Goal: Task Accomplishment & Management: Use online tool/utility

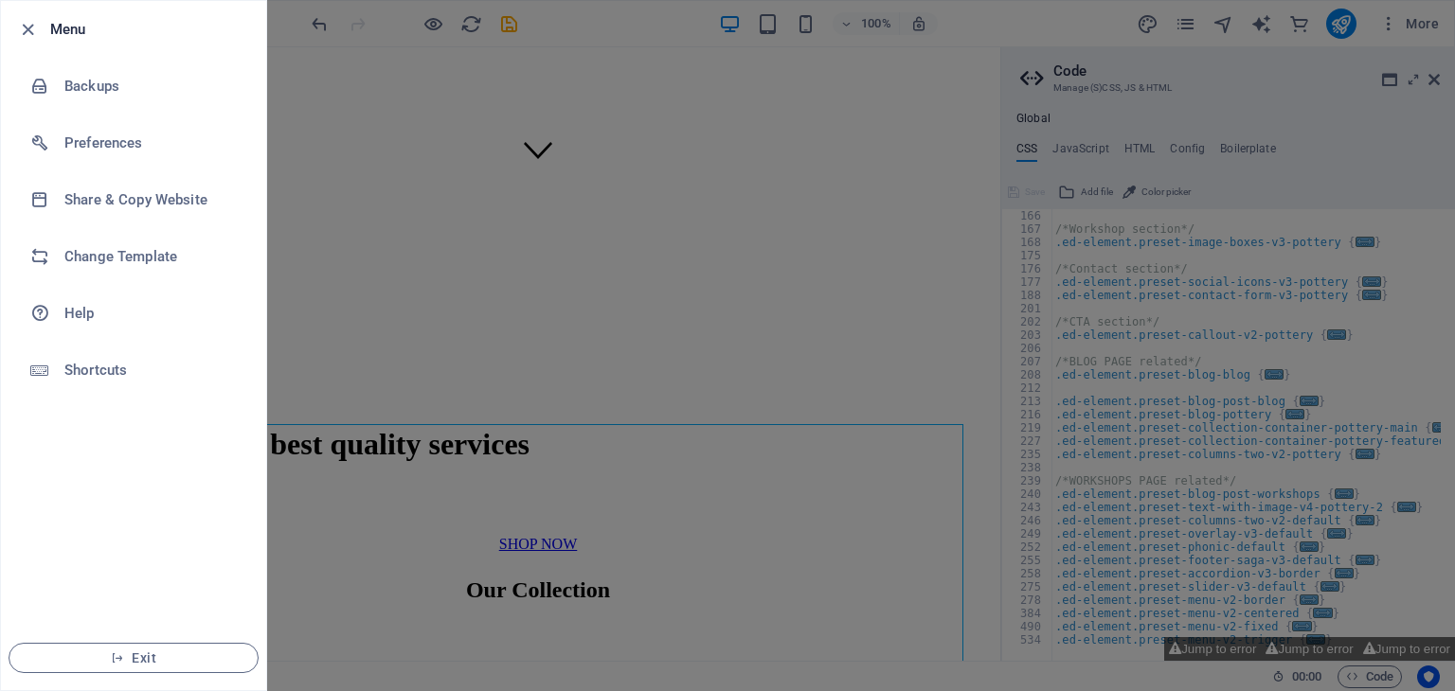
scroll to position [464, 0]
click at [518, 255] on div at bounding box center [727, 345] width 1455 height 691
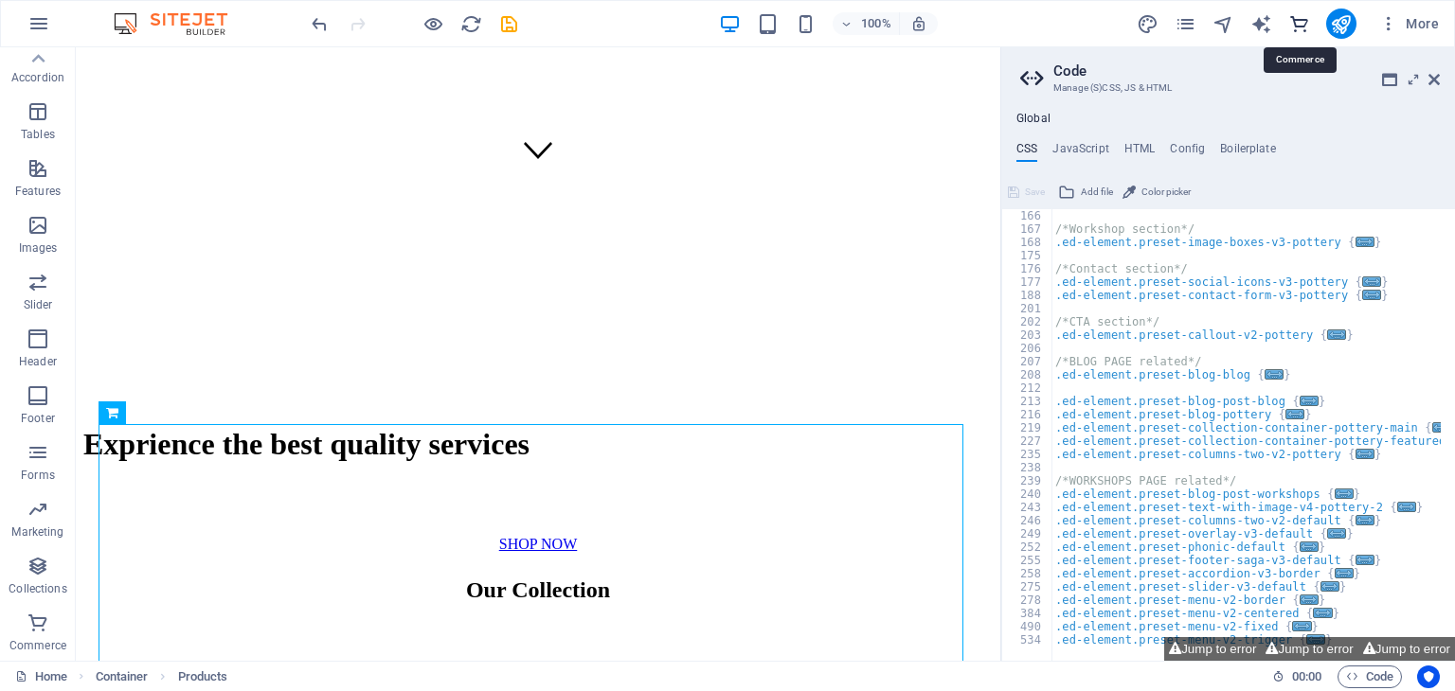
click at [1296, 21] on icon "commerce" at bounding box center [1299, 24] width 22 height 22
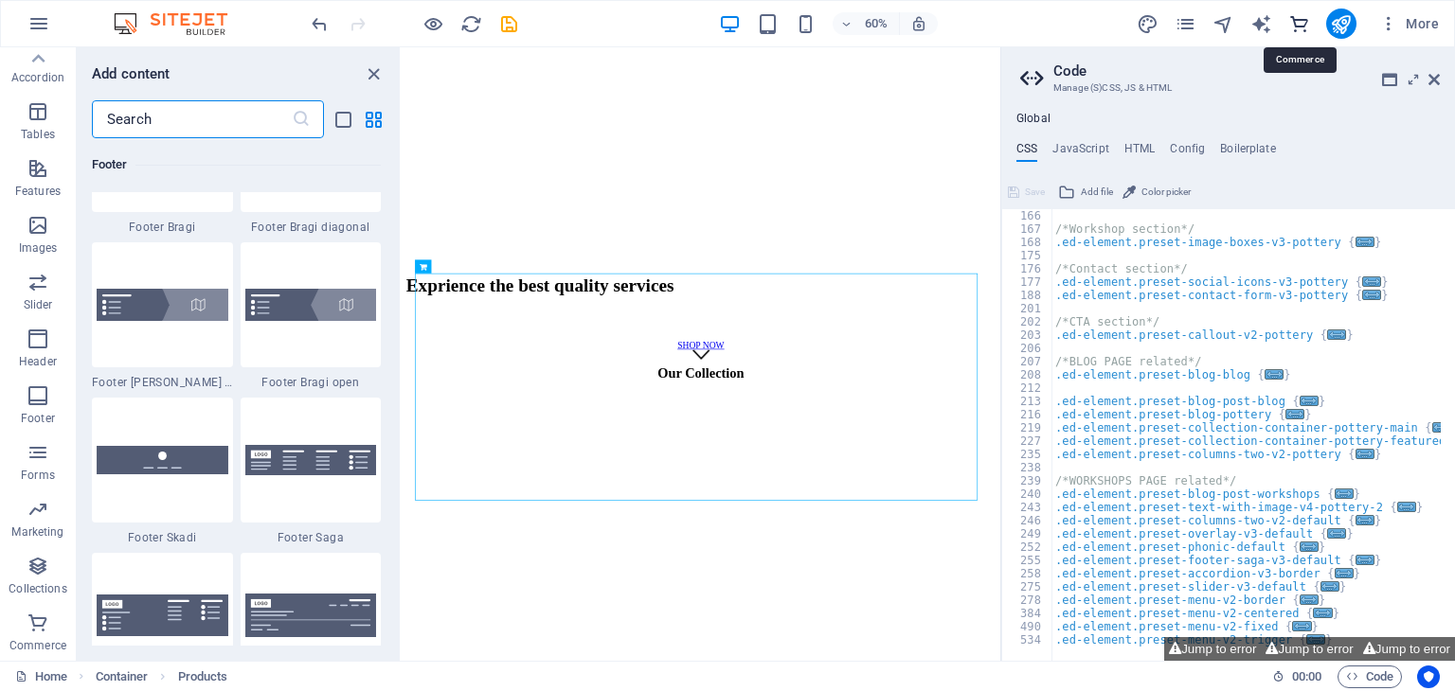
scroll to position [18255, 0]
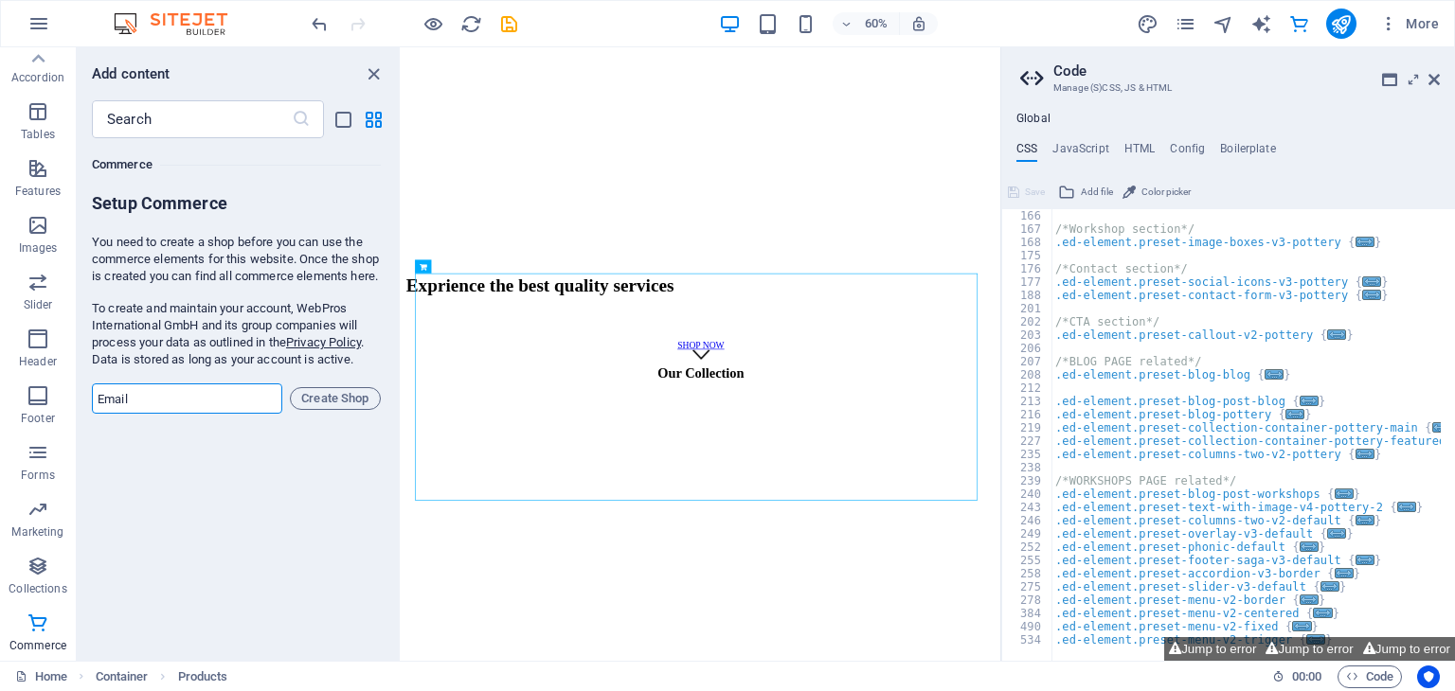
click at [141, 406] on input "email" at bounding box center [187, 399] width 190 height 30
type input "[EMAIL_ADDRESS][DOMAIN_NAME]"
click at [333, 410] on span "Create Shop" at bounding box center [335, 398] width 74 height 23
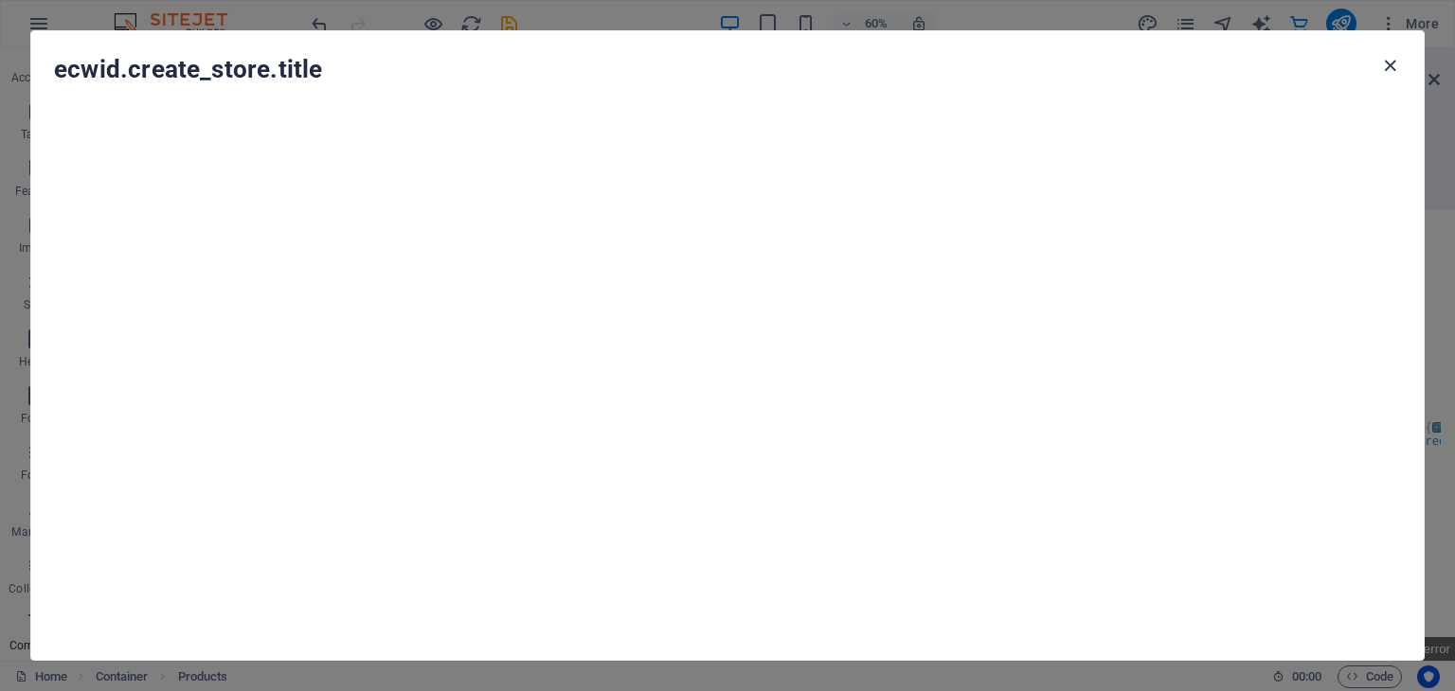
click at [1387, 64] on icon "button" at bounding box center [1390, 66] width 22 height 22
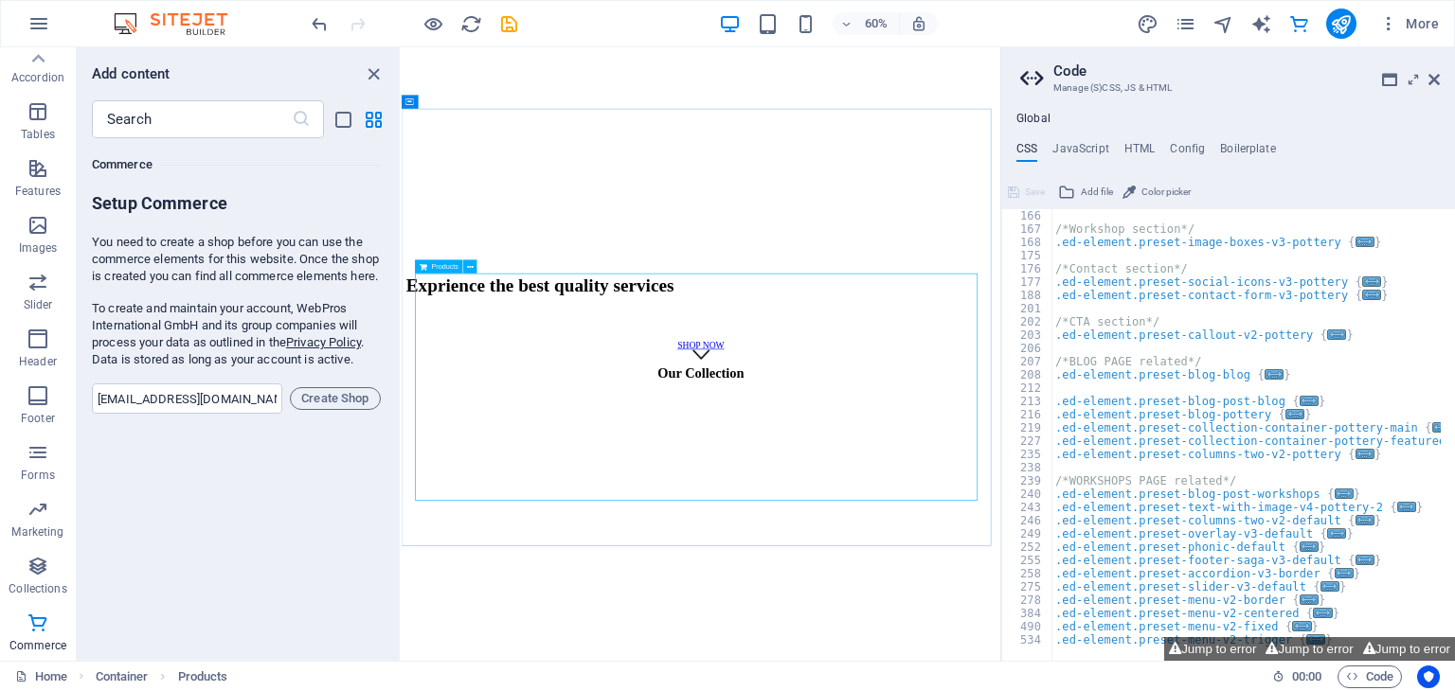
click at [443, 271] on div "Products" at bounding box center [439, 266] width 48 height 13
click at [443, 266] on div "Products" at bounding box center [439, 266] width 48 height 13
drag, startPoint x: 845, startPoint y: 314, endPoint x: 472, endPoint y: 390, distance: 381.0
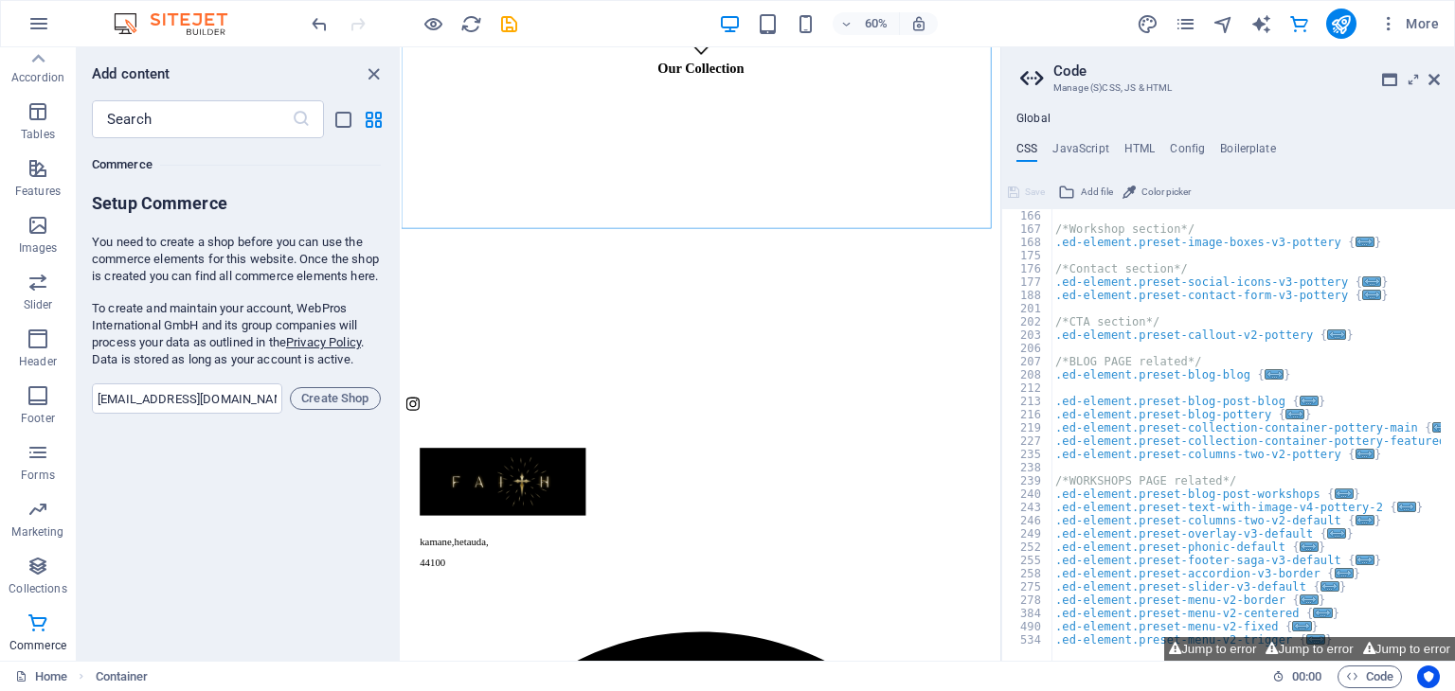
scroll to position [1008, 0]
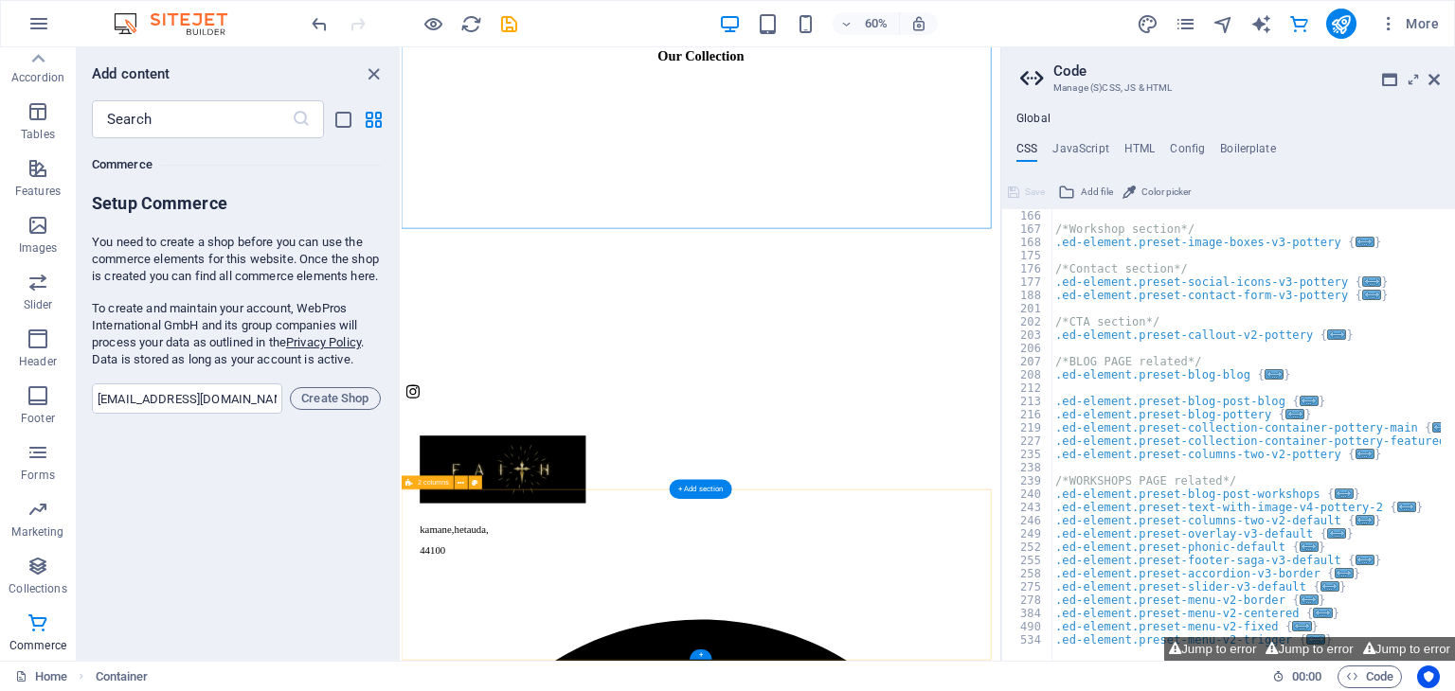
click at [456, 482] on button at bounding box center [461, 482] width 13 height 13
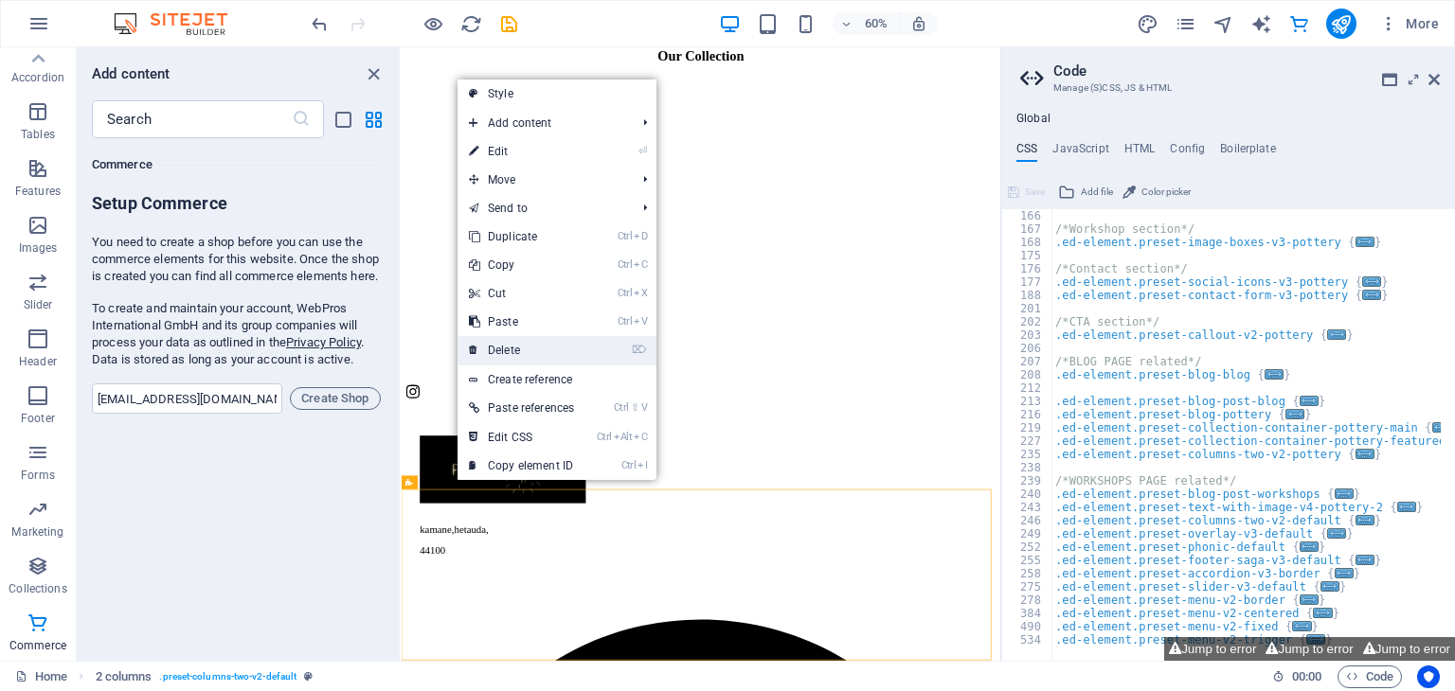
click at [525, 359] on link "⌦ Delete" at bounding box center [522, 350] width 128 height 28
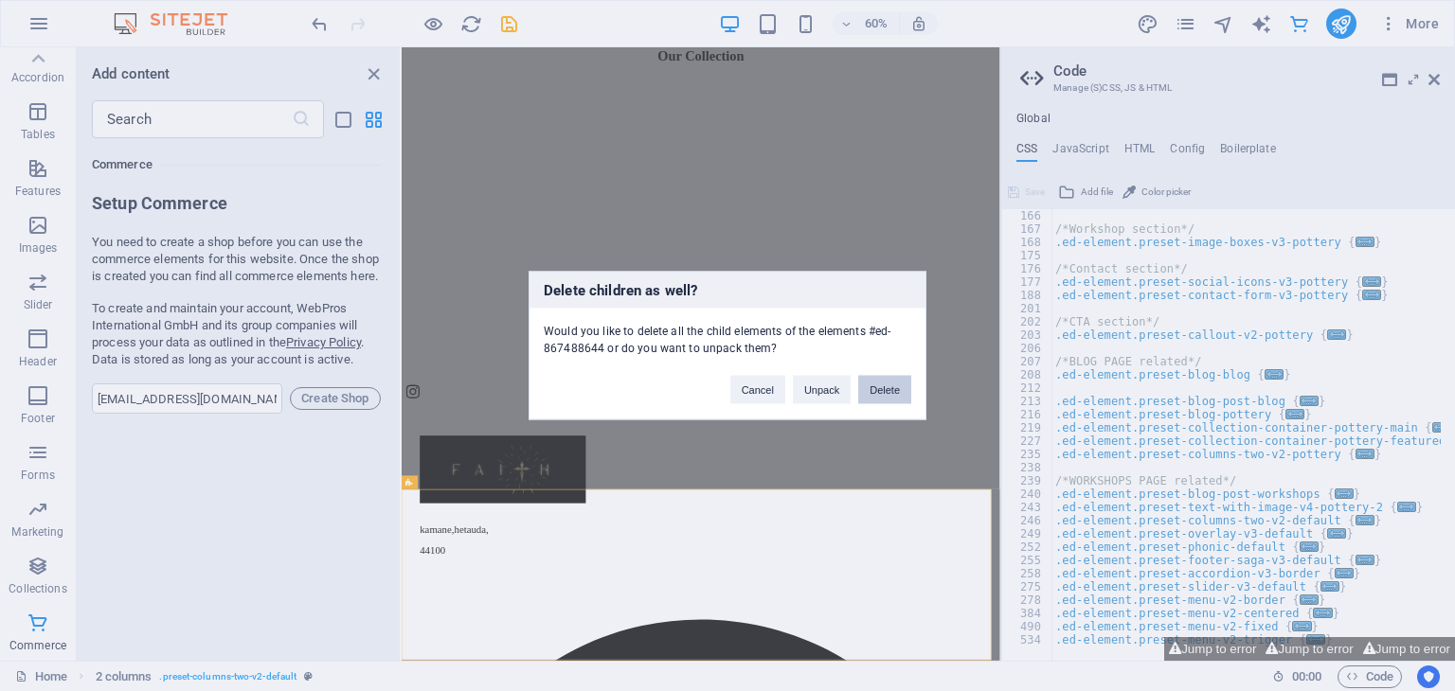
click at [881, 379] on button "Delete" at bounding box center [884, 390] width 53 height 28
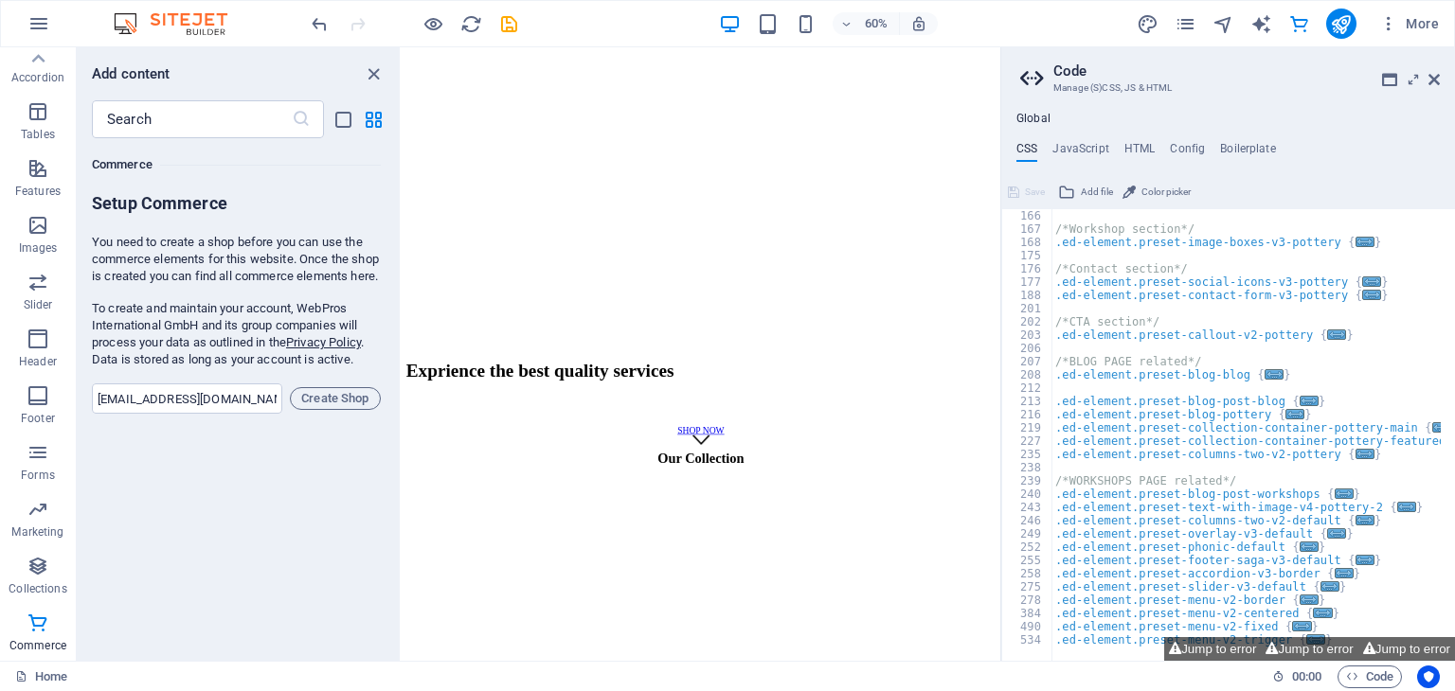
scroll to position [379, 0]
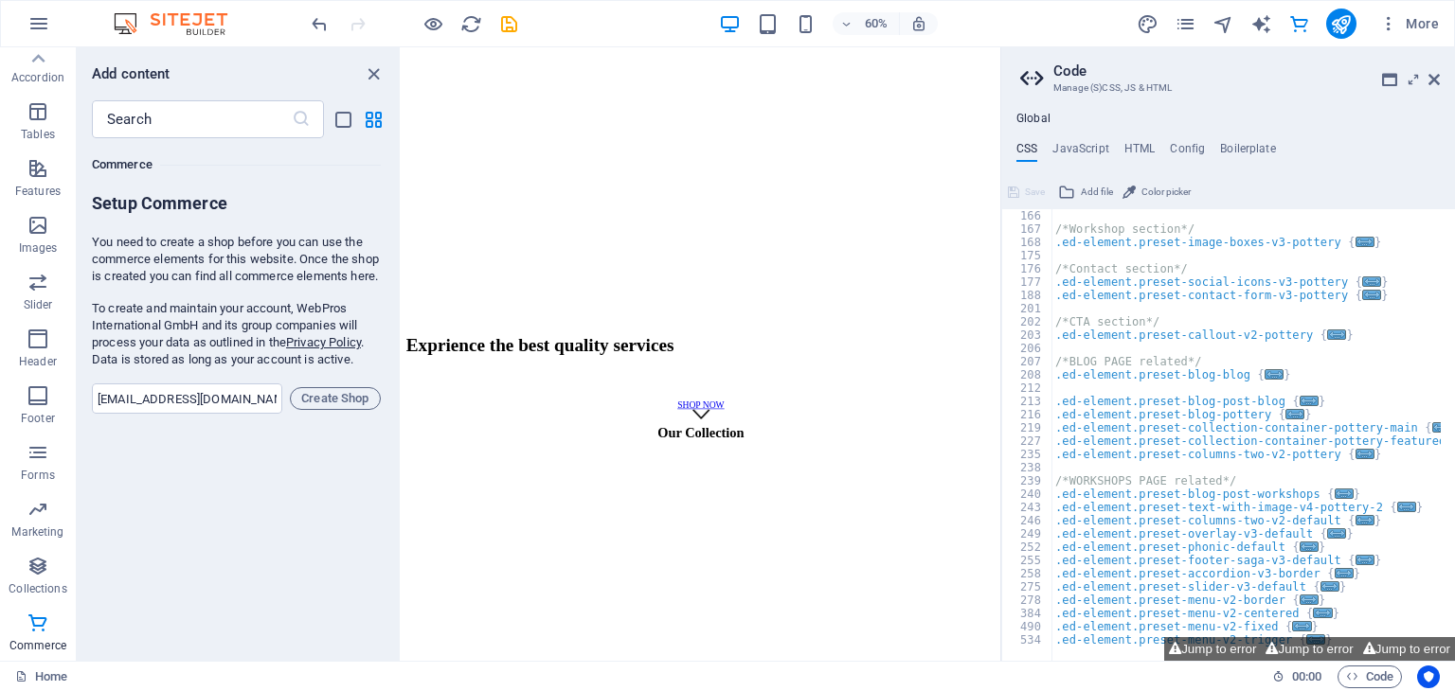
drag, startPoint x: 1392, startPoint y: 489, endPoint x: 1407, endPoint y: 442, distance: 48.5
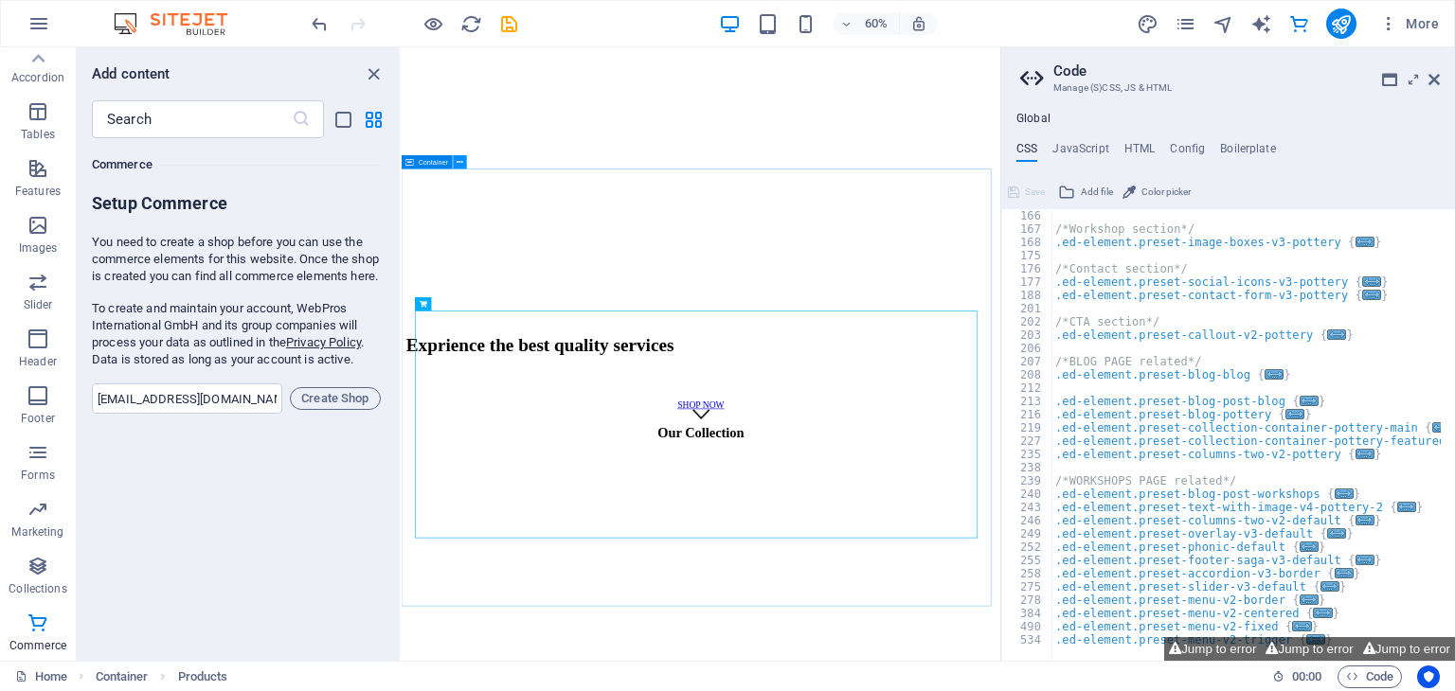
click at [458, 167] on icon at bounding box center [461, 162] width 7 height 12
click at [466, 304] on button at bounding box center [470, 303] width 13 height 13
click at [475, 306] on button at bounding box center [470, 303] width 13 height 13
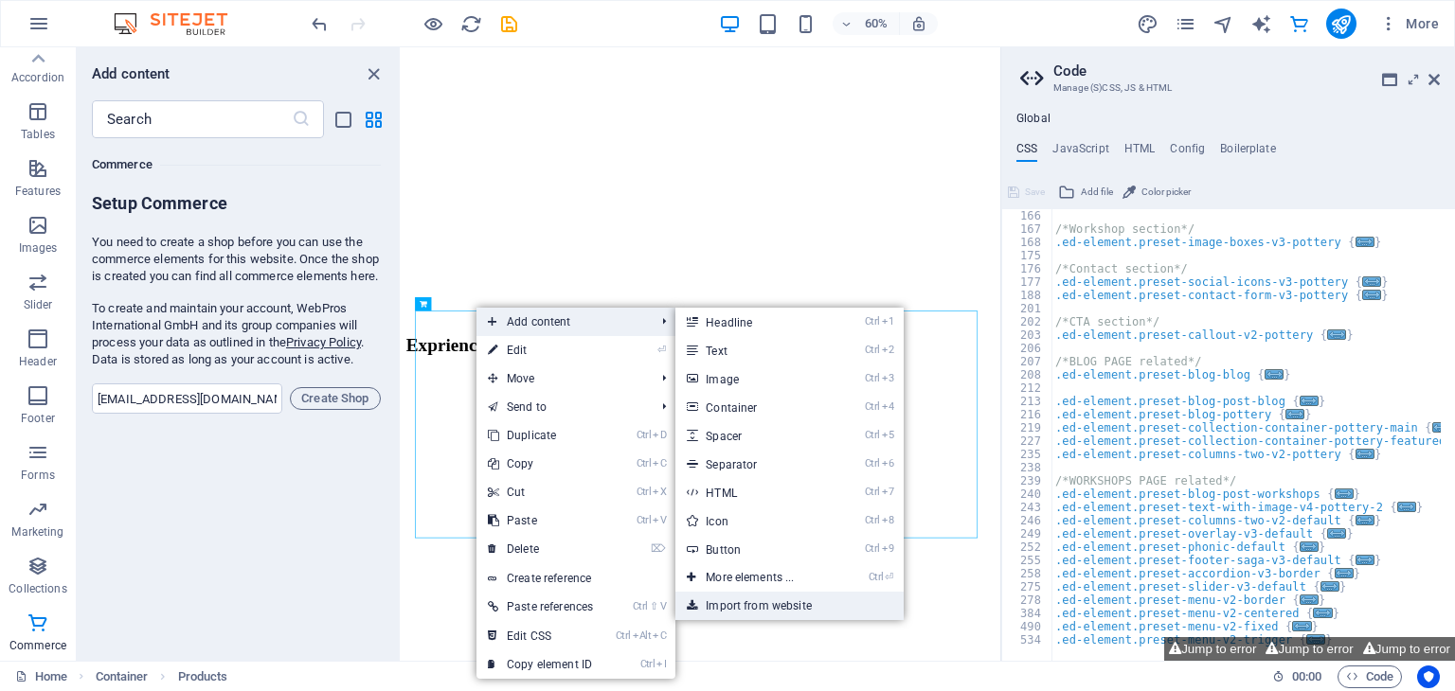
click at [750, 603] on link "Import from website" at bounding box center [788, 606] width 227 height 28
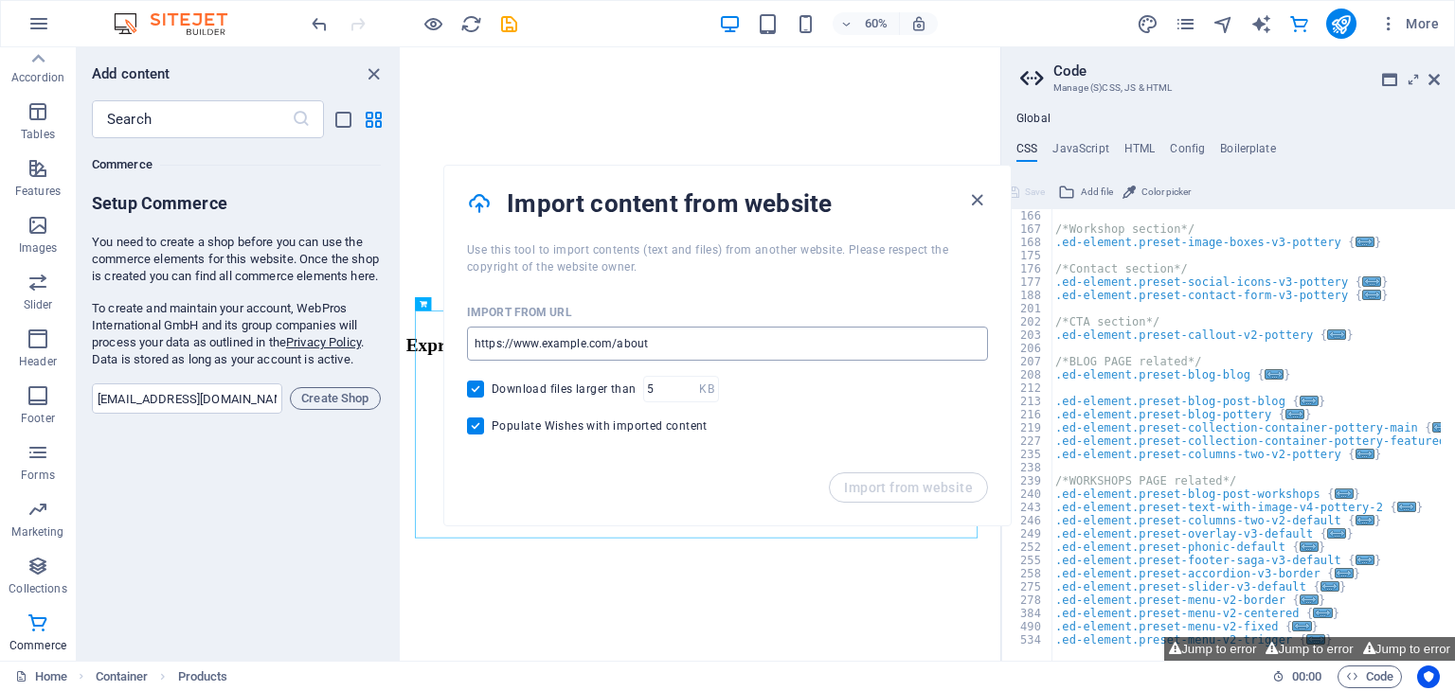
click at [660, 343] on input "url" at bounding box center [727, 344] width 521 height 34
click at [663, 347] on input "url" at bounding box center [727, 344] width 521 height 34
type input "[URL][DOMAIN_NAME]"
click at [888, 480] on span "Import from website" at bounding box center [908, 487] width 129 height 15
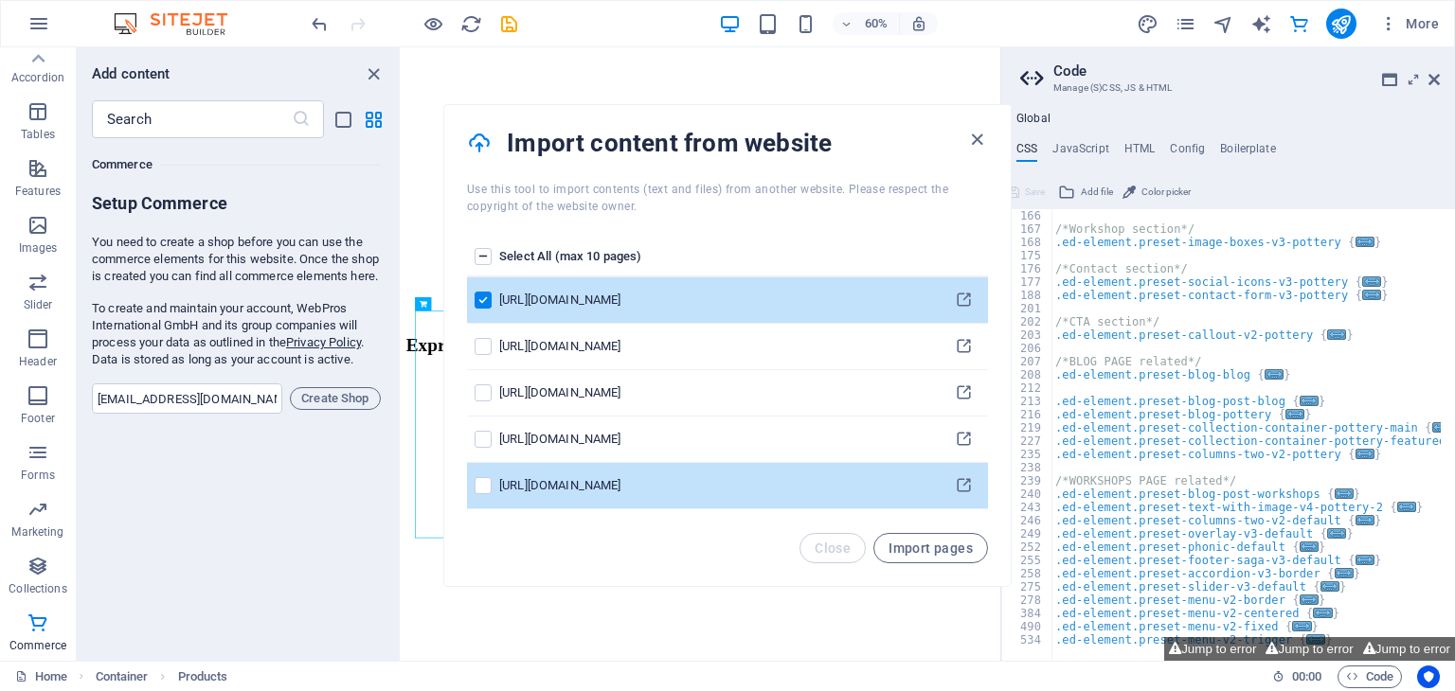
click at [584, 463] on td "[URL][DOMAIN_NAME]" at bounding box center [719, 486] width 440 height 46
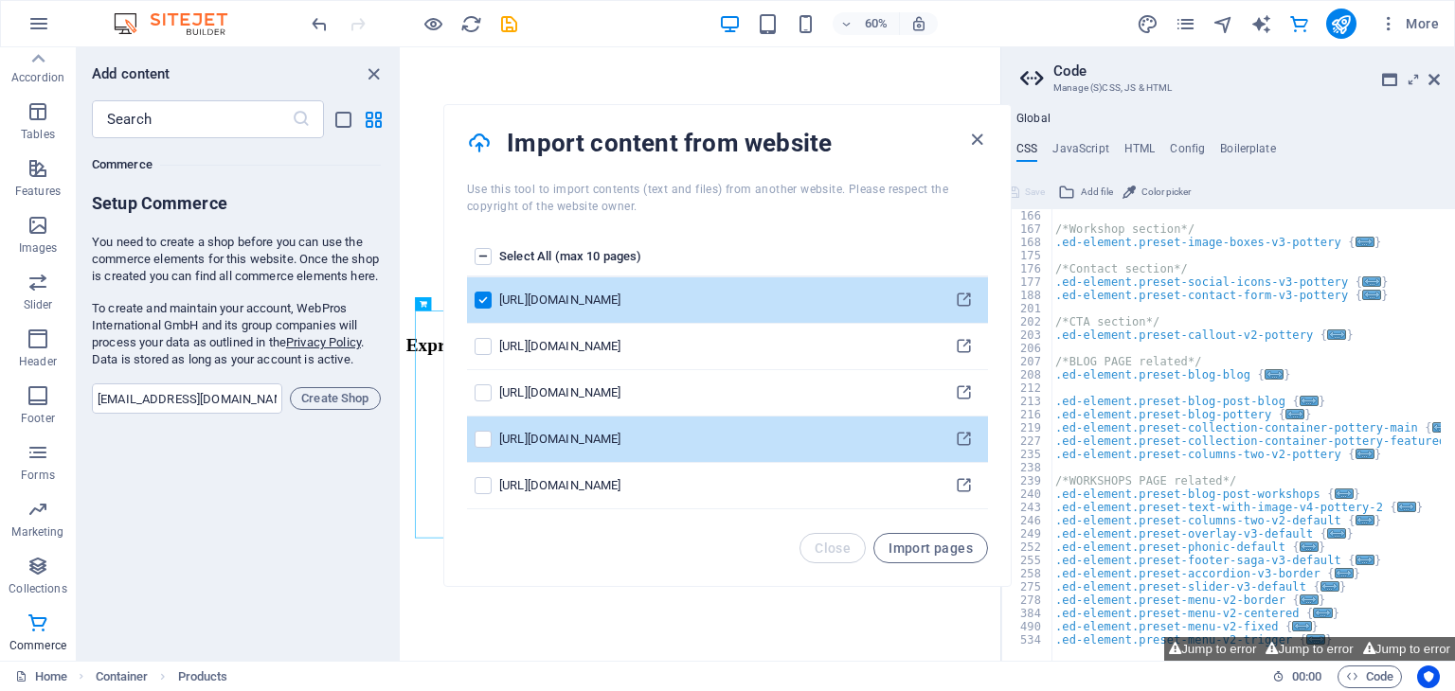
click at [471, 440] on td "pages list" at bounding box center [483, 440] width 32 height 46
click at [487, 440] on label "pages list" at bounding box center [483, 439] width 17 height 17
click at [0, 0] on input "pages list" at bounding box center [0, 0] width 0 height 0
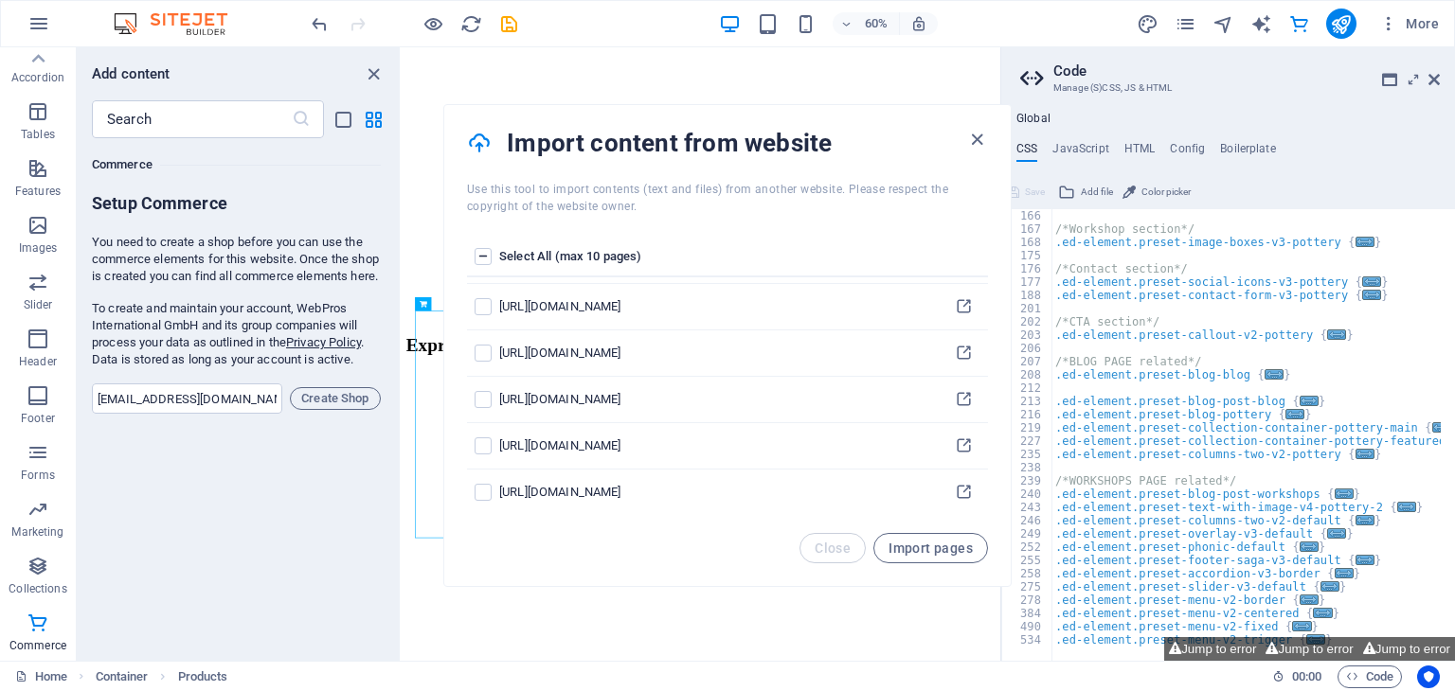
scroll to position [309, 0]
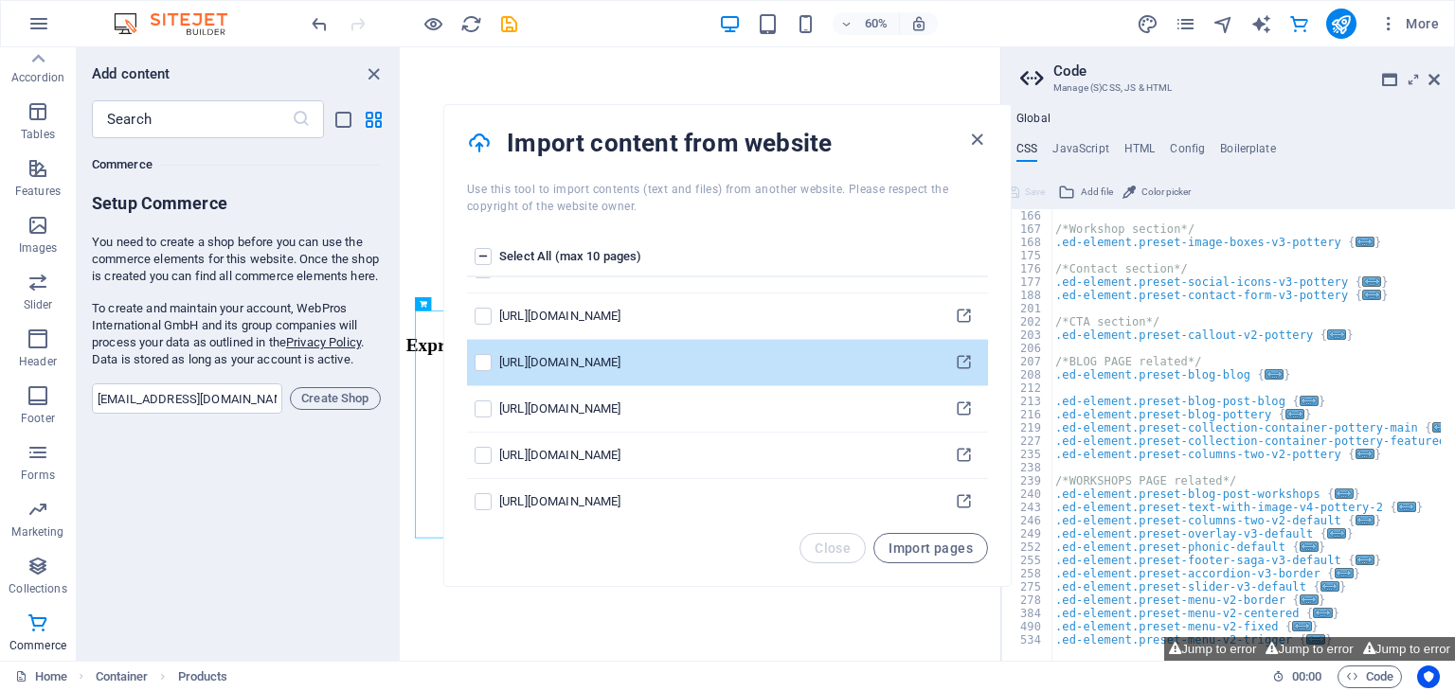
click at [473, 362] on td "pages list" at bounding box center [483, 363] width 32 height 46
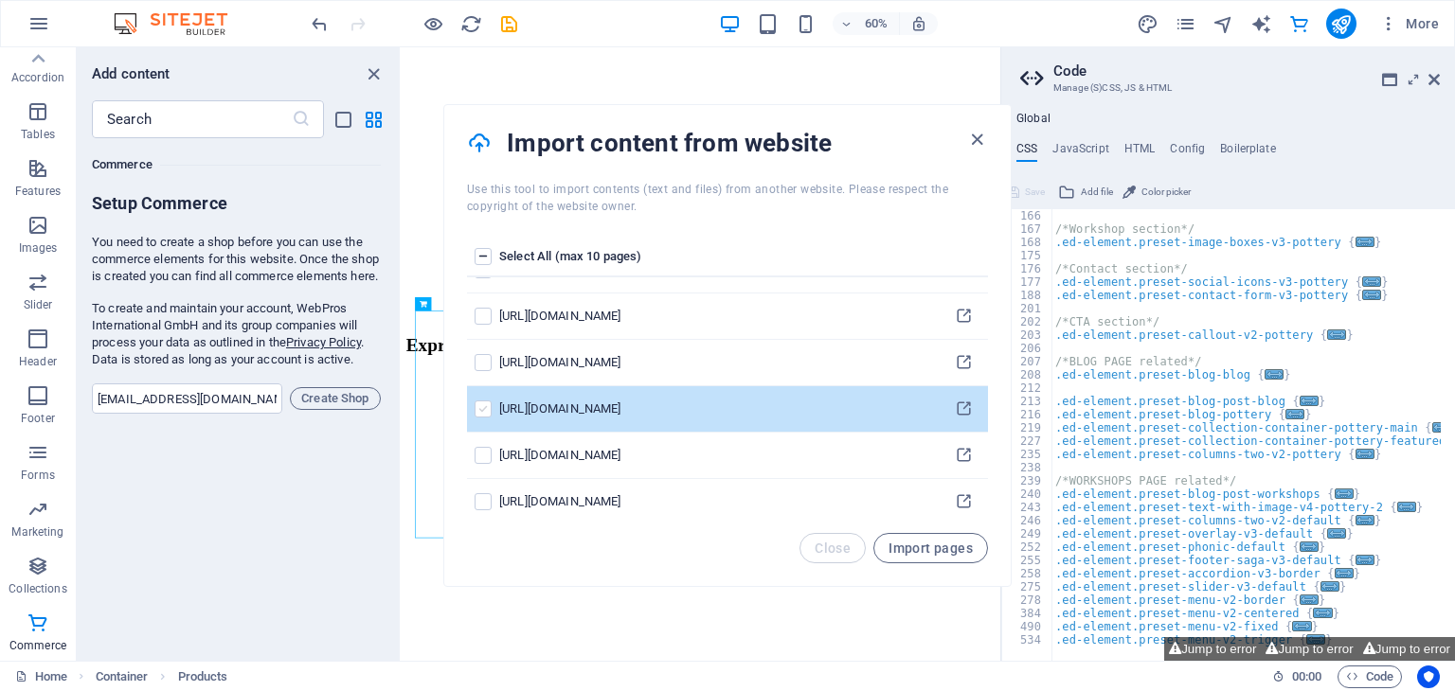
click at [475, 406] on label "pages list" at bounding box center [483, 409] width 17 height 17
click at [0, 0] on input "pages list" at bounding box center [0, 0] width 0 height 0
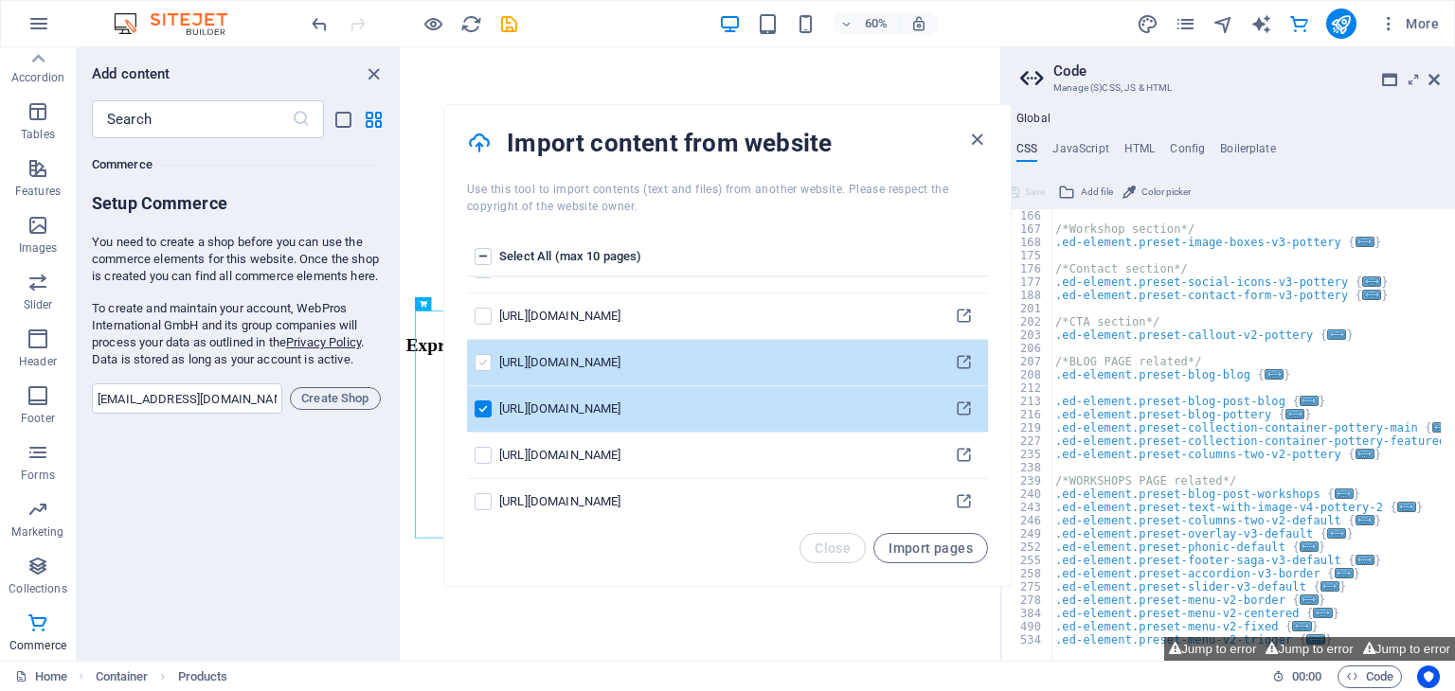
click at [481, 361] on label "pages list" at bounding box center [483, 362] width 17 height 17
click at [0, 0] on input "pages list" at bounding box center [0, 0] width 0 height 0
click at [988, 327] on div "Select All (max 10 pages) [URL][DOMAIN_NAME] [URL][DOMAIN_NAME] [URL][DOMAIN_NA…" at bounding box center [727, 374] width 566 height 318
click at [988, 315] on div "Select All (max 10 pages) [URL][DOMAIN_NAME] [URL][DOMAIN_NAME] [URL][DOMAIN_NA…" at bounding box center [727, 374] width 566 height 318
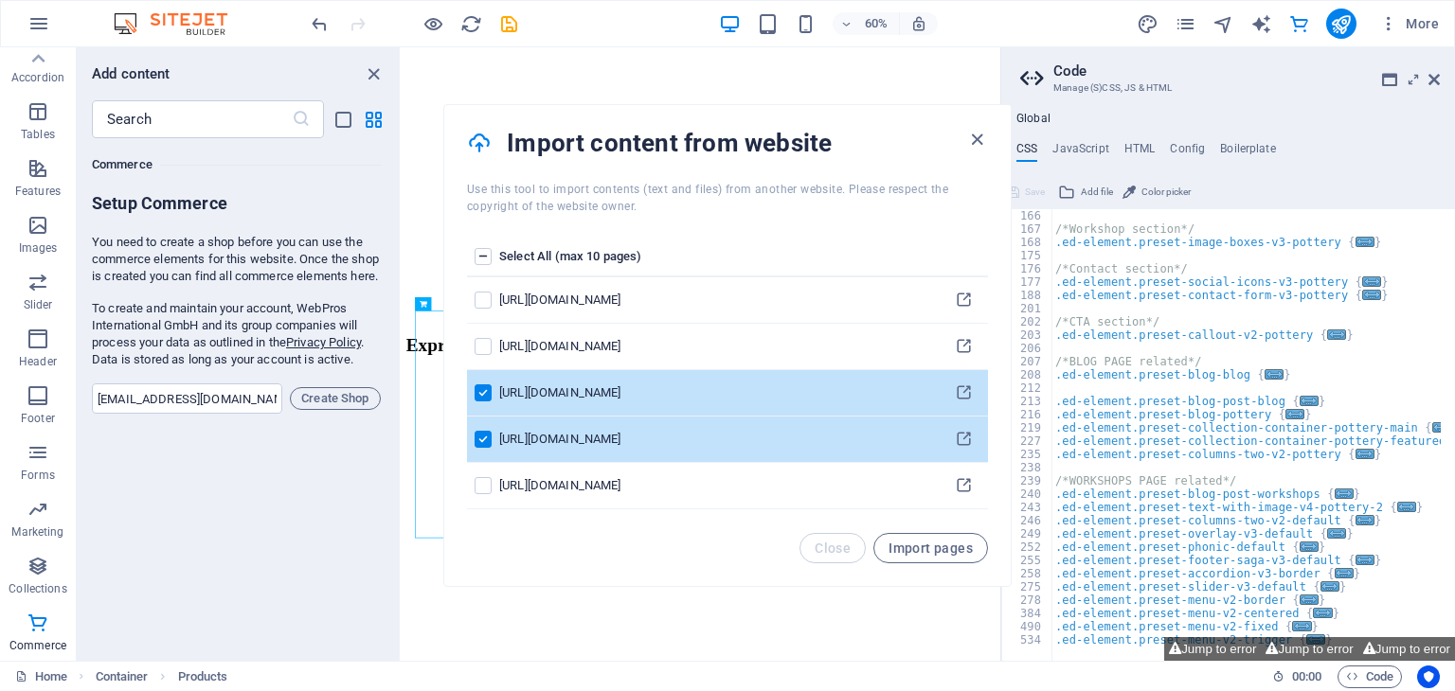
scroll to position [269, 0]
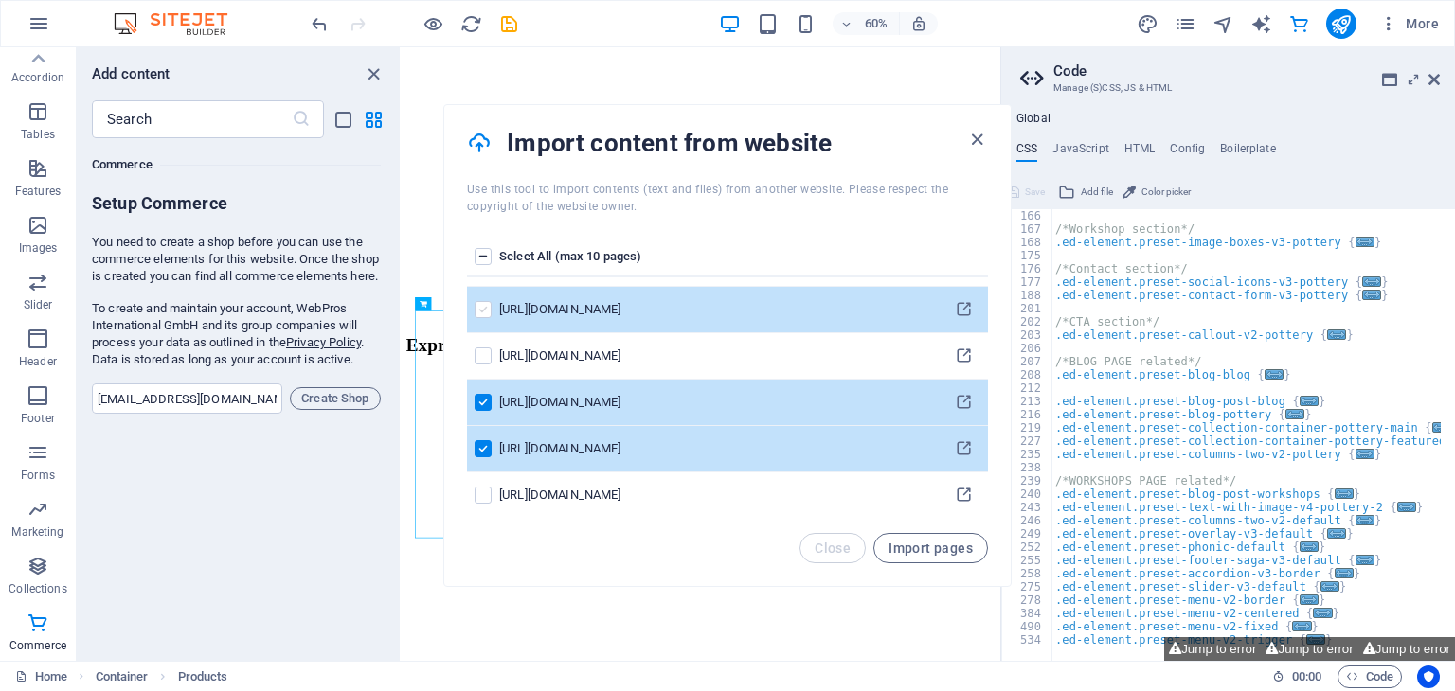
click at [483, 312] on label "pages list" at bounding box center [483, 309] width 17 height 17
click at [0, 0] on input "pages list" at bounding box center [0, 0] width 0 height 0
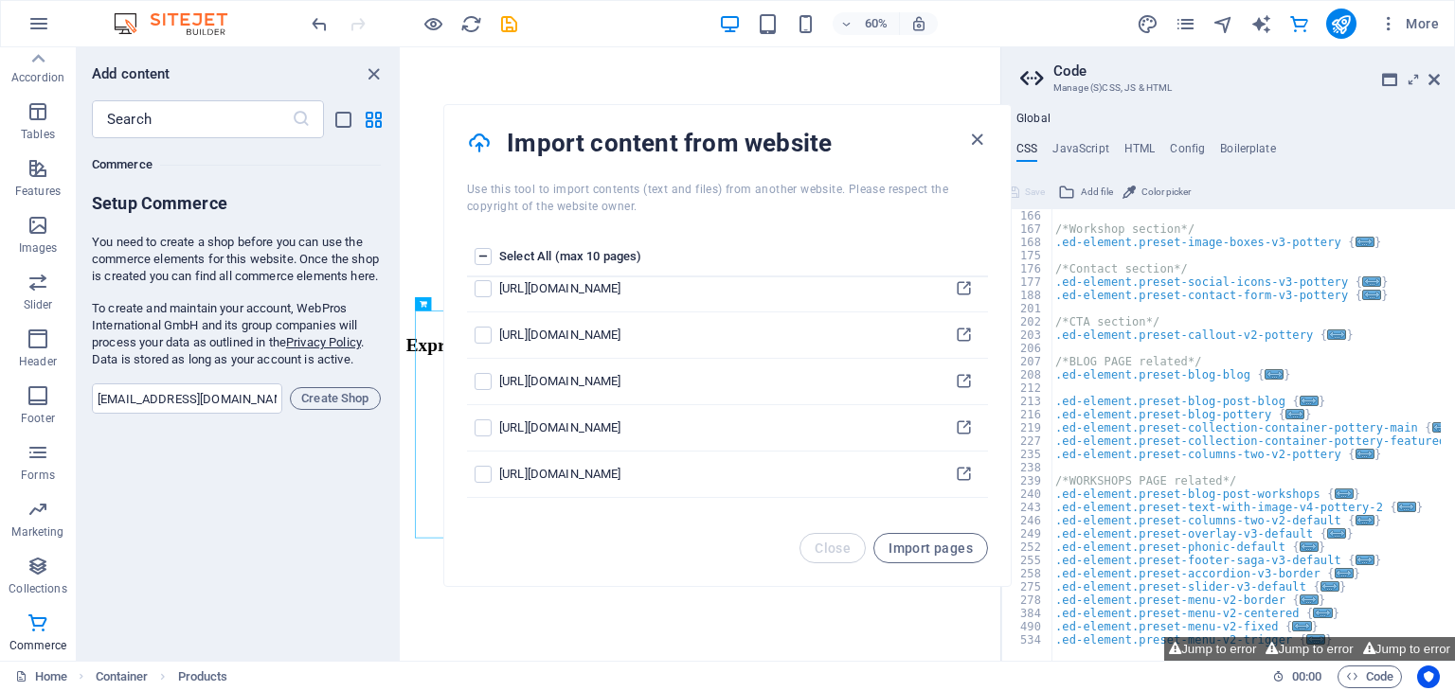
scroll to position [565, 0]
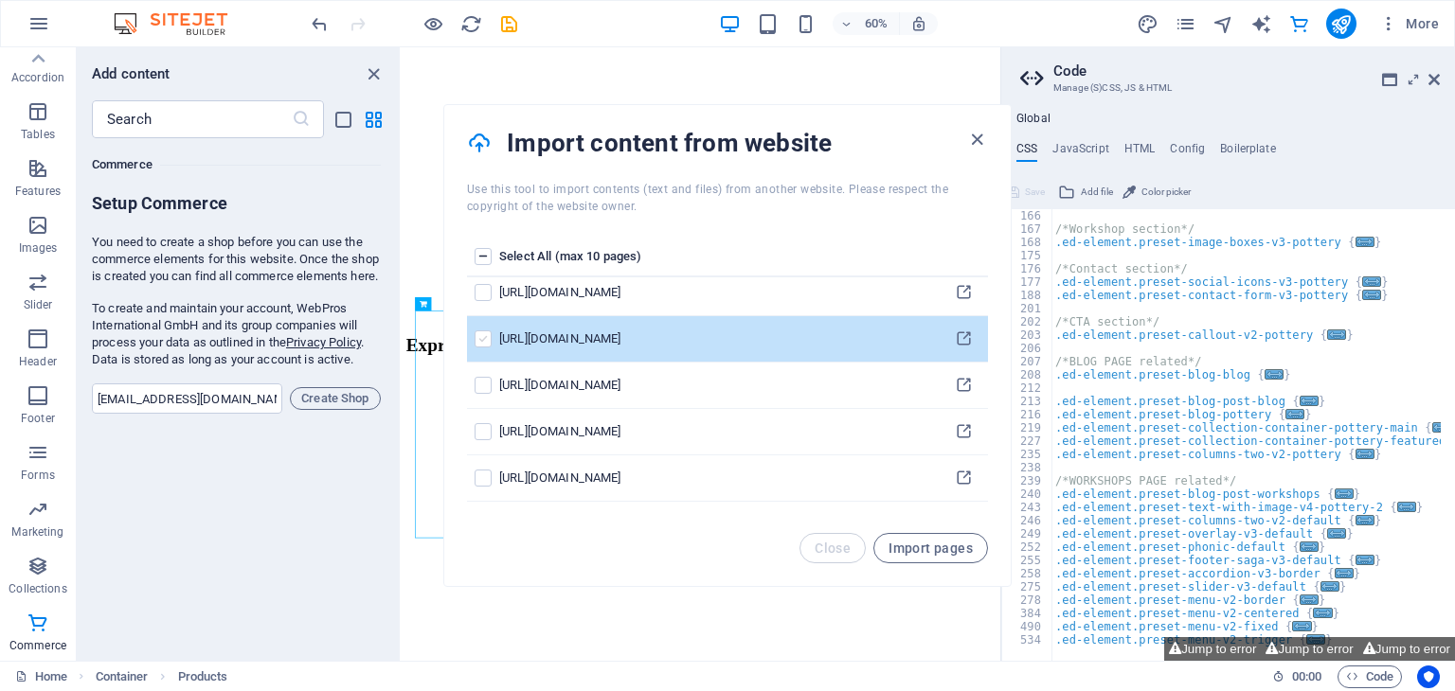
click at [480, 338] on label "pages list" at bounding box center [483, 339] width 17 height 17
click at [0, 0] on input "pages list" at bounding box center [0, 0] width 0 height 0
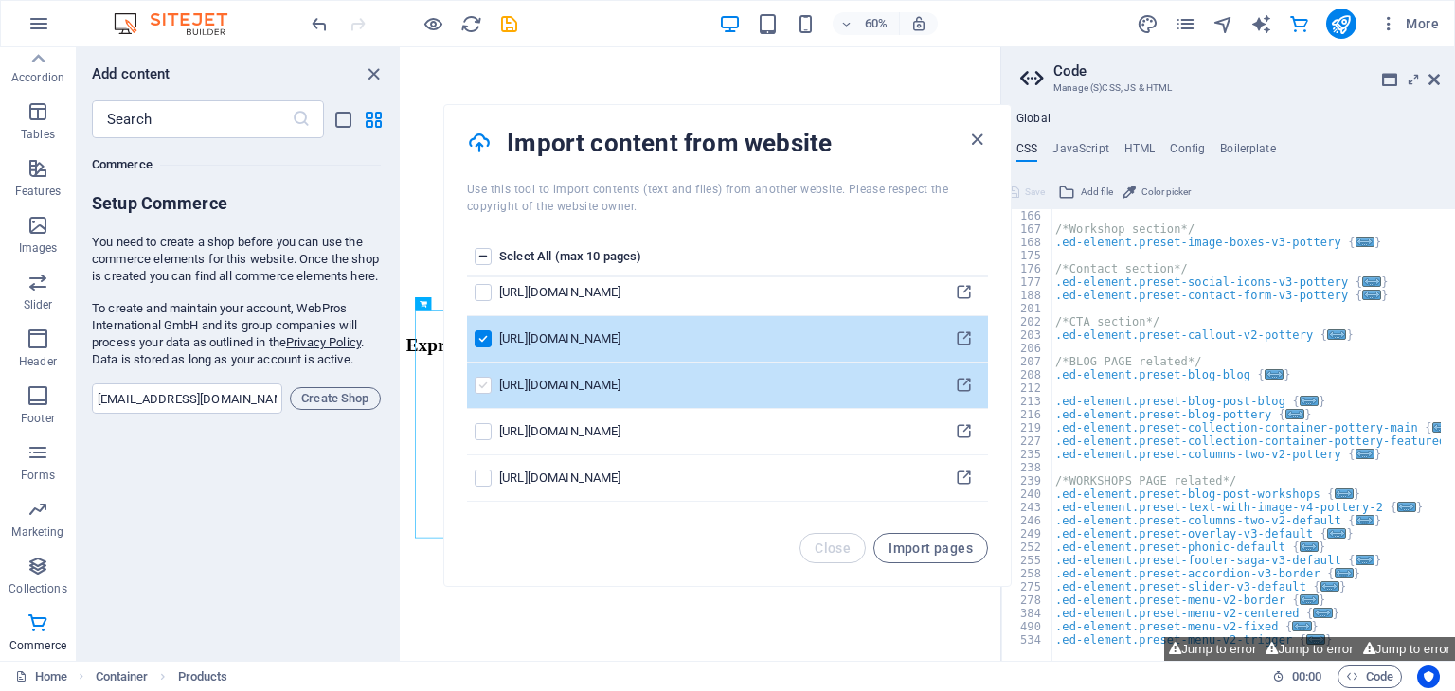
click at [481, 384] on label "pages list" at bounding box center [483, 385] width 17 height 17
click at [0, 0] on input "pages list" at bounding box center [0, 0] width 0 height 0
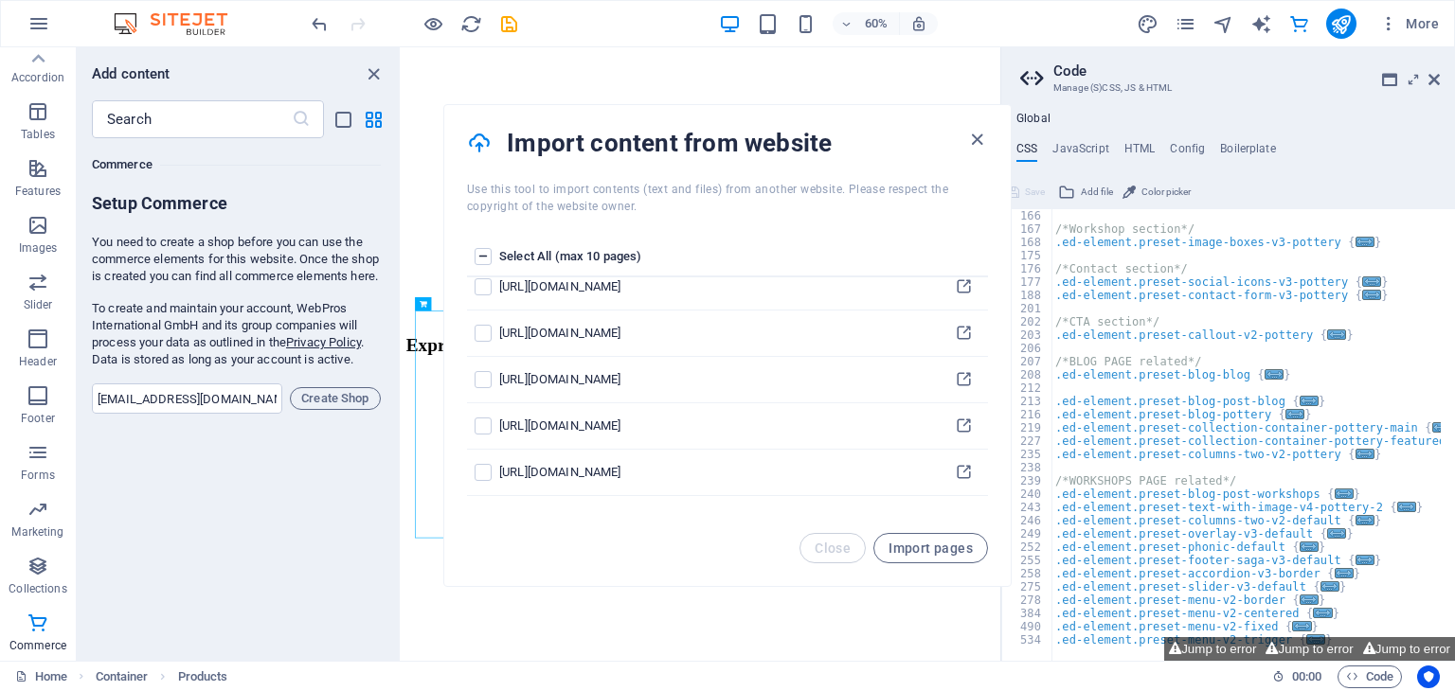
scroll to position [1292, 0]
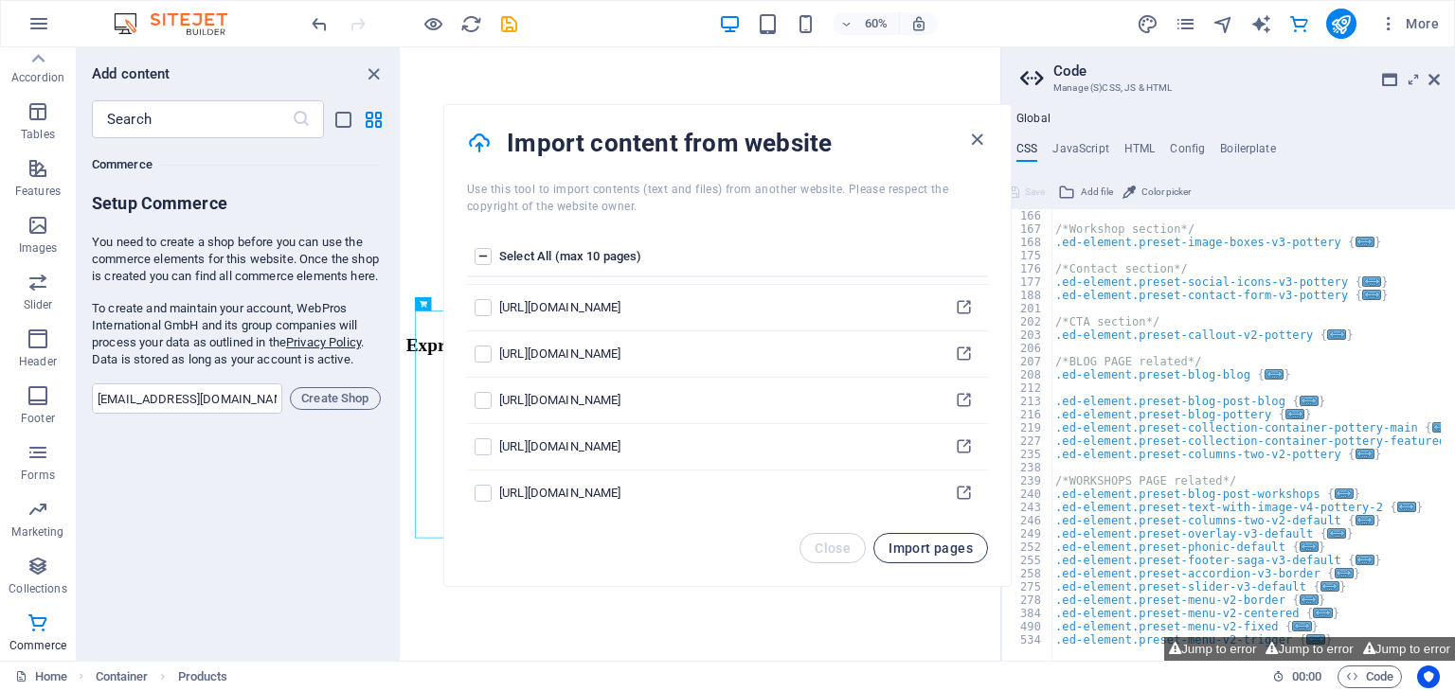
click at [941, 548] on span "Import pages" at bounding box center [931, 548] width 84 height 15
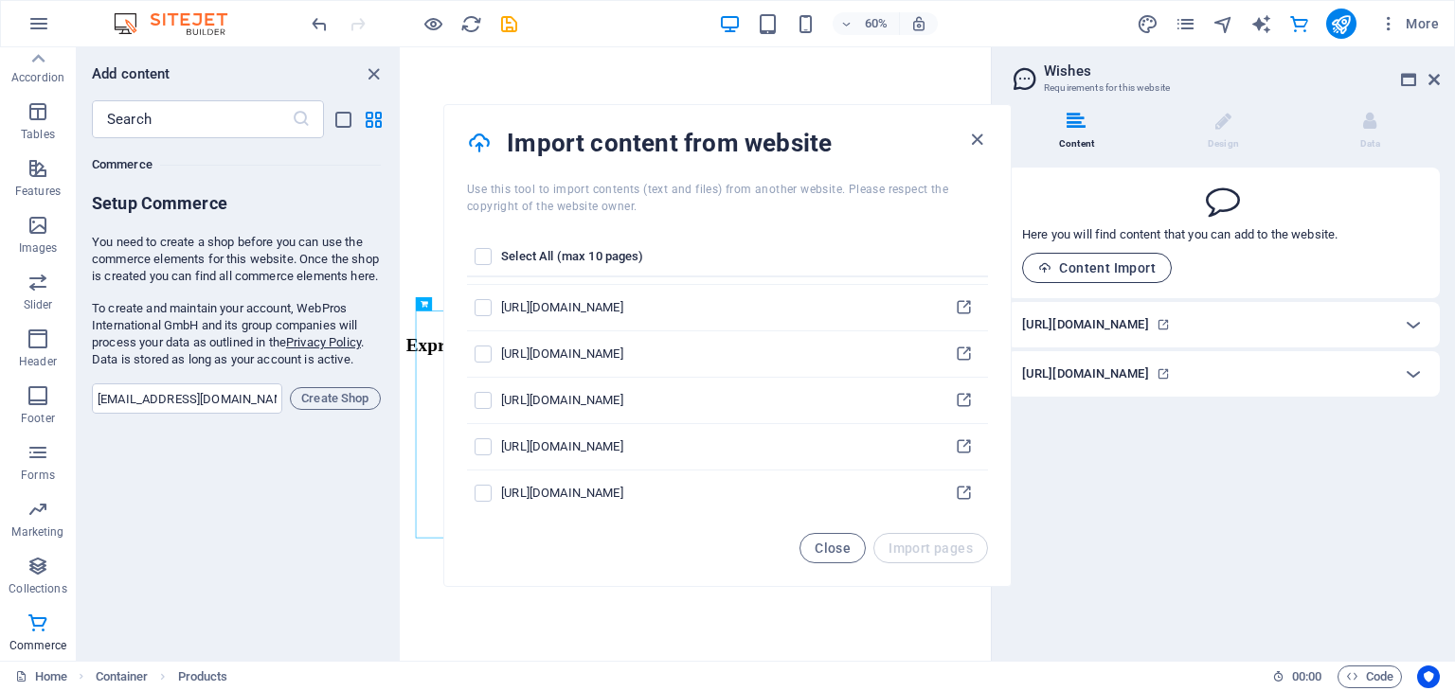
click at [1103, 273] on span "Content Import" at bounding box center [1096, 267] width 117 height 15
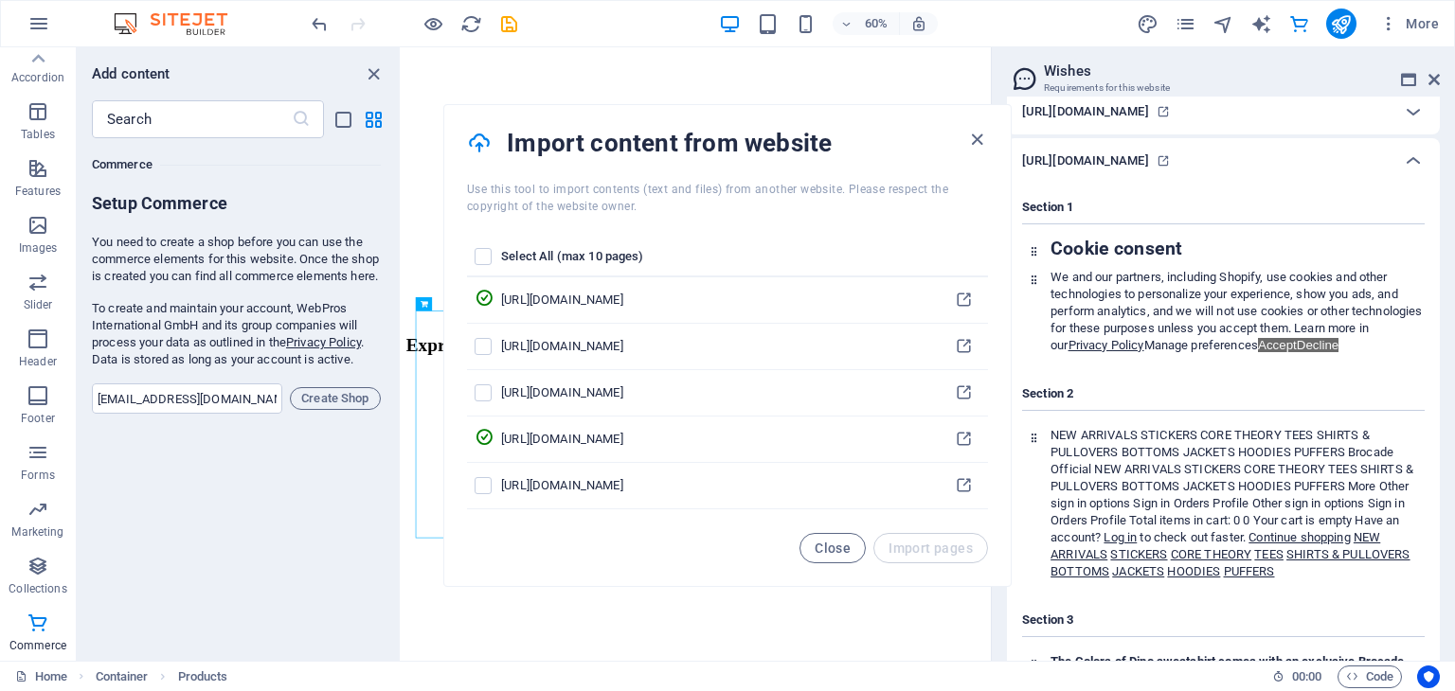
scroll to position [300, 0]
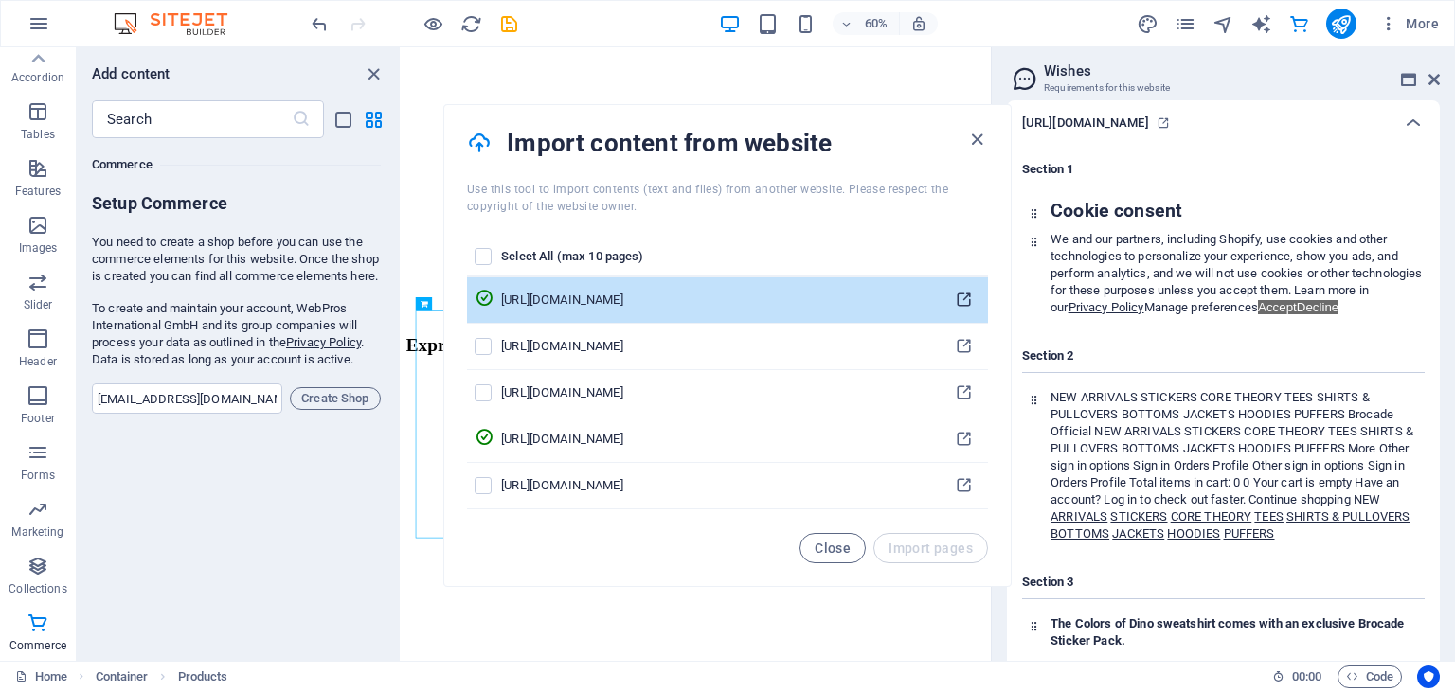
click at [959, 297] on icon "pages list" at bounding box center [964, 301] width 18 height 18
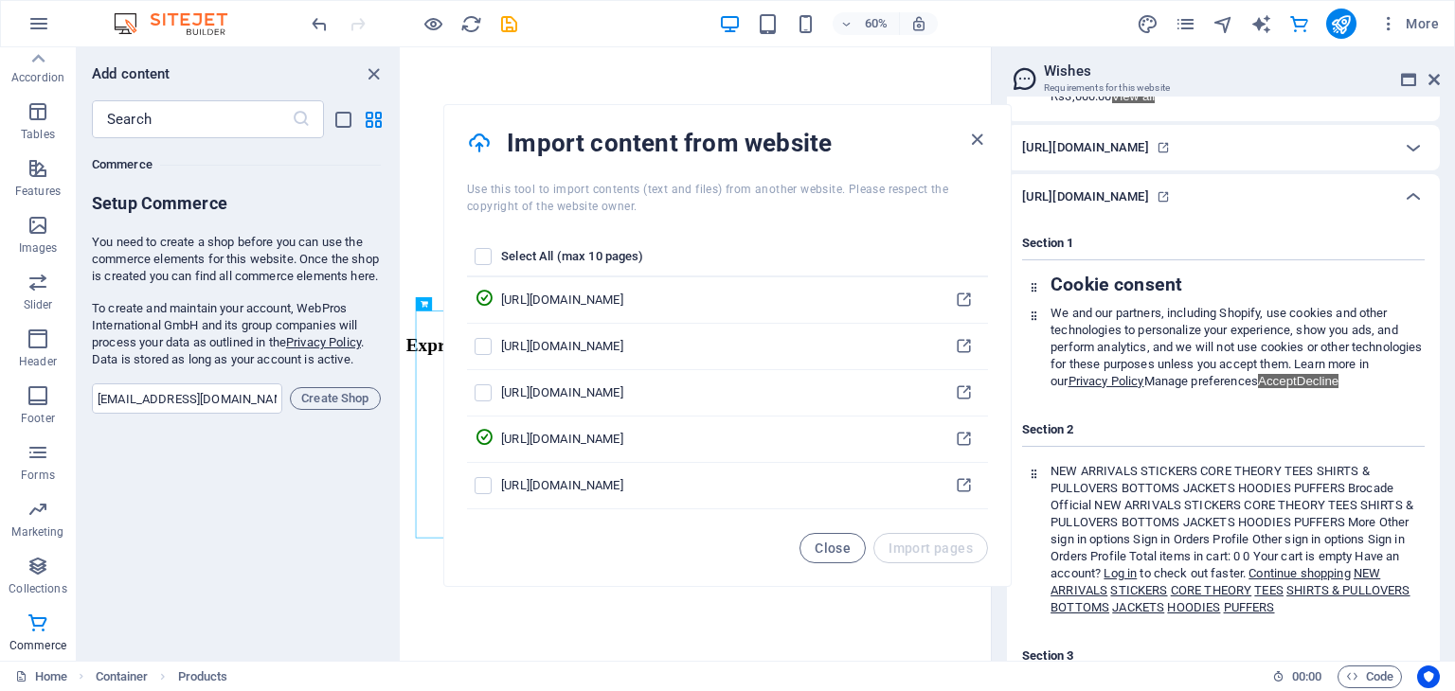
scroll to position [5623, 0]
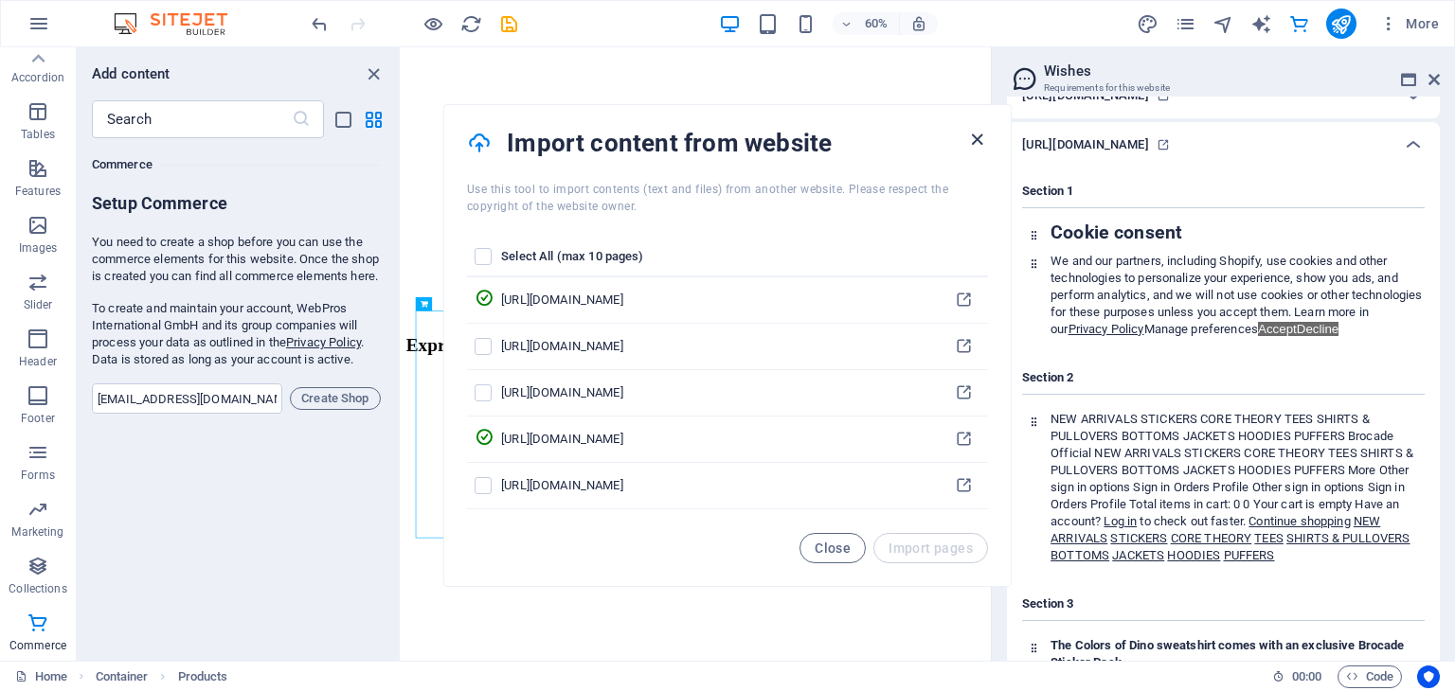
click at [970, 136] on icon "button" at bounding box center [977, 140] width 22 height 22
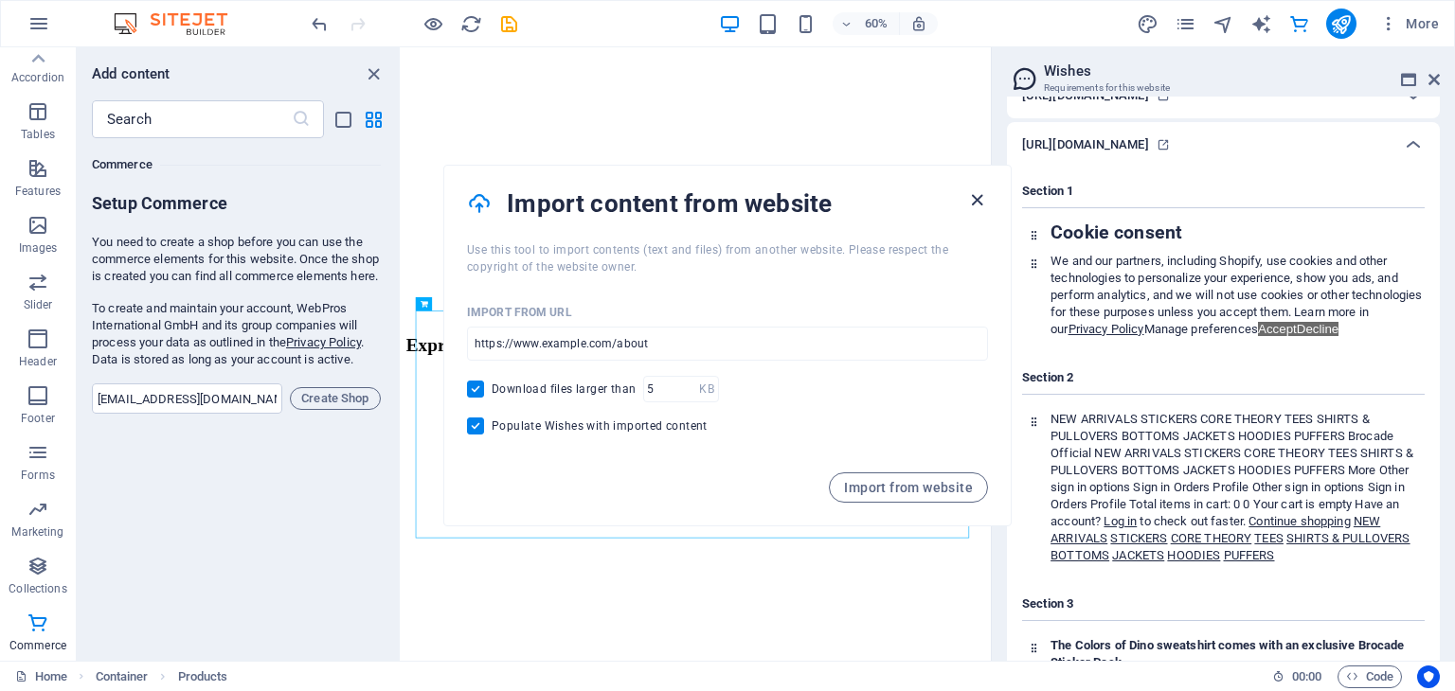
click at [981, 197] on icon "button" at bounding box center [977, 200] width 22 height 22
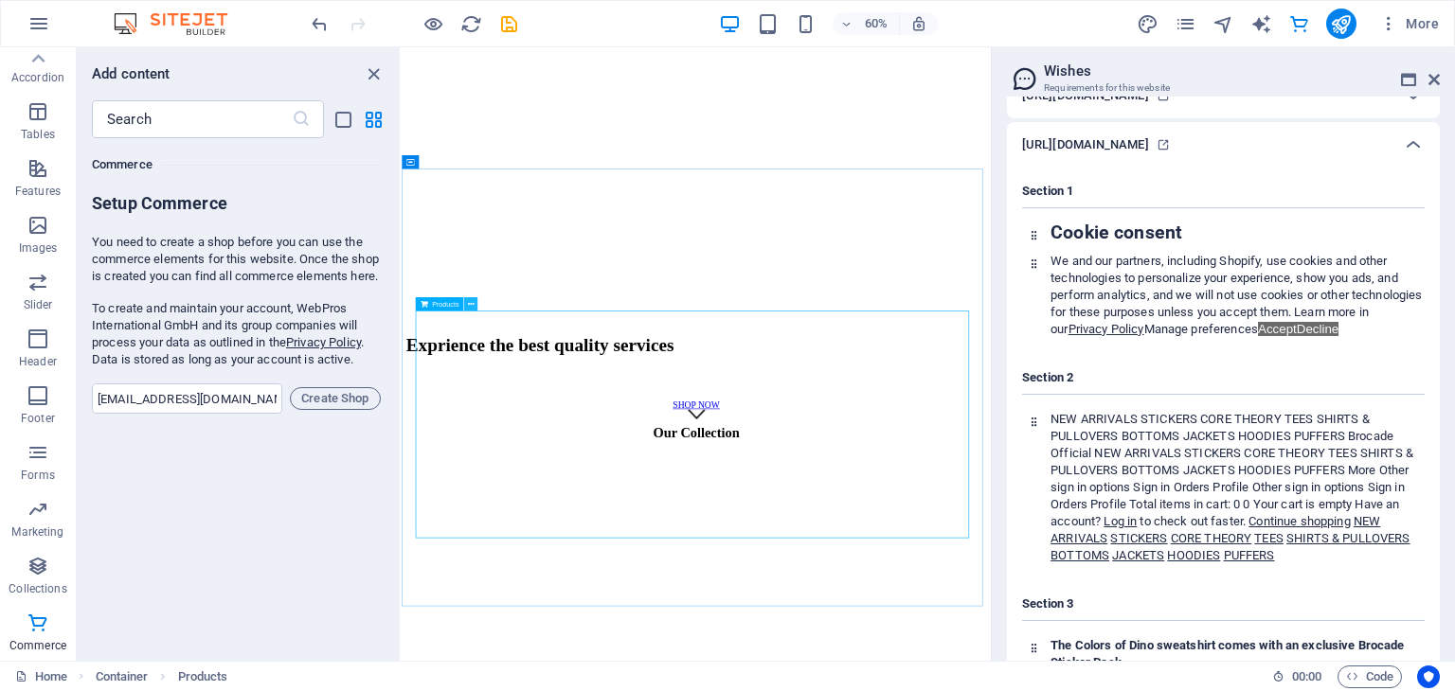
click at [470, 306] on icon at bounding box center [471, 304] width 7 height 12
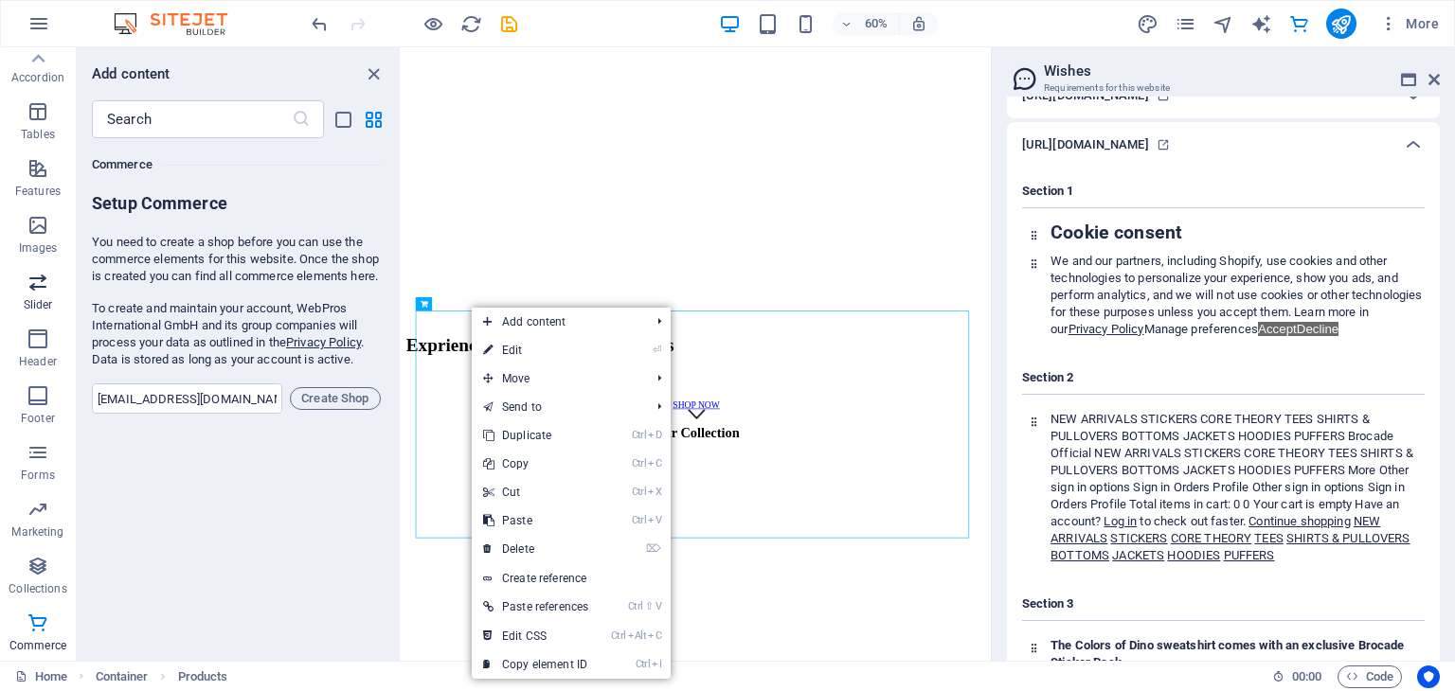
click at [29, 290] on icon "button" at bounding box center [38, 282] width 23 height 23
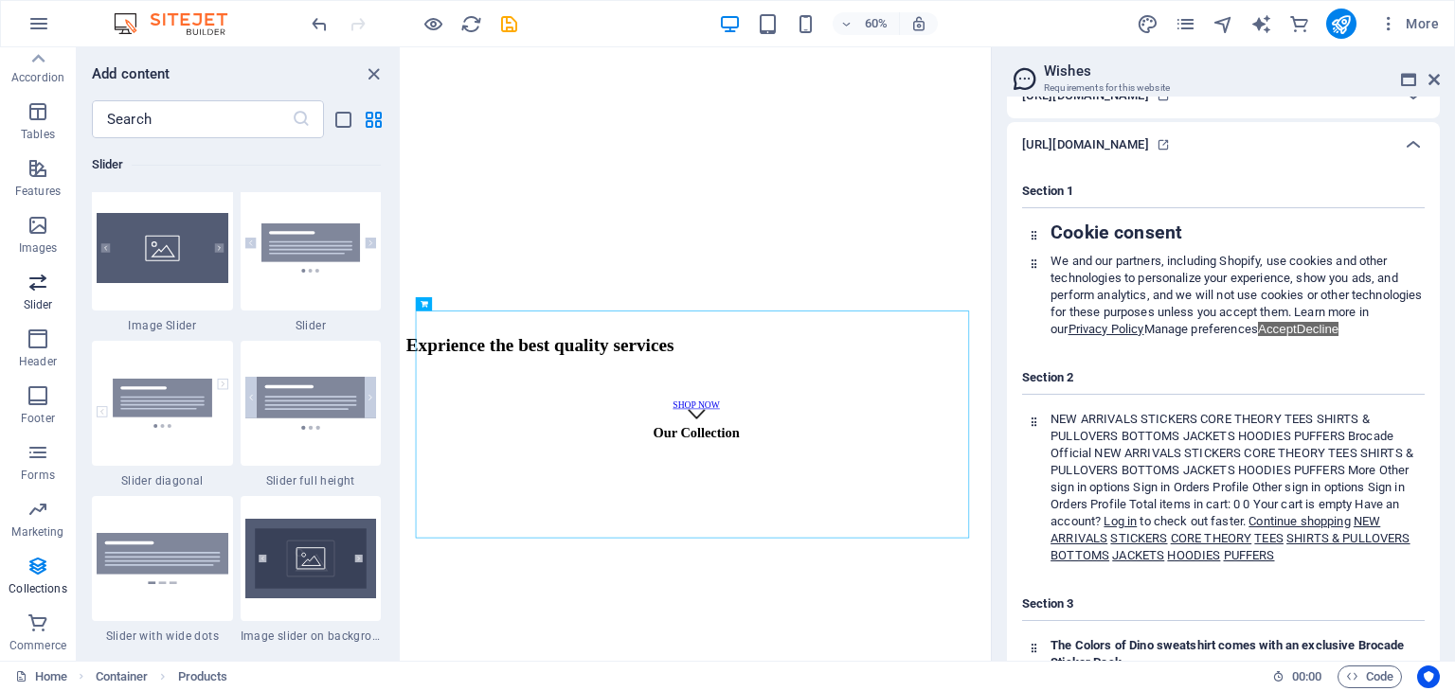
scroll to position [10738, 0]
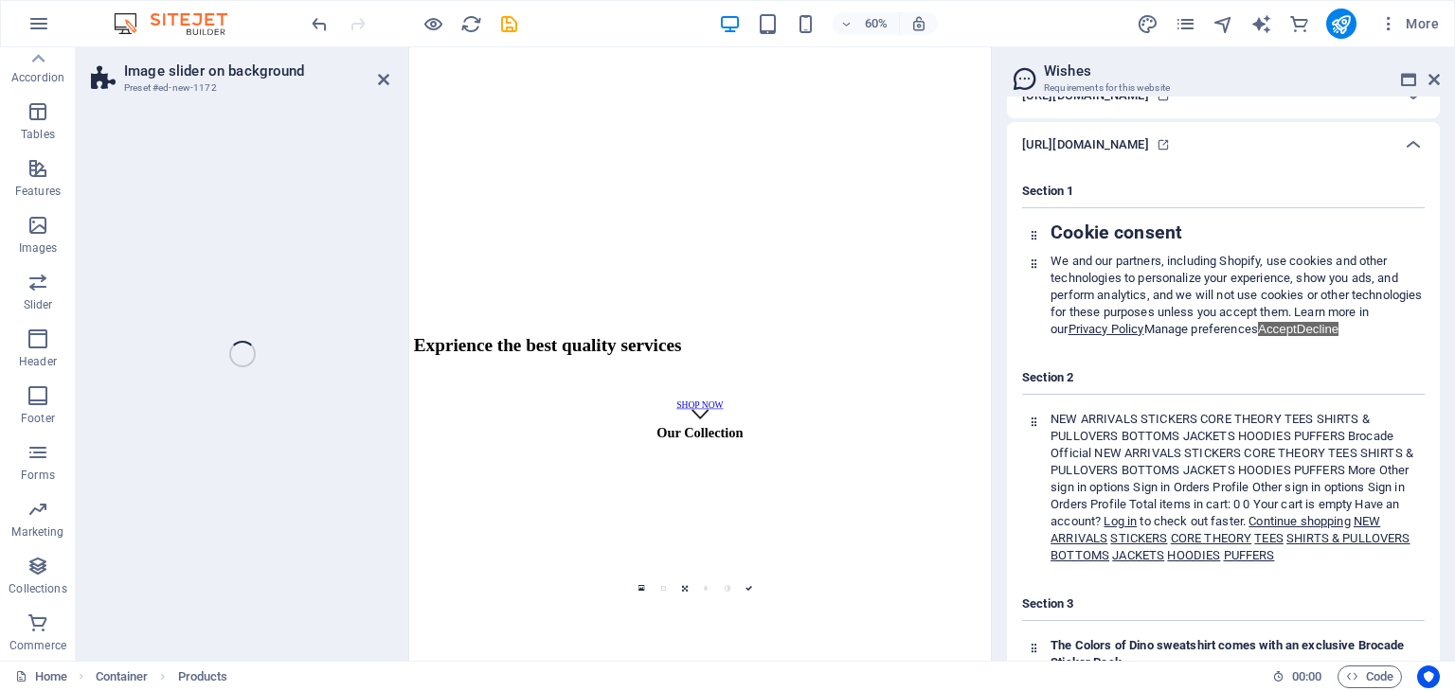
select select "rem"
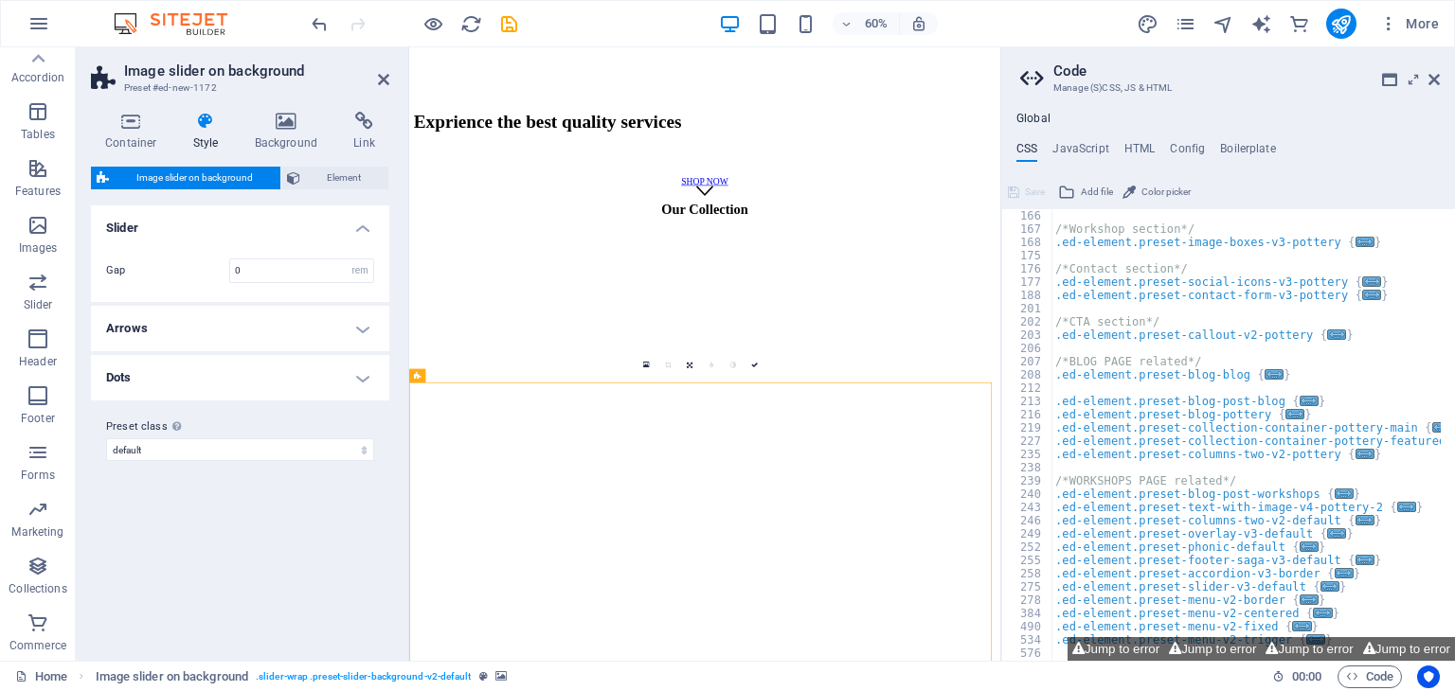
scroll to position [745, 0]
click at [687, 366] on icon at bounding box center [690, 369] width 6 height 7
drag, startPoint x: 565, startPoint y: 648, endPoint x: 595, endPoint y: 419, distance: 231.2
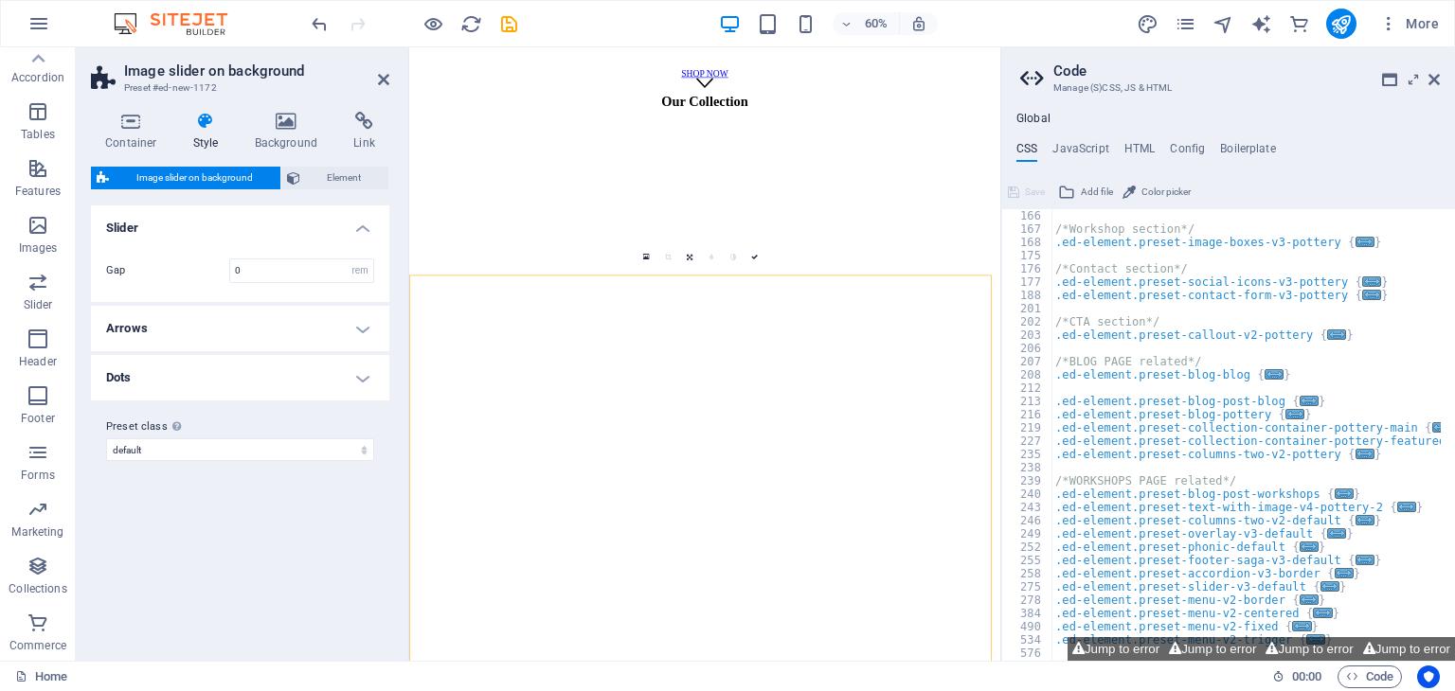
scroll to position [864, 0]
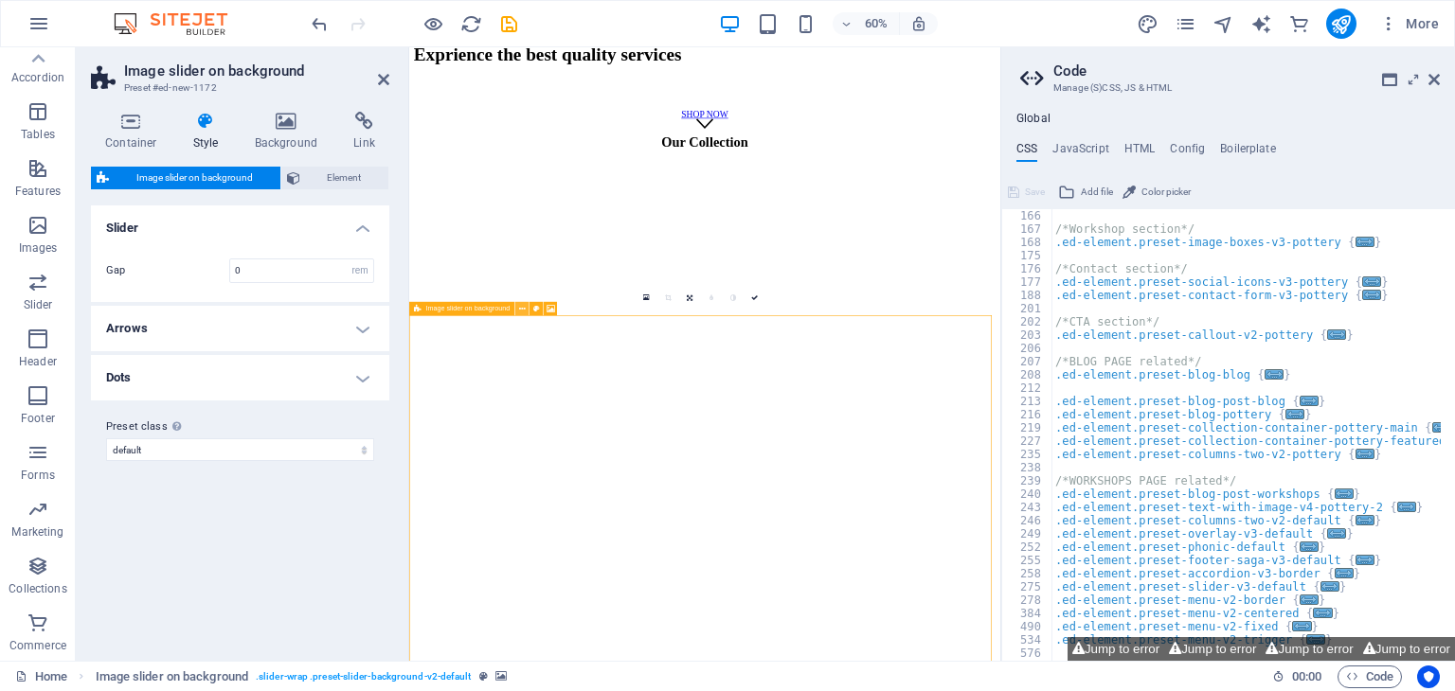
click at [524, 305] on icon at bounding box center [522, 309] width 7 height 12
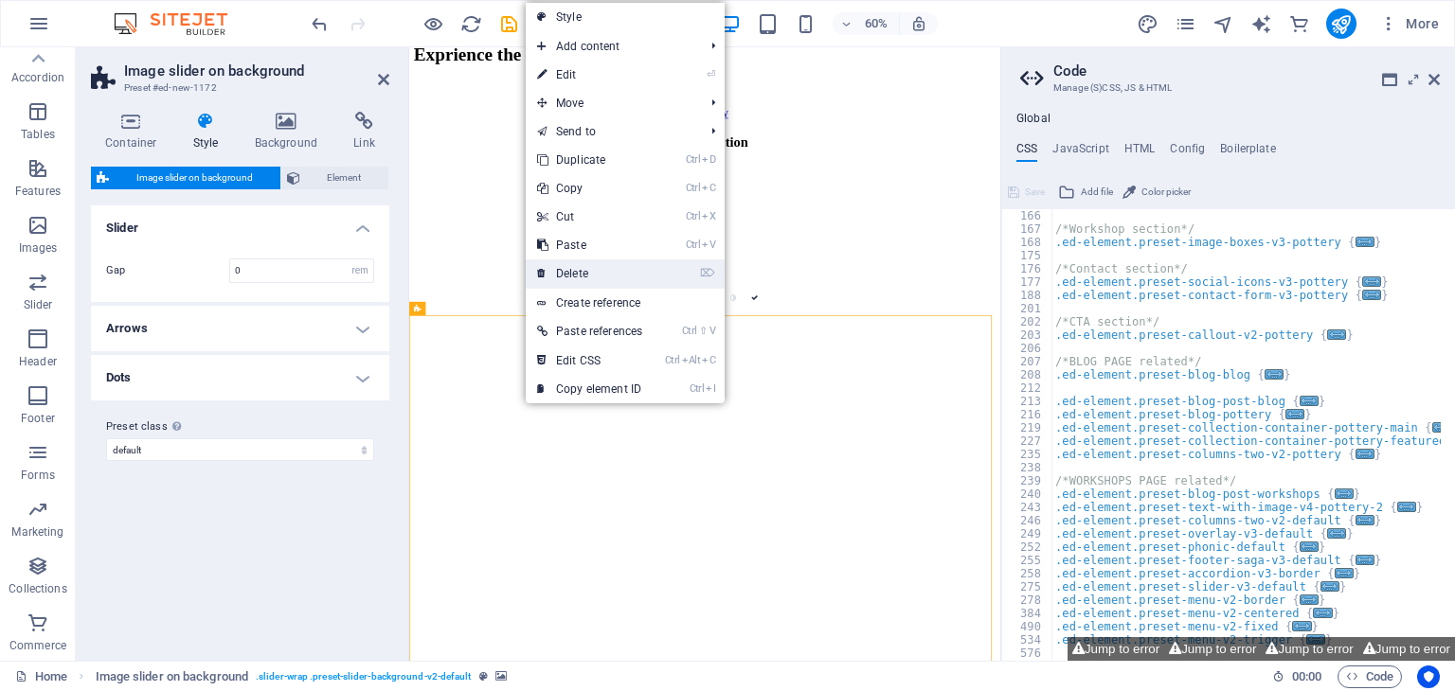
click at [587, 273] on link "⌦ Delete" at bounding box center [590, 274] width 128 height 28
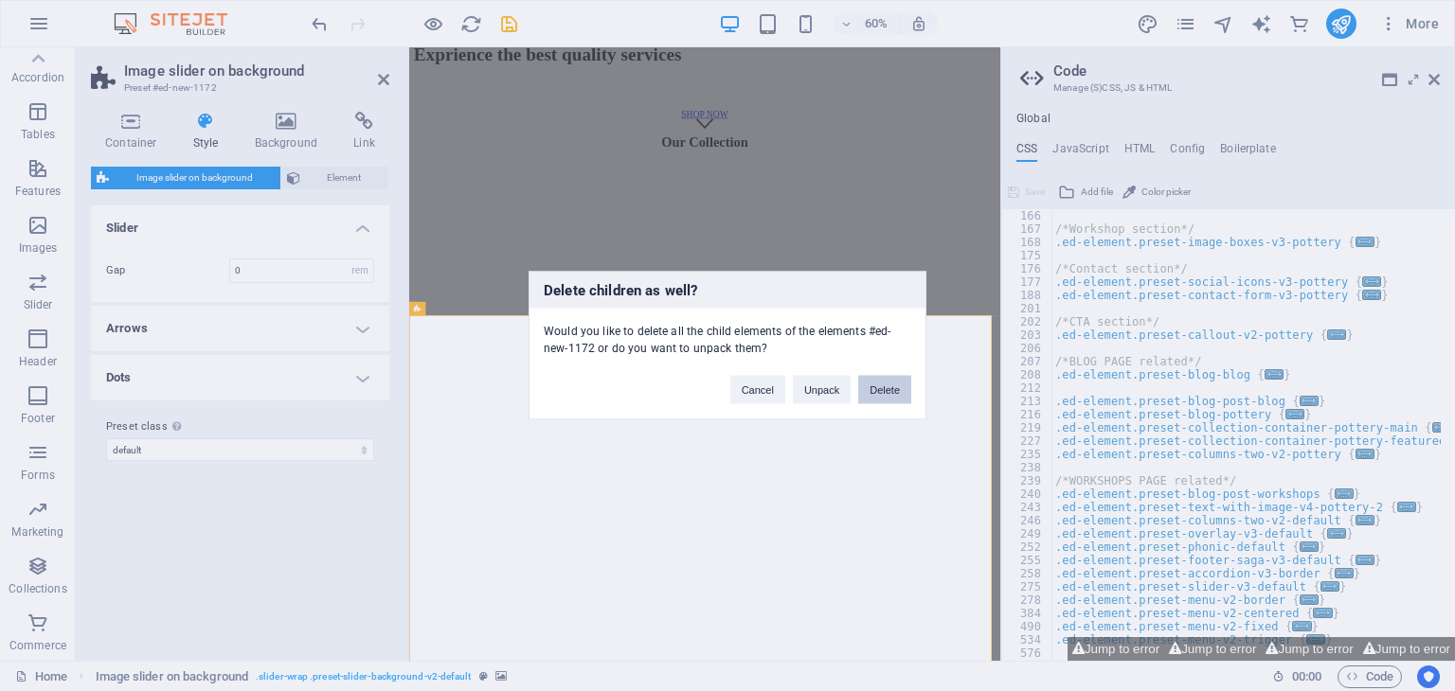
click at [881, 397] on button "Delete" at bounding box center [884, 390] width 53 height 28
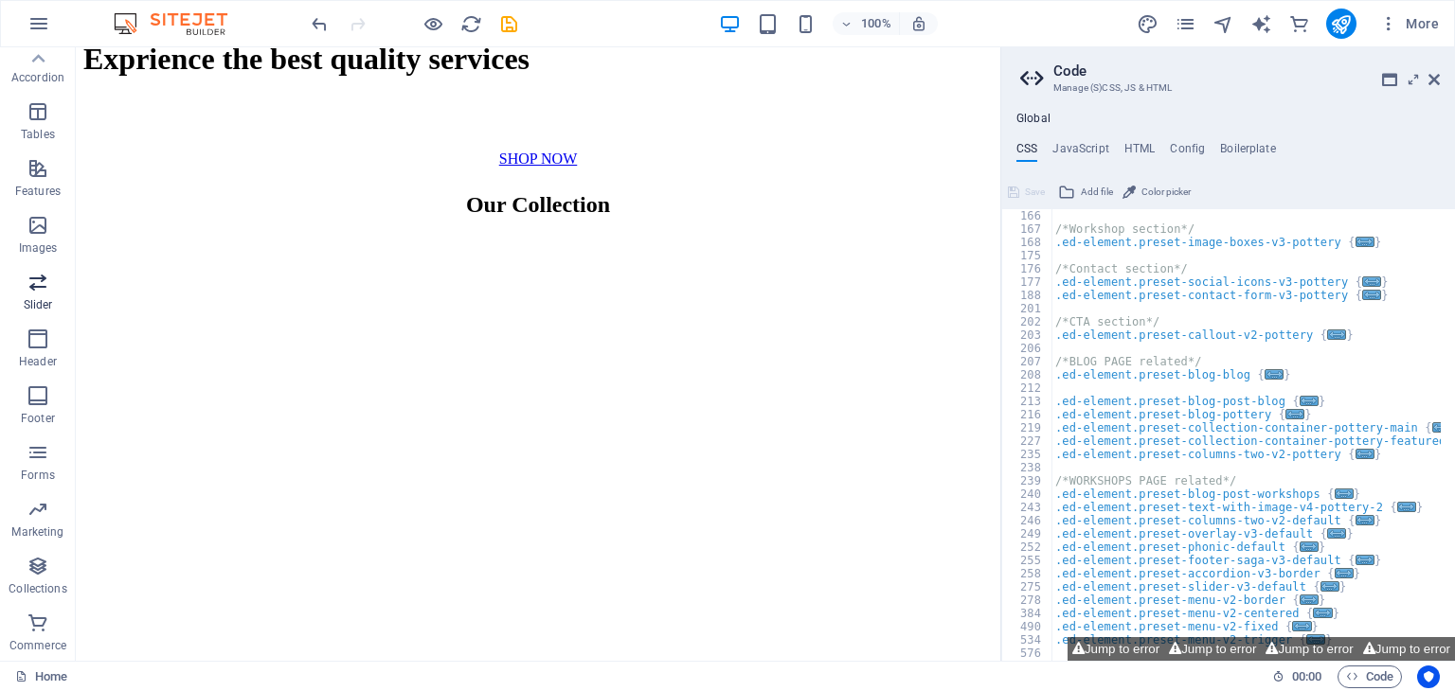
click at [42, 315] on span "Slider" at bounding box center [38, 293] width 76 height 45
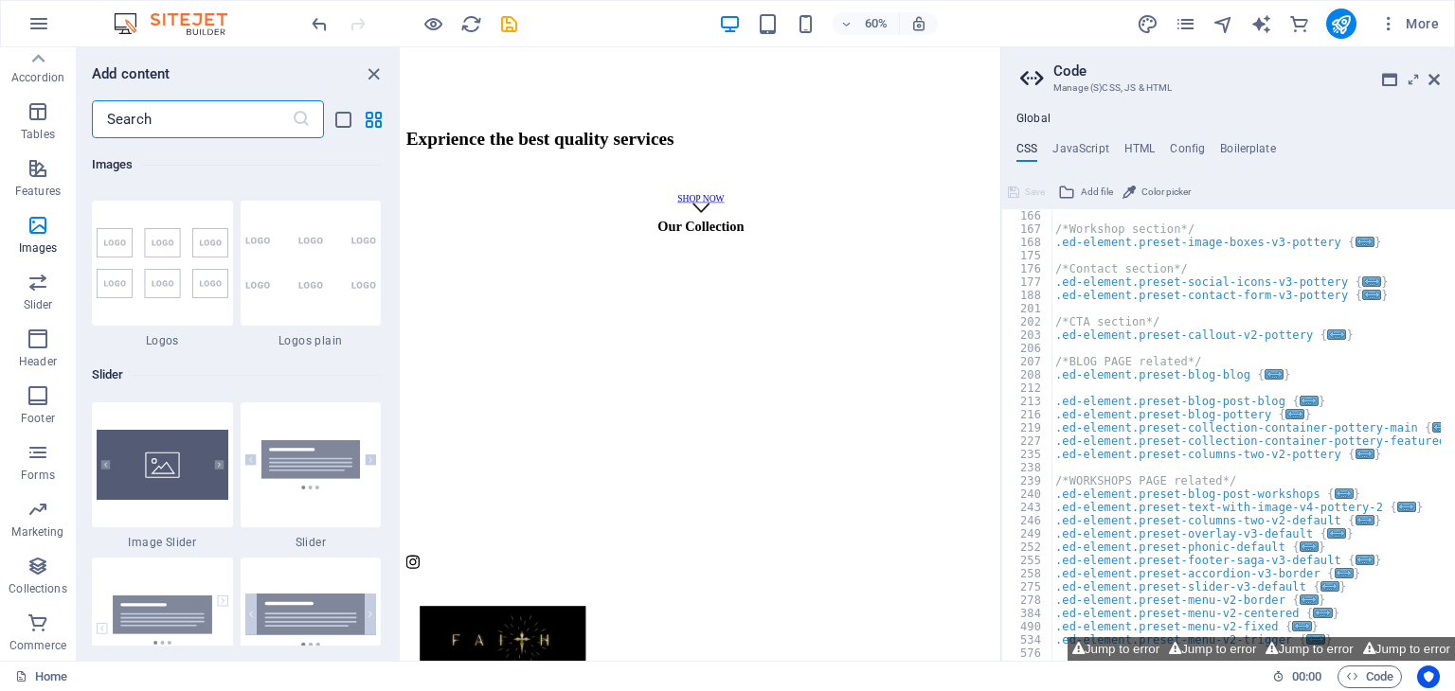
scroll to position [10613, 0]
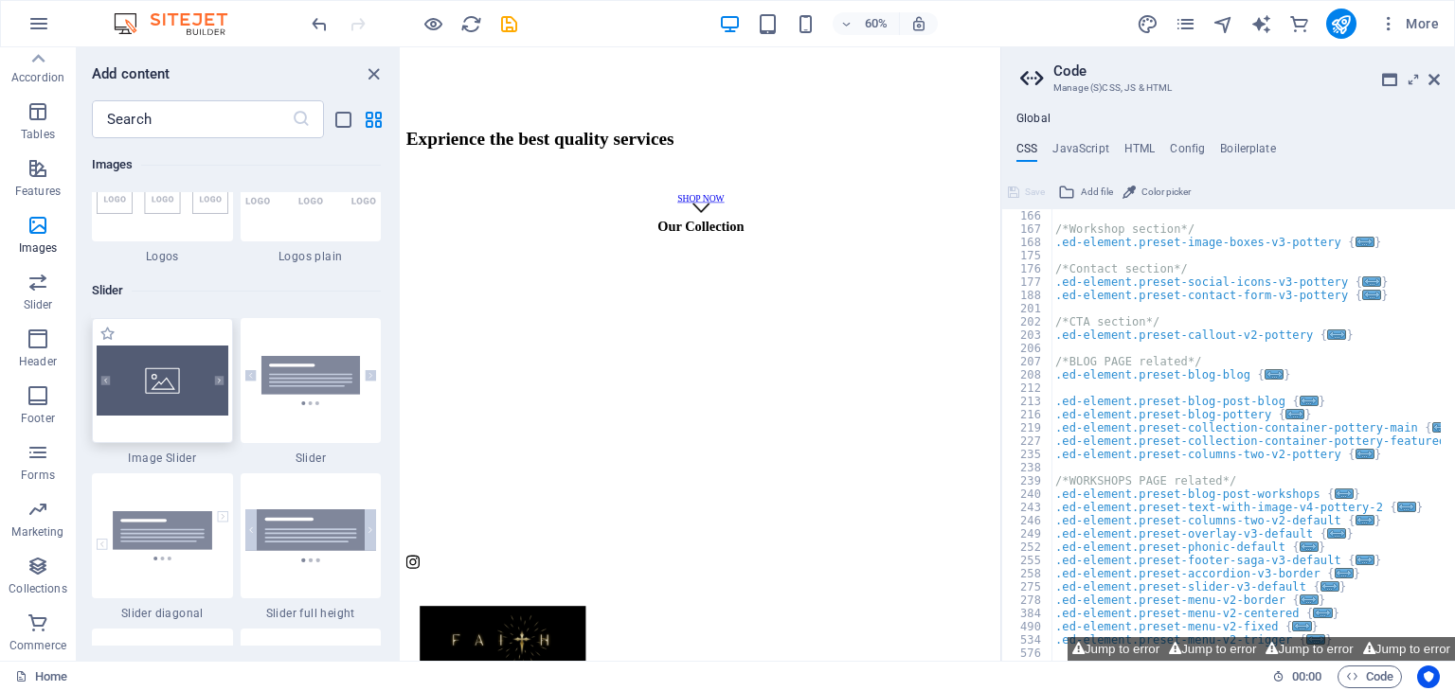
click at [189, 393] on div at bounding box center [162, 380] width 141 height 125
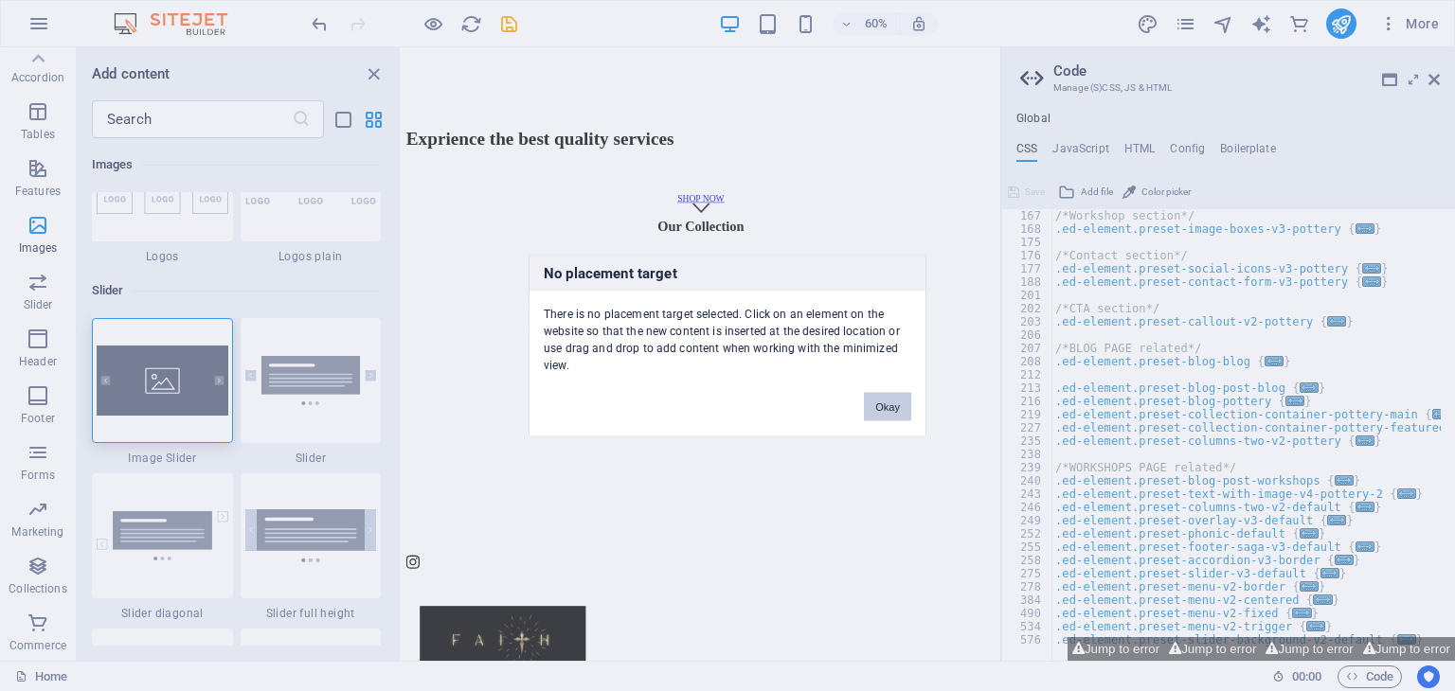
scroll to position [477, 0]
click at [656, 246] on div "No placement target There is no placement target selected. Click on an element …" at bounding box center [727, 345] width 1455 height 691
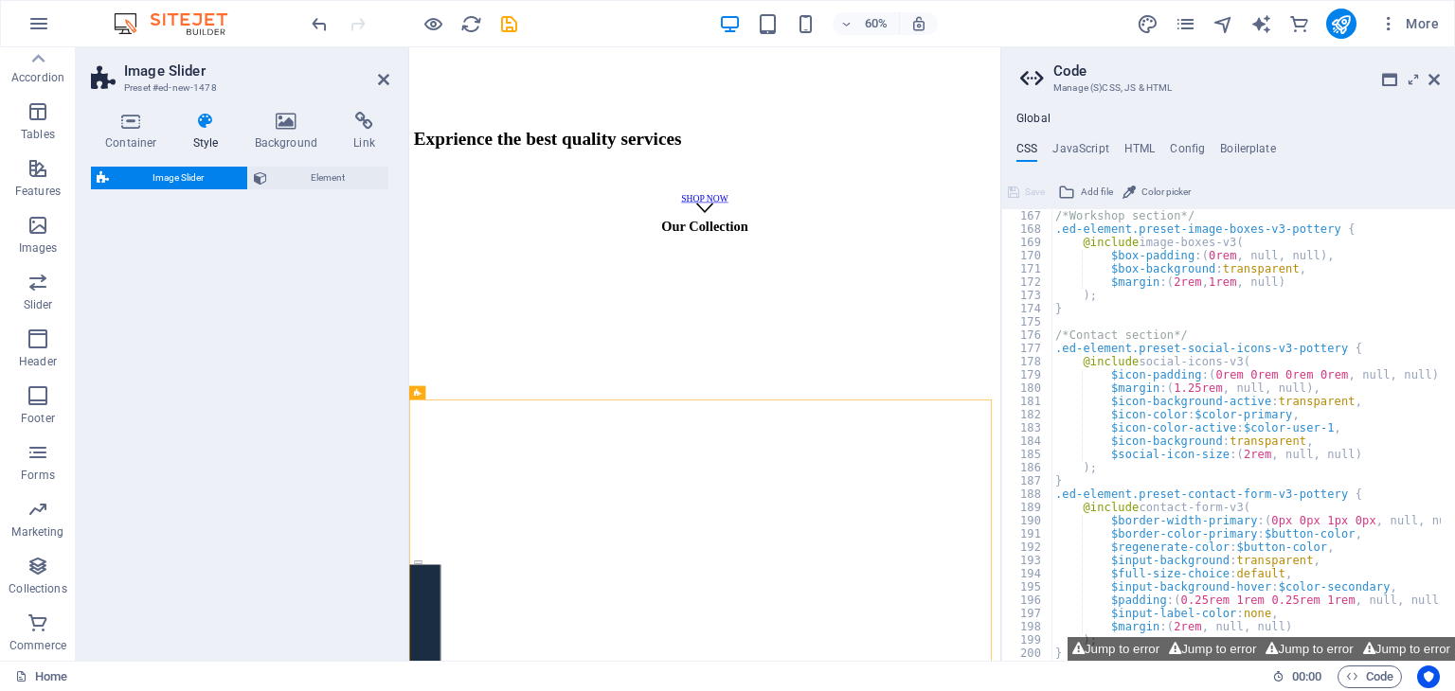
select select "rem"
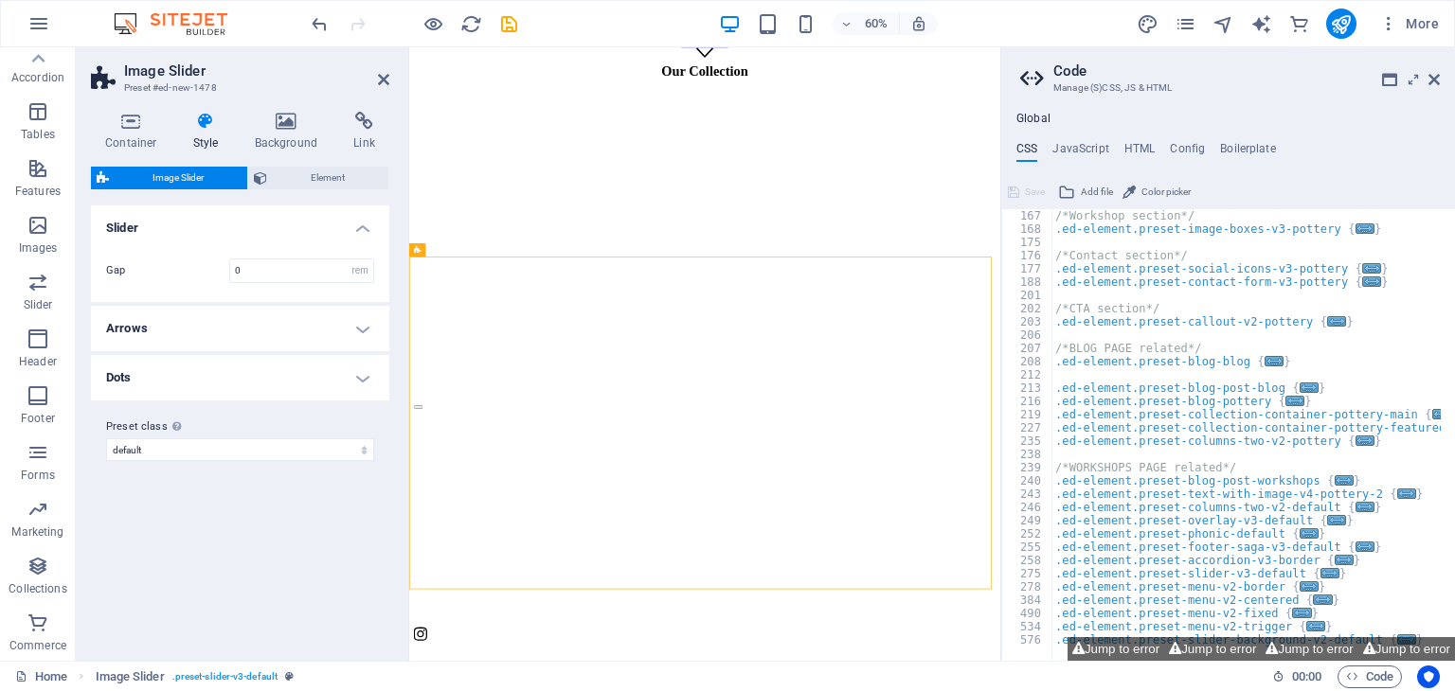
scroll to position [997, 0]
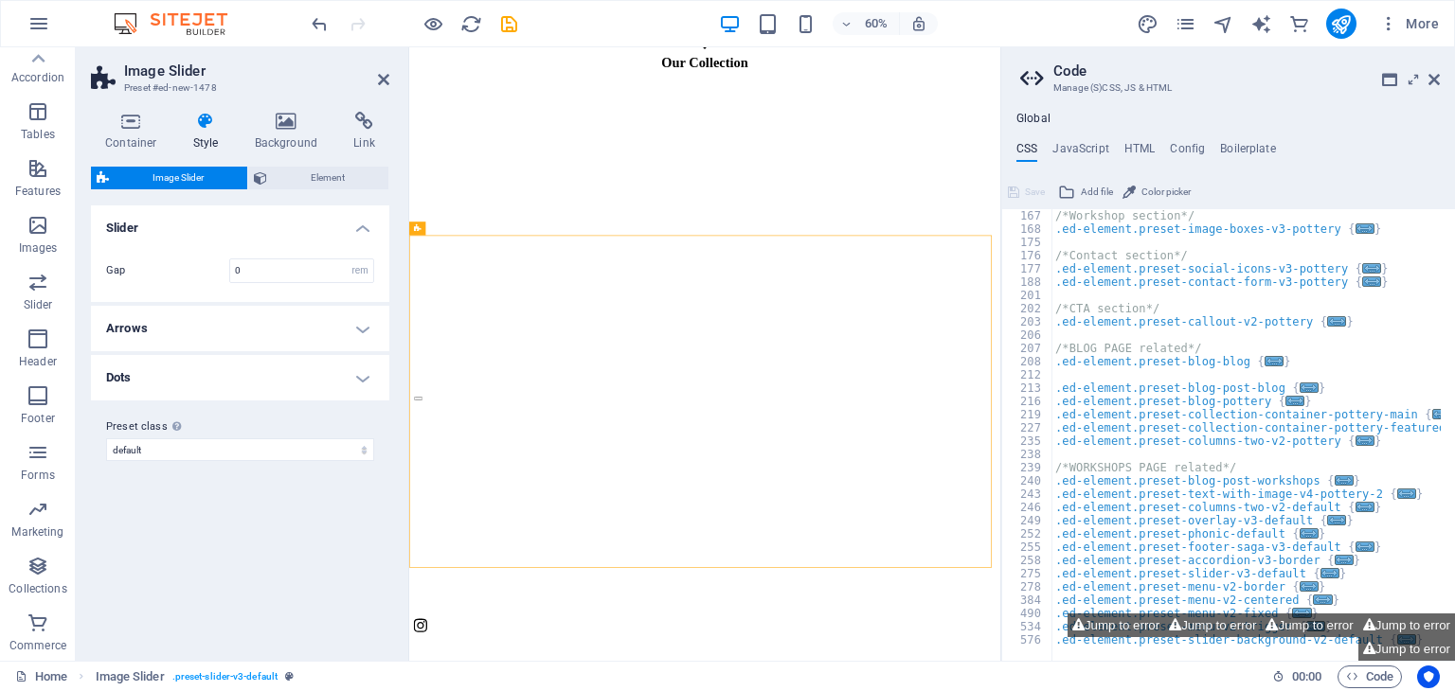
drag, startPoint x: 1383, startPoint y: 713, endPoint x: 1410, endPoint y: 565, distance: 151.1
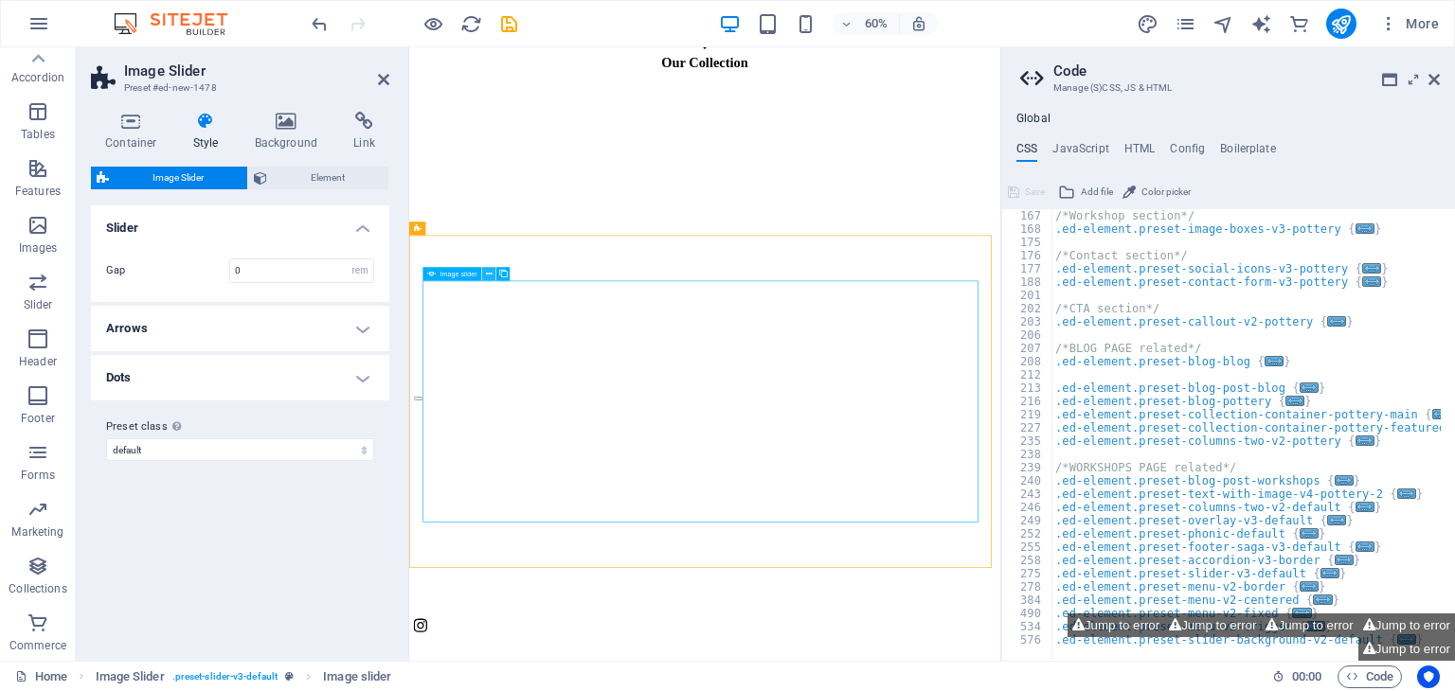
click at [484, 277] on button at bounding box center [488, 273] width 13 height 13
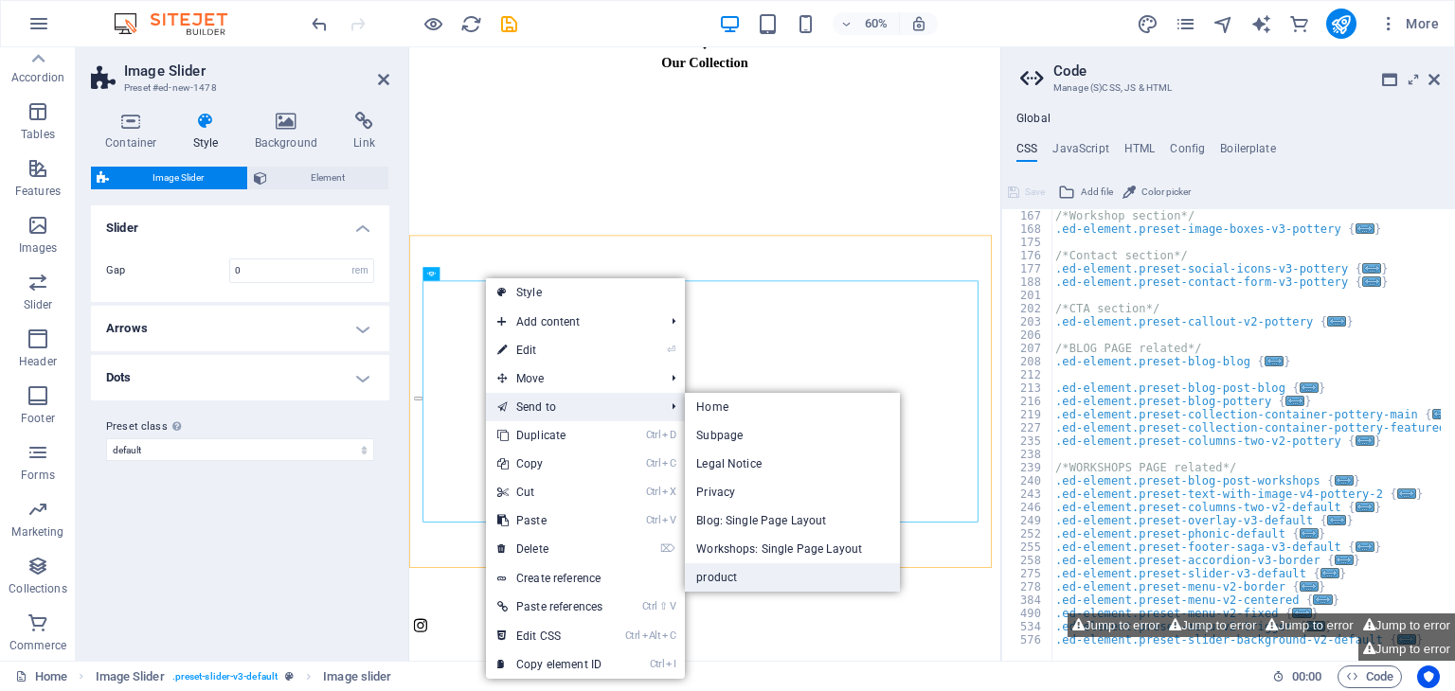
click at [727, 584] on link "product" at bounding box center [792, 578] width 215 height 28
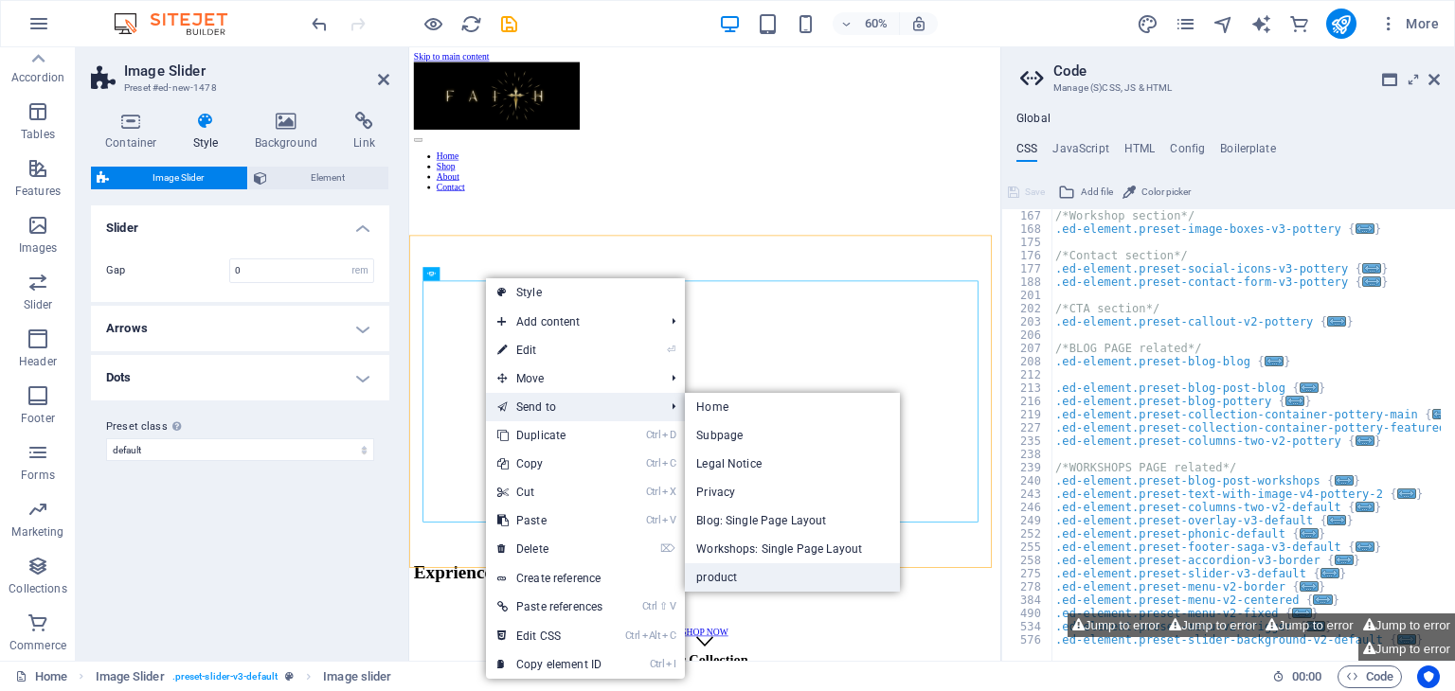
scroll to position [429, 0]
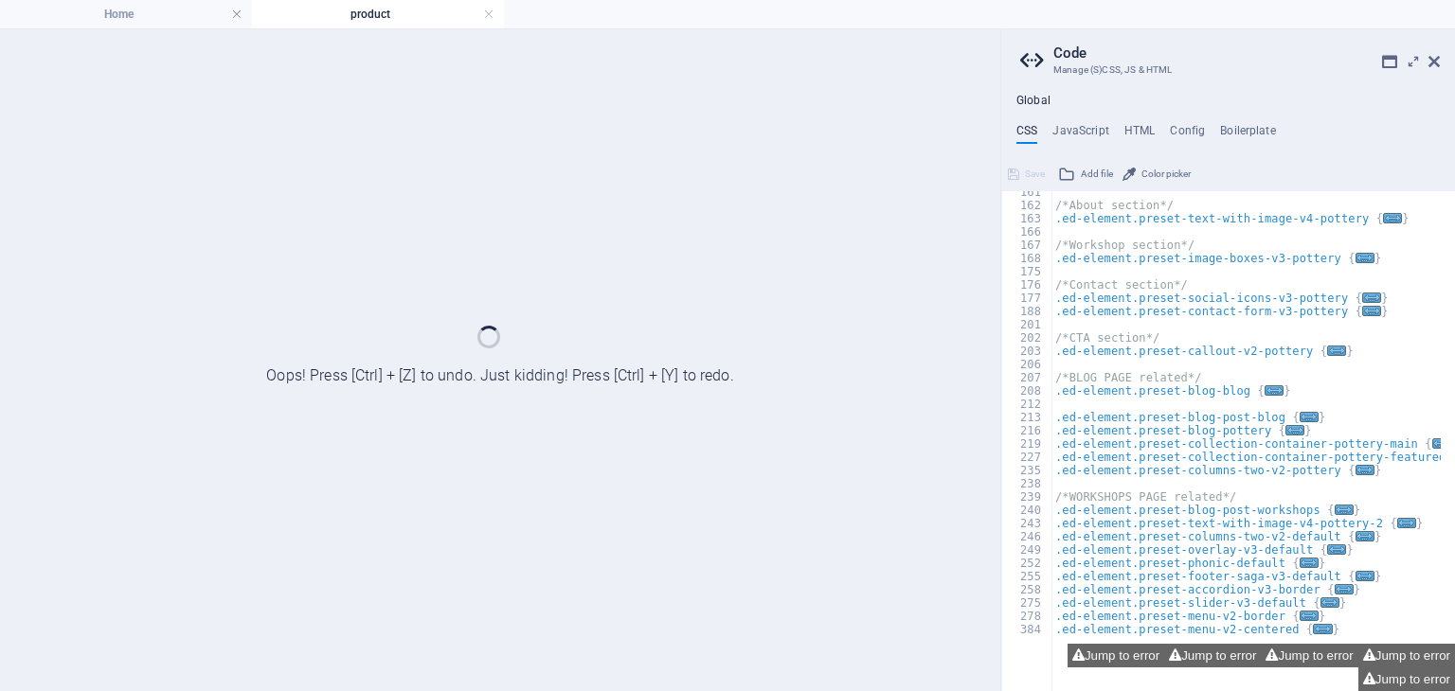
select select "px"
select select "ms"
select select "s"
select select "progressive"
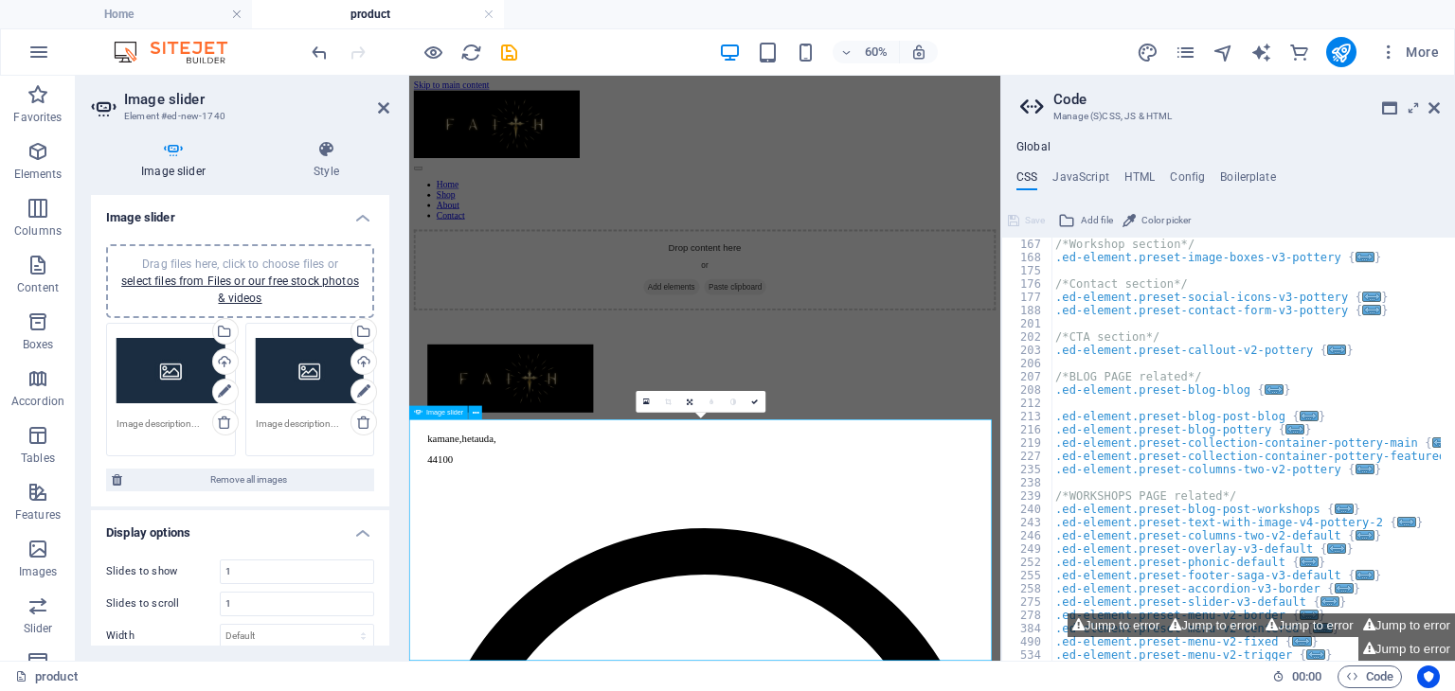
scroll to position [309, 0]
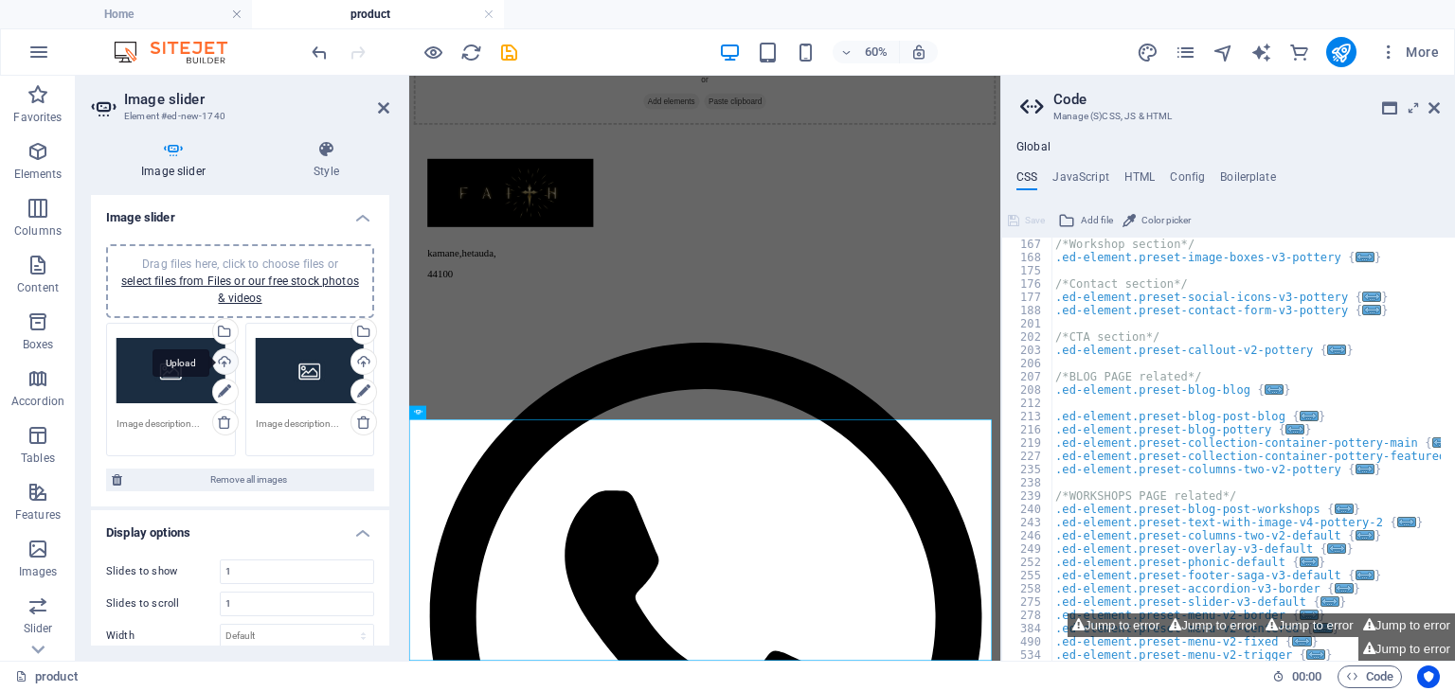
click at [221, 365] on div "Upload" at bounding box center [223, 364] width 28 height 28
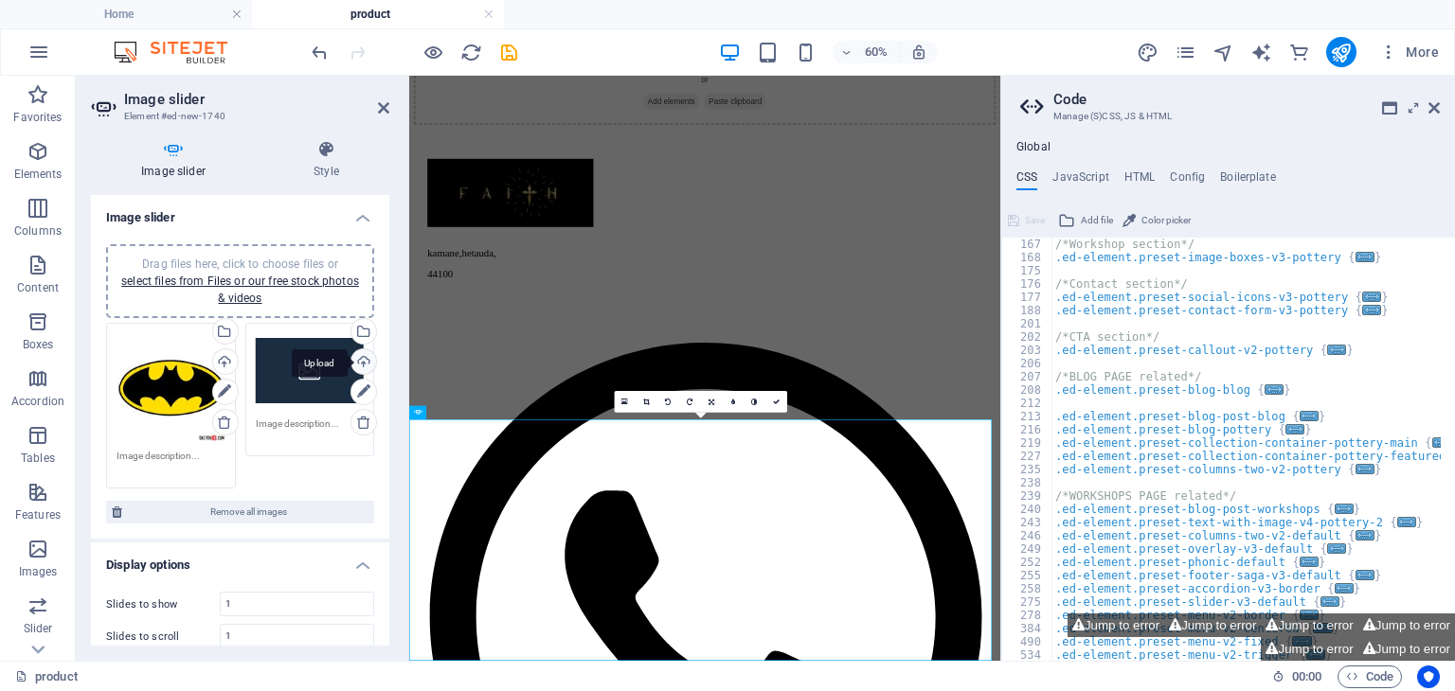
click at [357, 360] on div "Upload" at bounding box center [362, 364] width 28 height 28
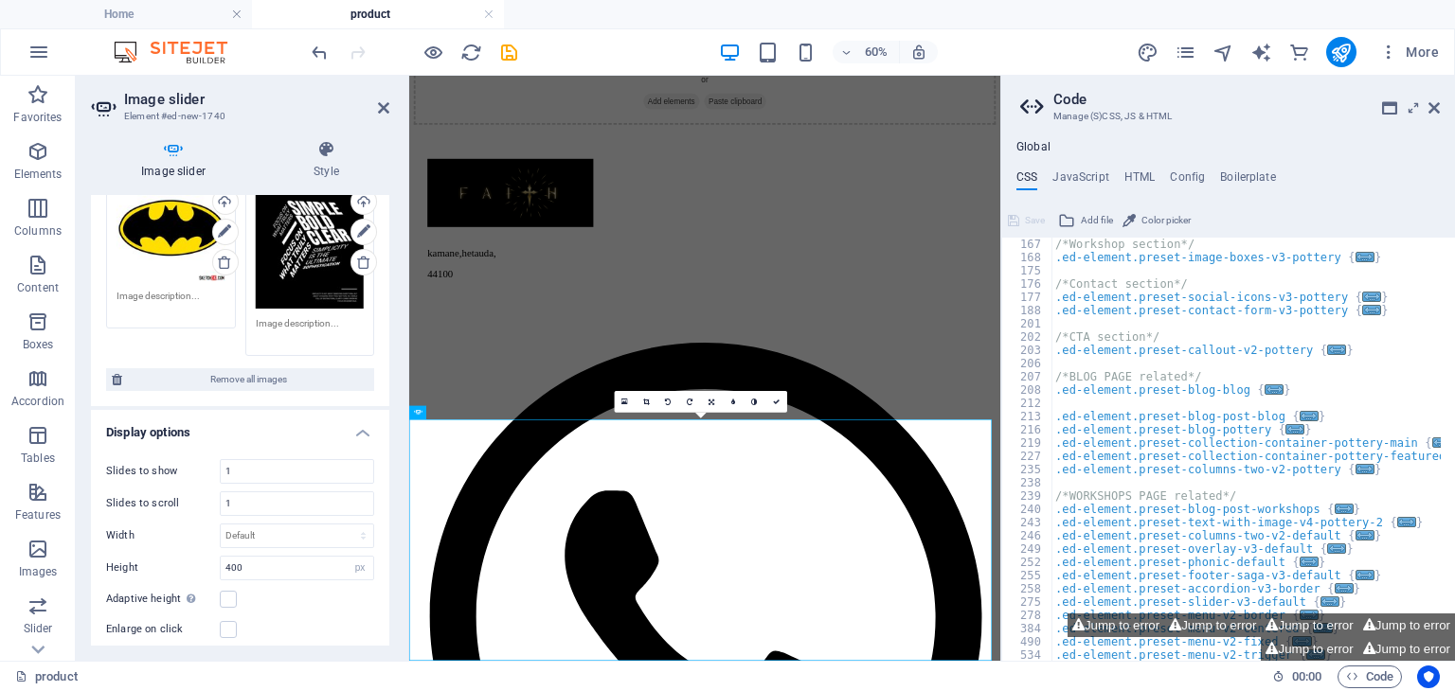
scroll to position [8, 0]
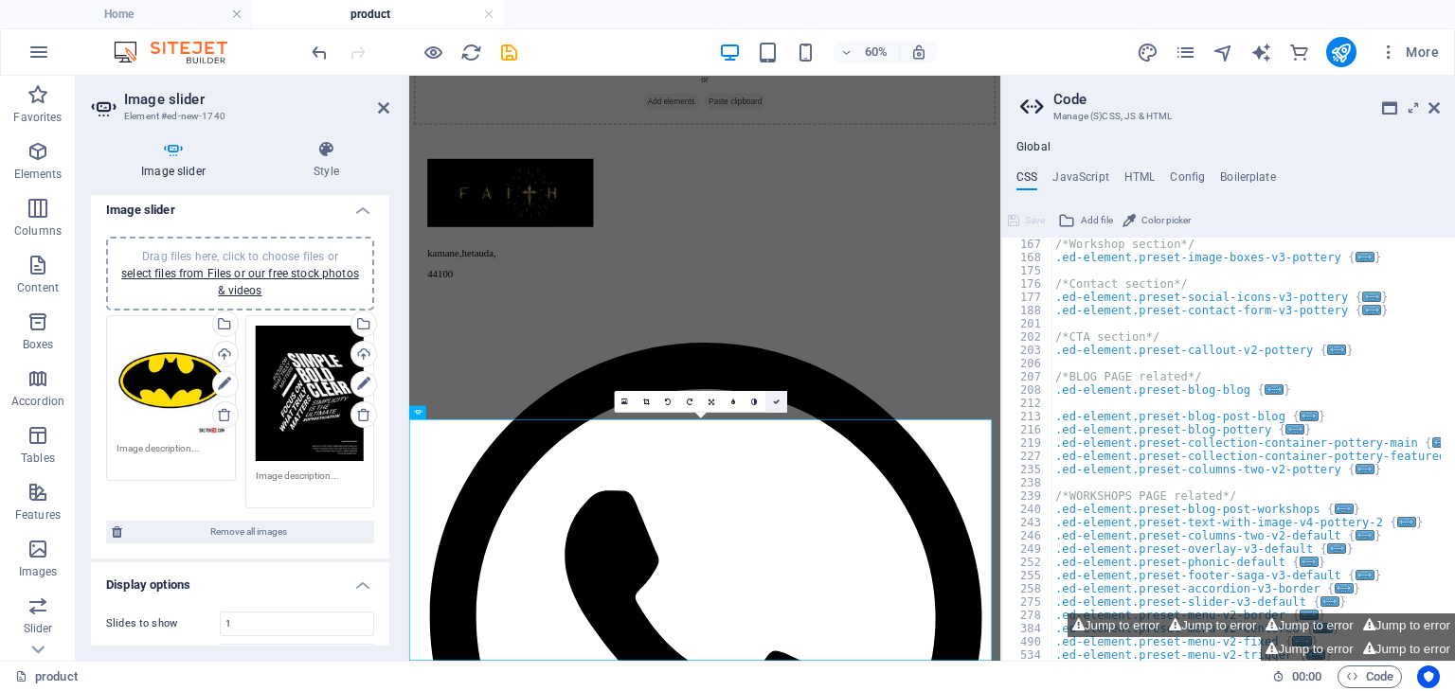
click at [773, 392] on link at bounding box center [776, 402] width 22 height 22
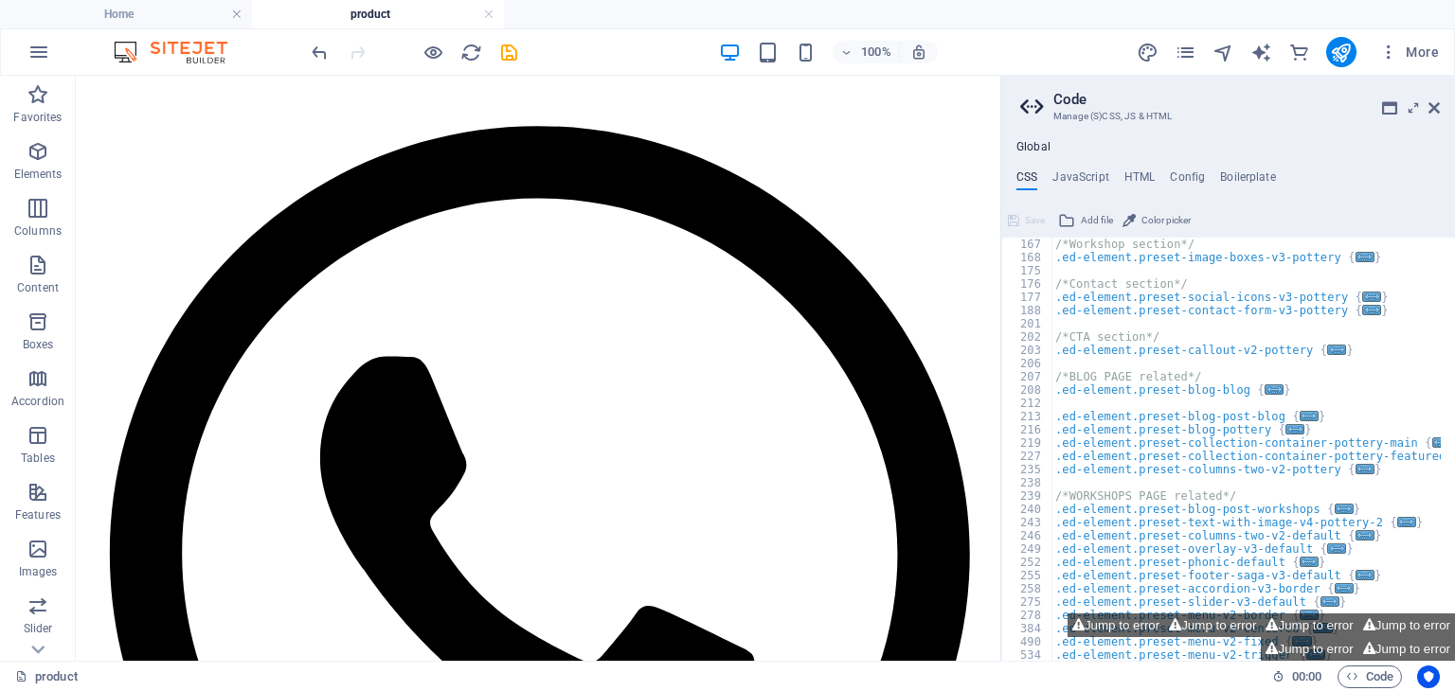
scroll to position [518, 0]
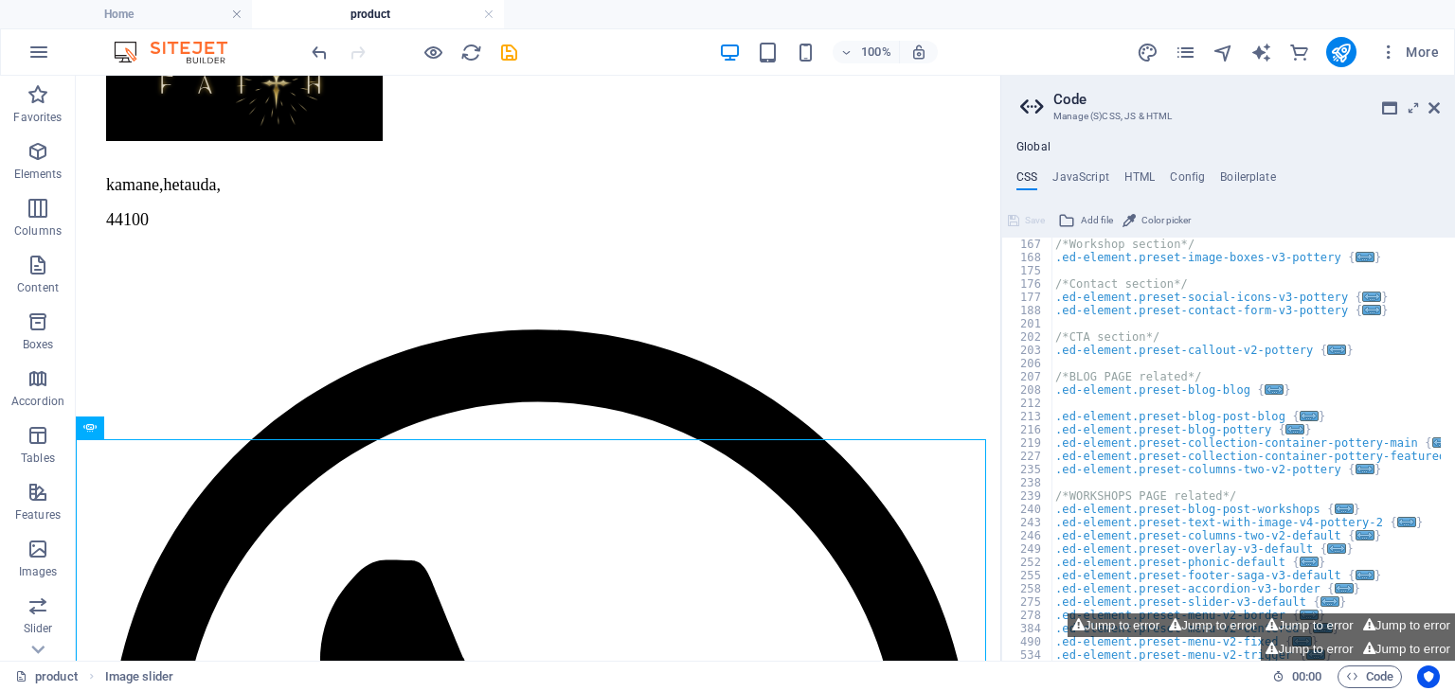
drag, startPoint x: 932, startPoint y: 465, endPoint x: 857, endPoint y: 149, distance: 325.1
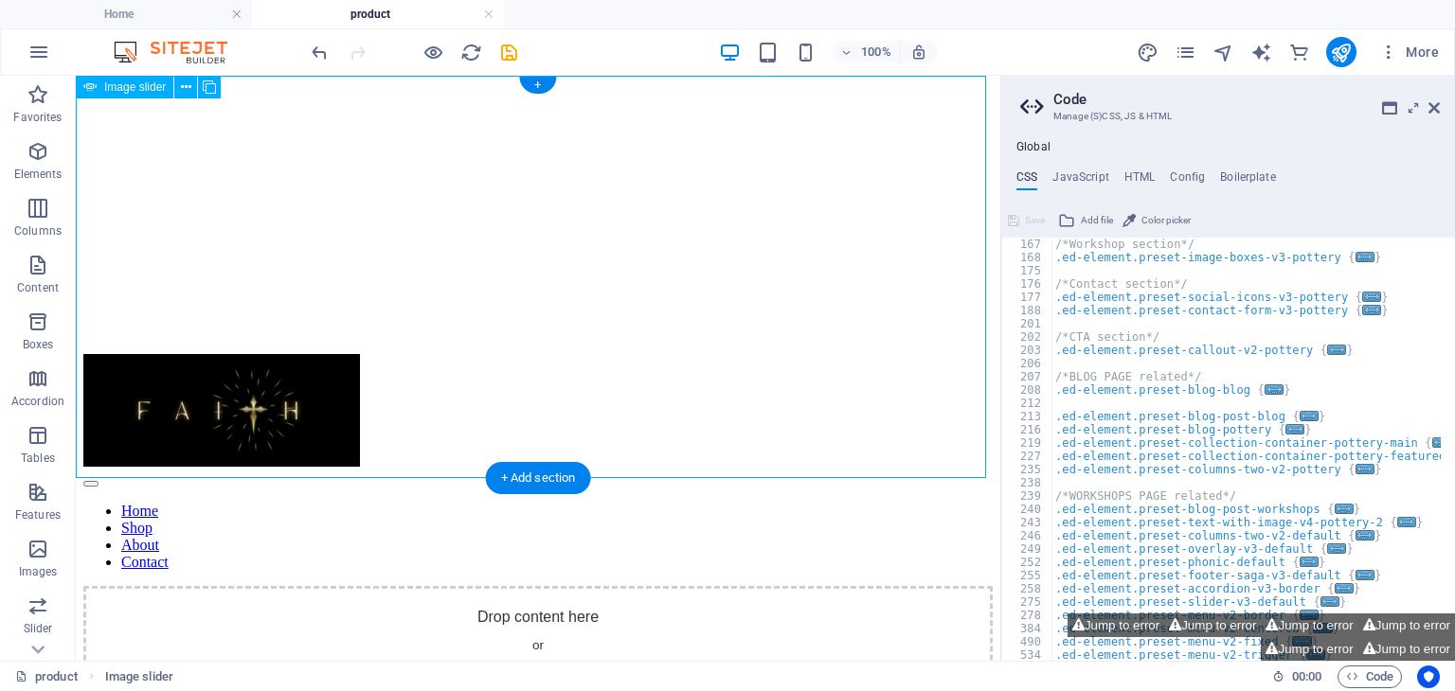
scroll to position [0, 0]
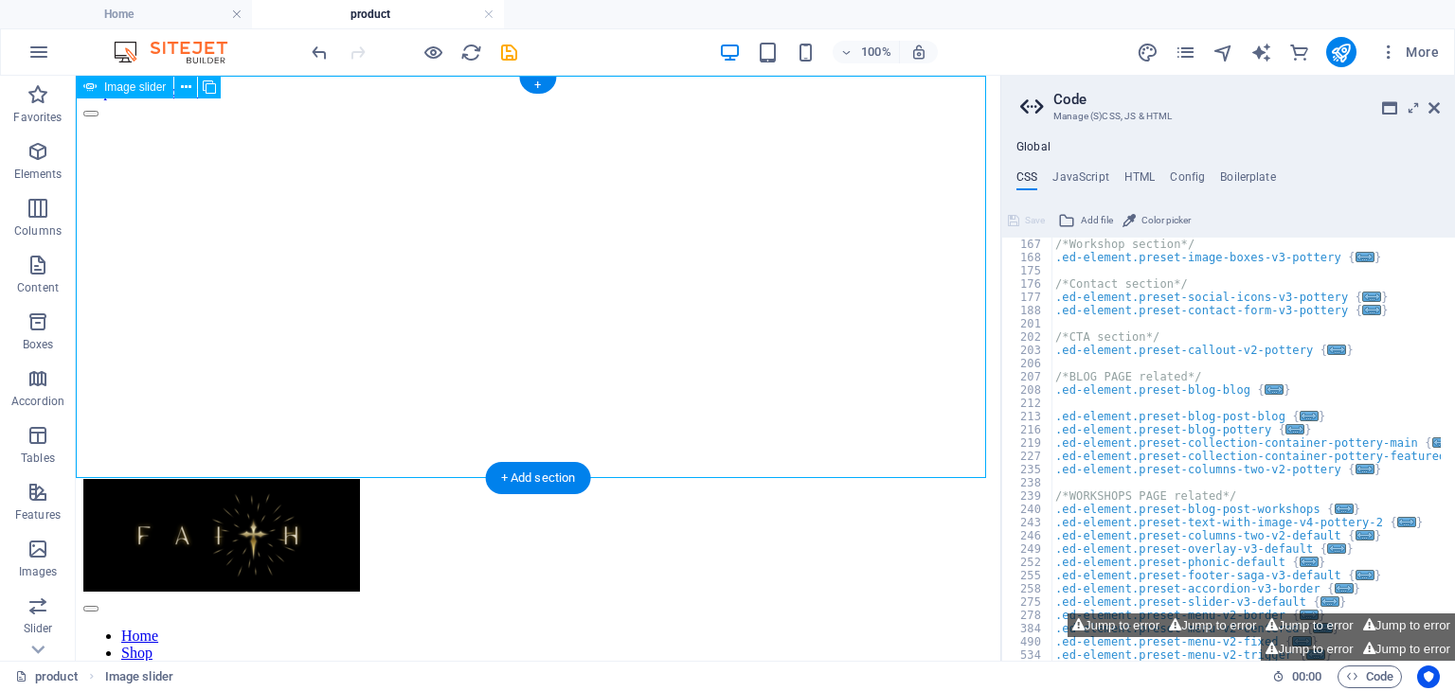
drag, startPoint x: 904, startPoint y: 132, endPoint x: 881, endPoint y: 505, distance: 373.9
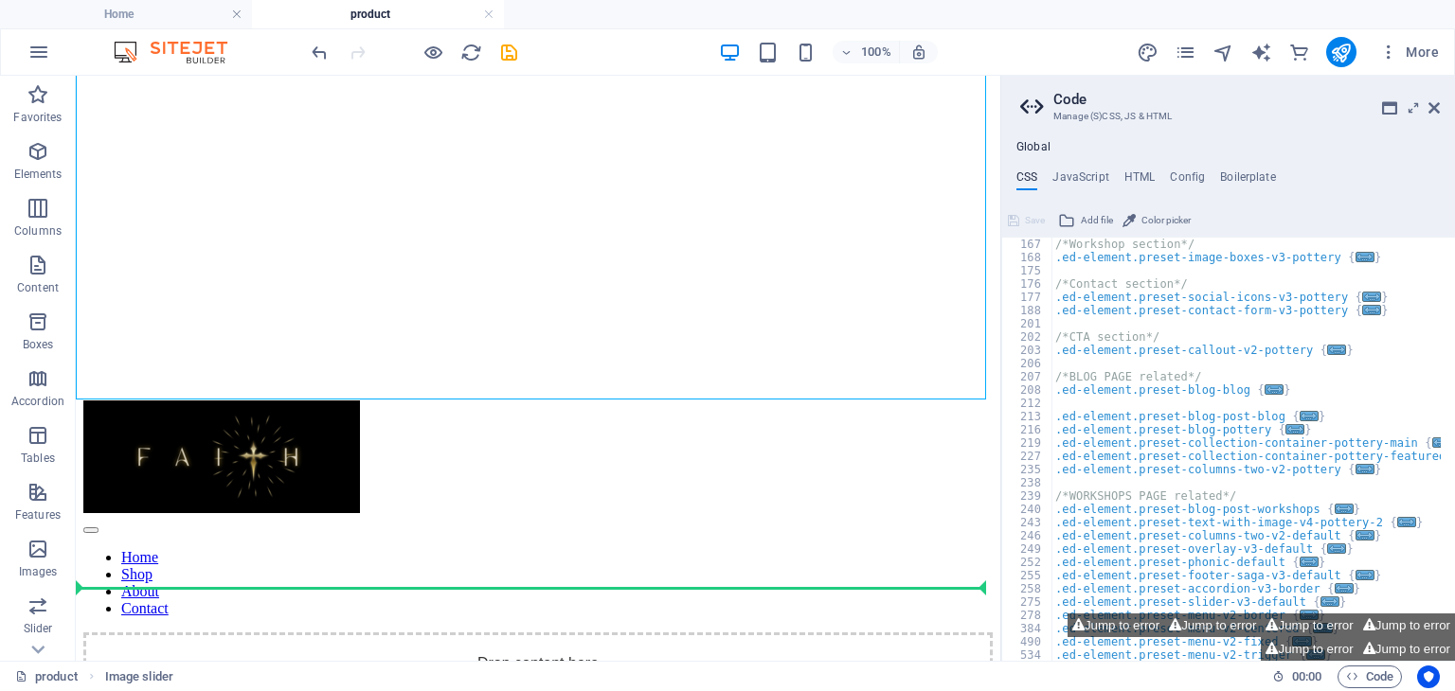
drag, startPoint x: 868, startPoint y: 371, endPoint x: 845, endPoint y: 631, distance: 260.5
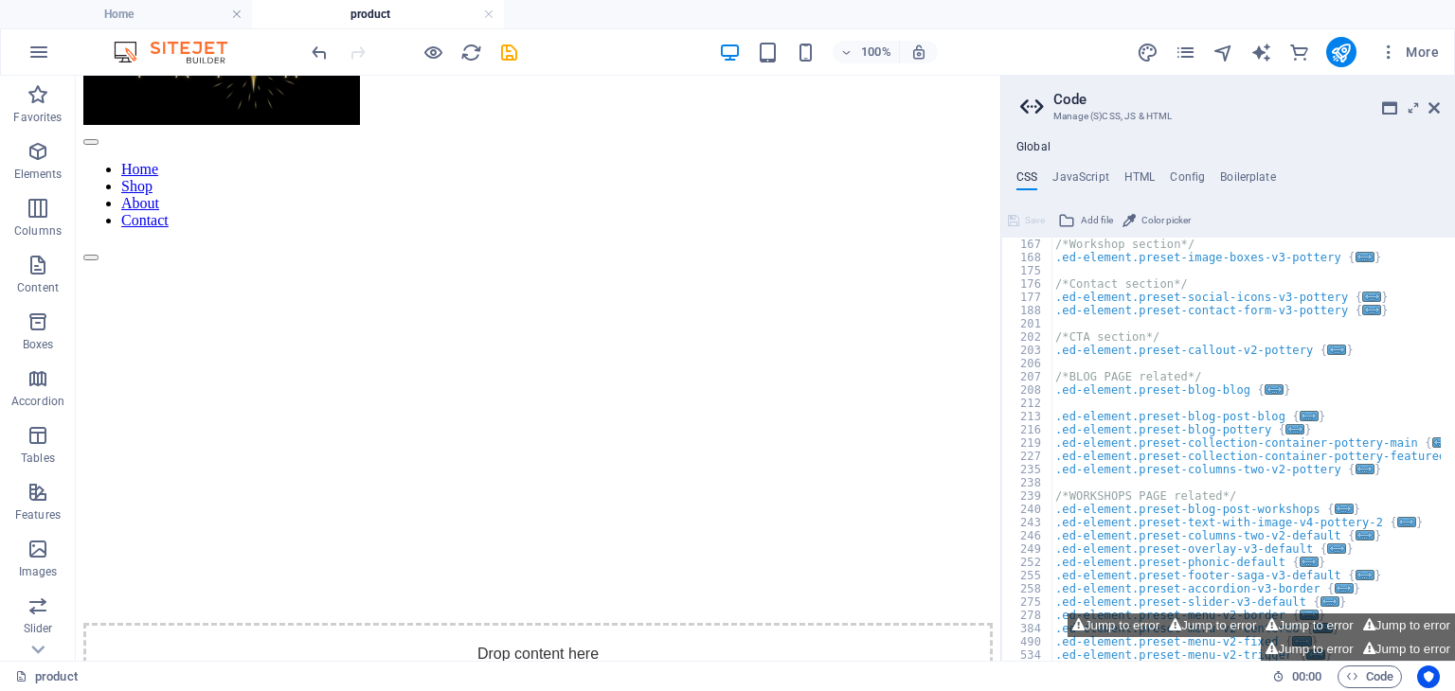
scroll to position [0, 0]
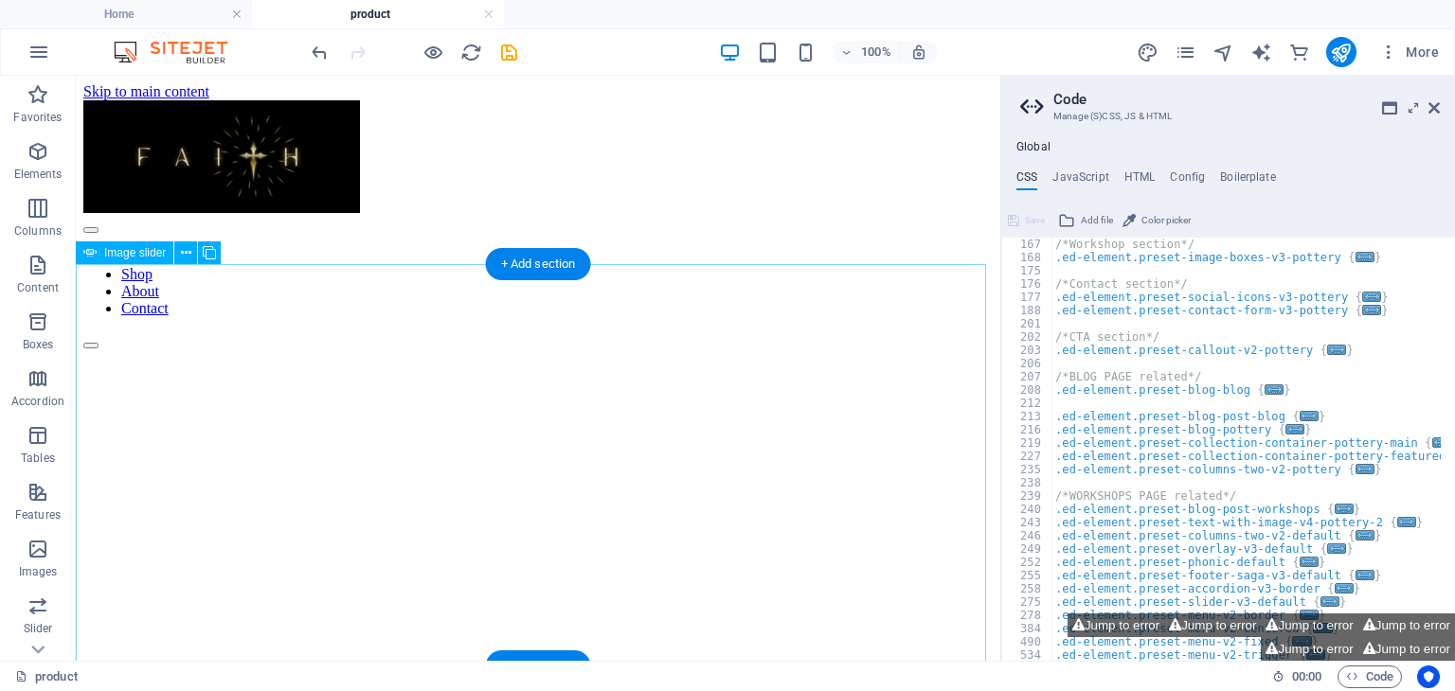
click at [184, 247] on icon at bounding box center [186, 253] width 10 height 20
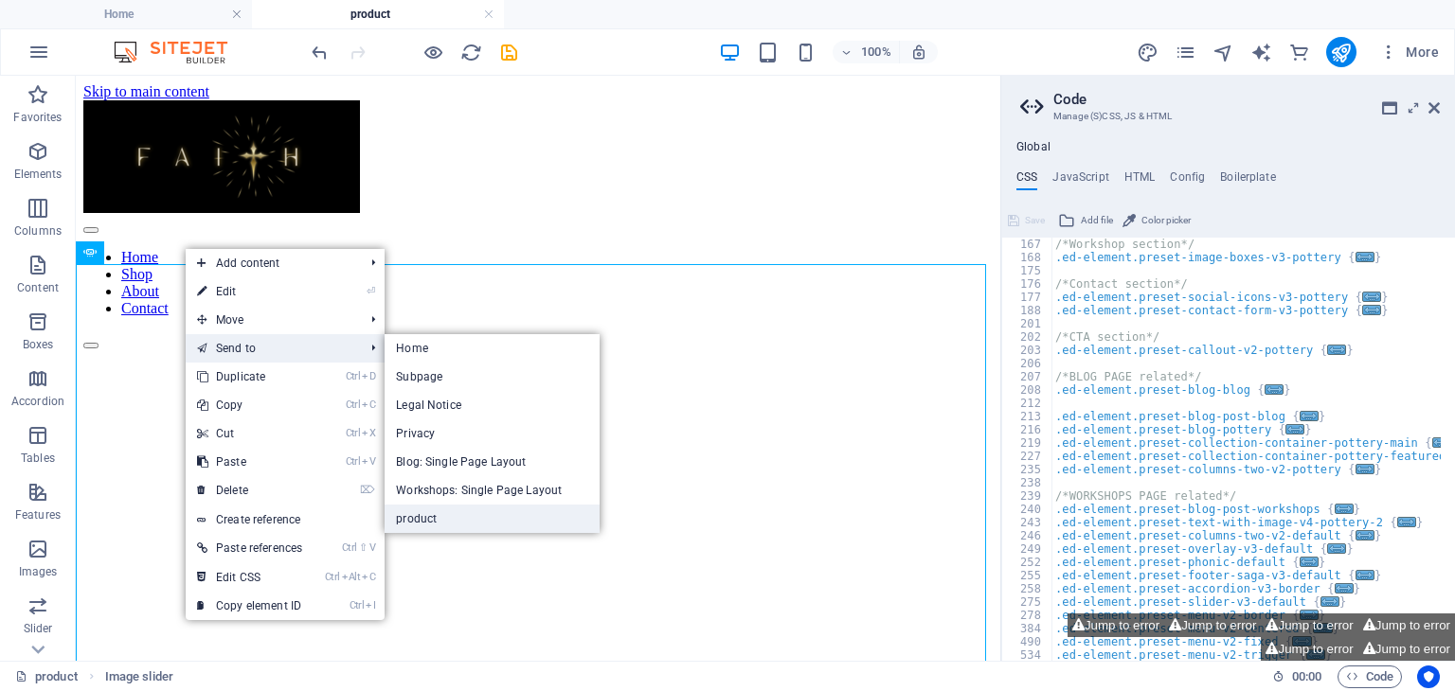
click at [439, 513] on link "product" at bounding box center [492, 519] width 215 height 28
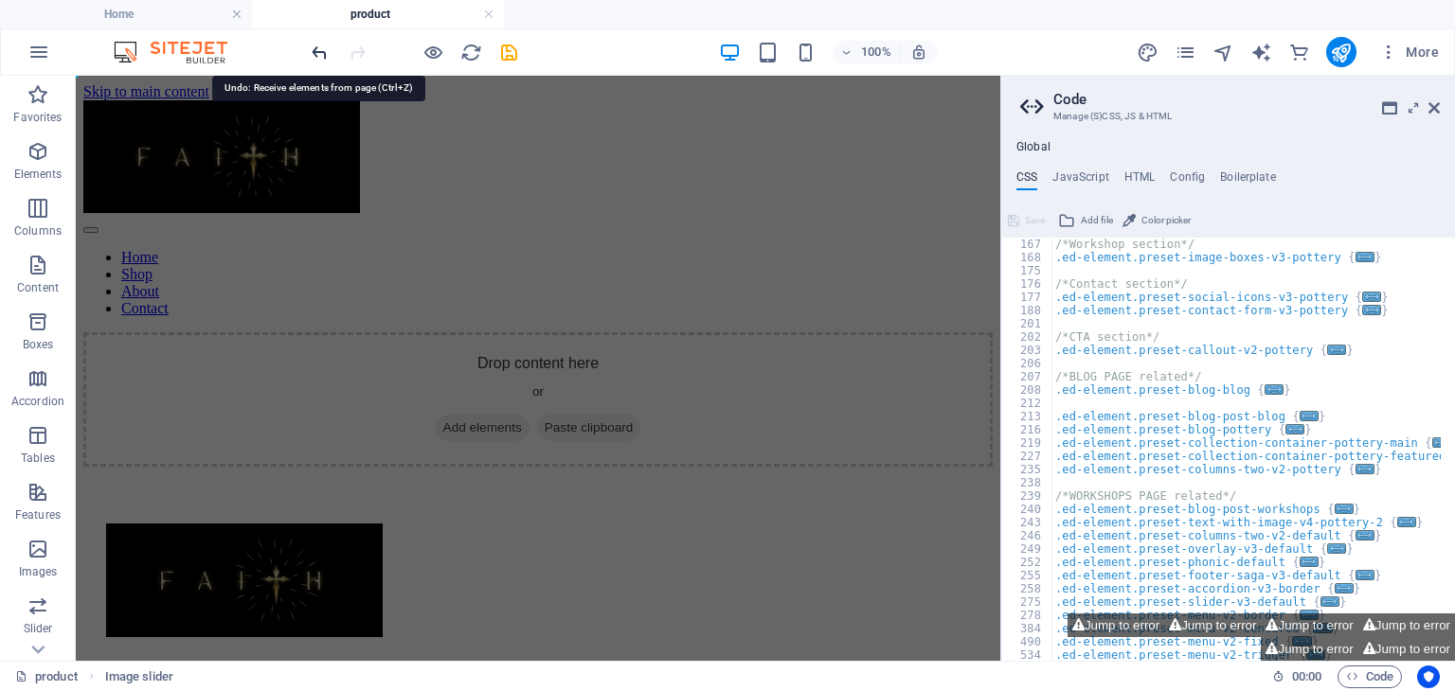
click at [323, 51] on icon "undo" at bounding box center [320, 53] width 22 height 22
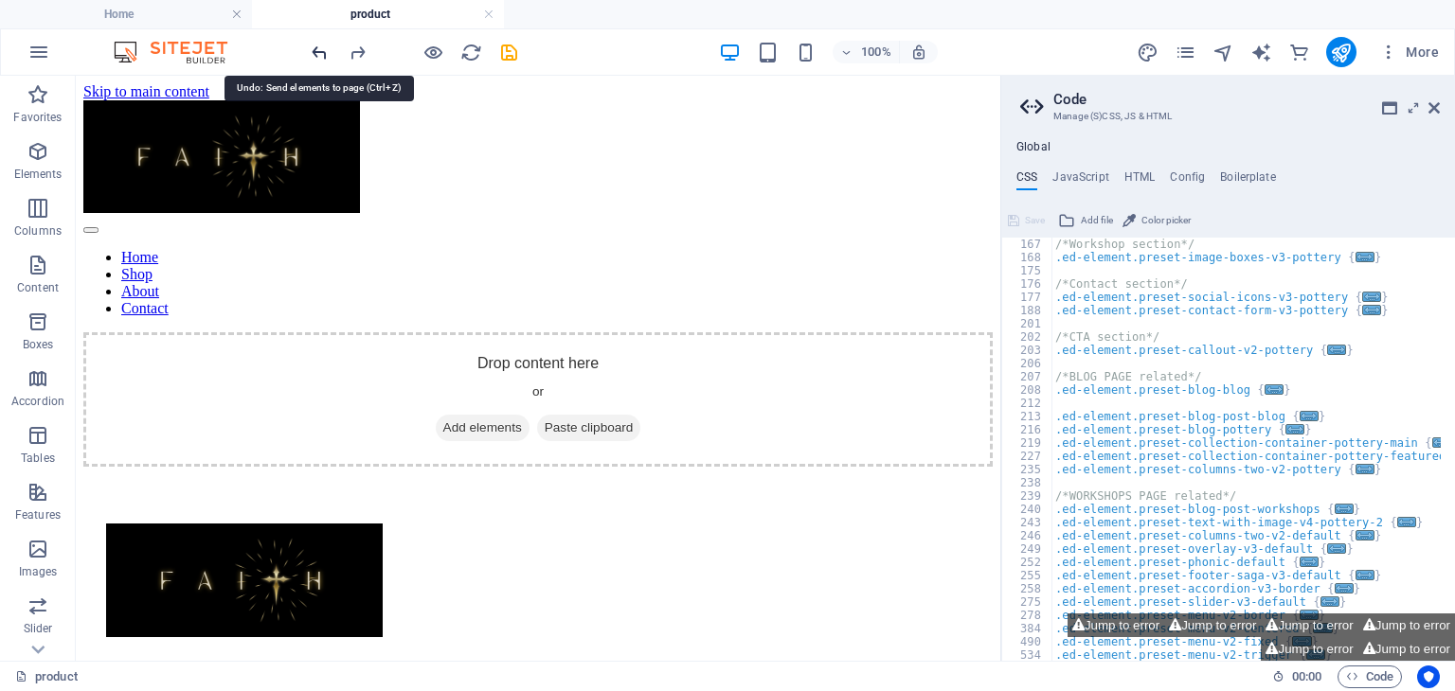
click at [323, 51] on icon "undo" at bounding box center [320, 53] width 22 height 22
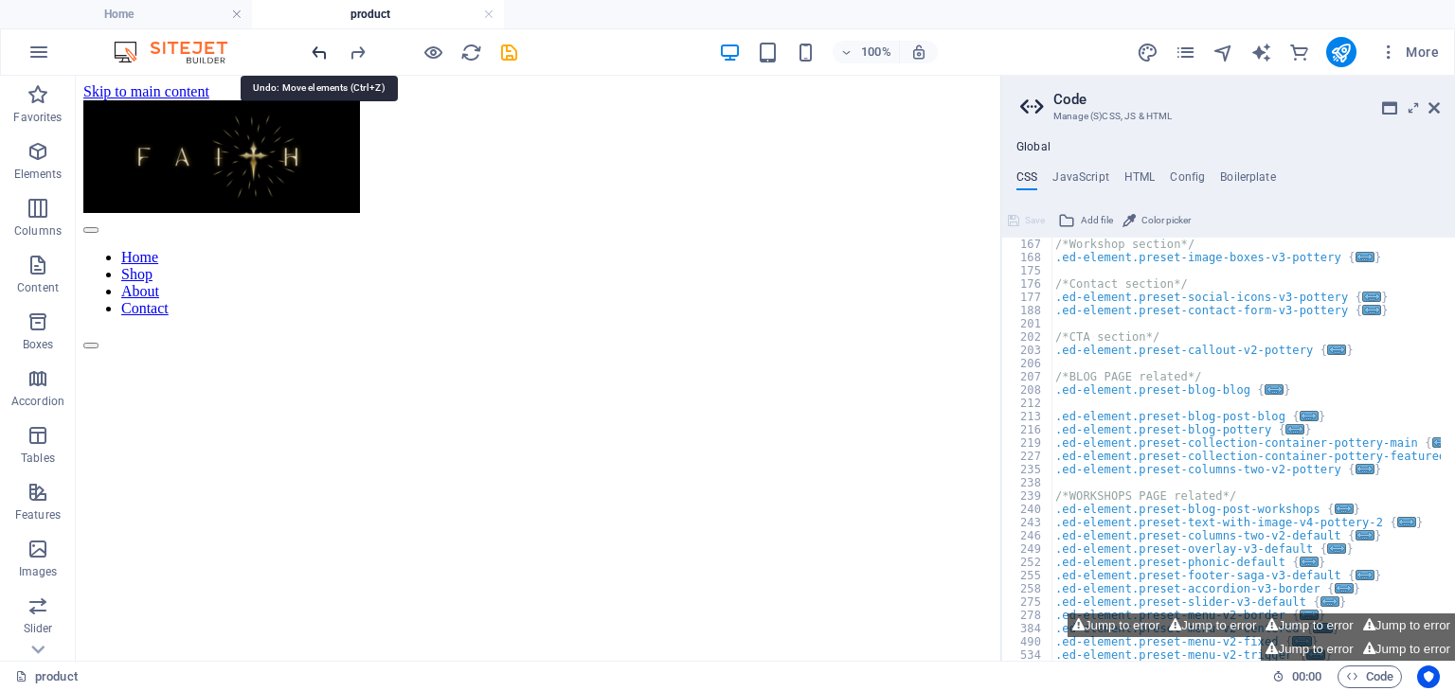
click at [323, 51] on icon "undo" at bounding box center [320, 53] width 22 height 22
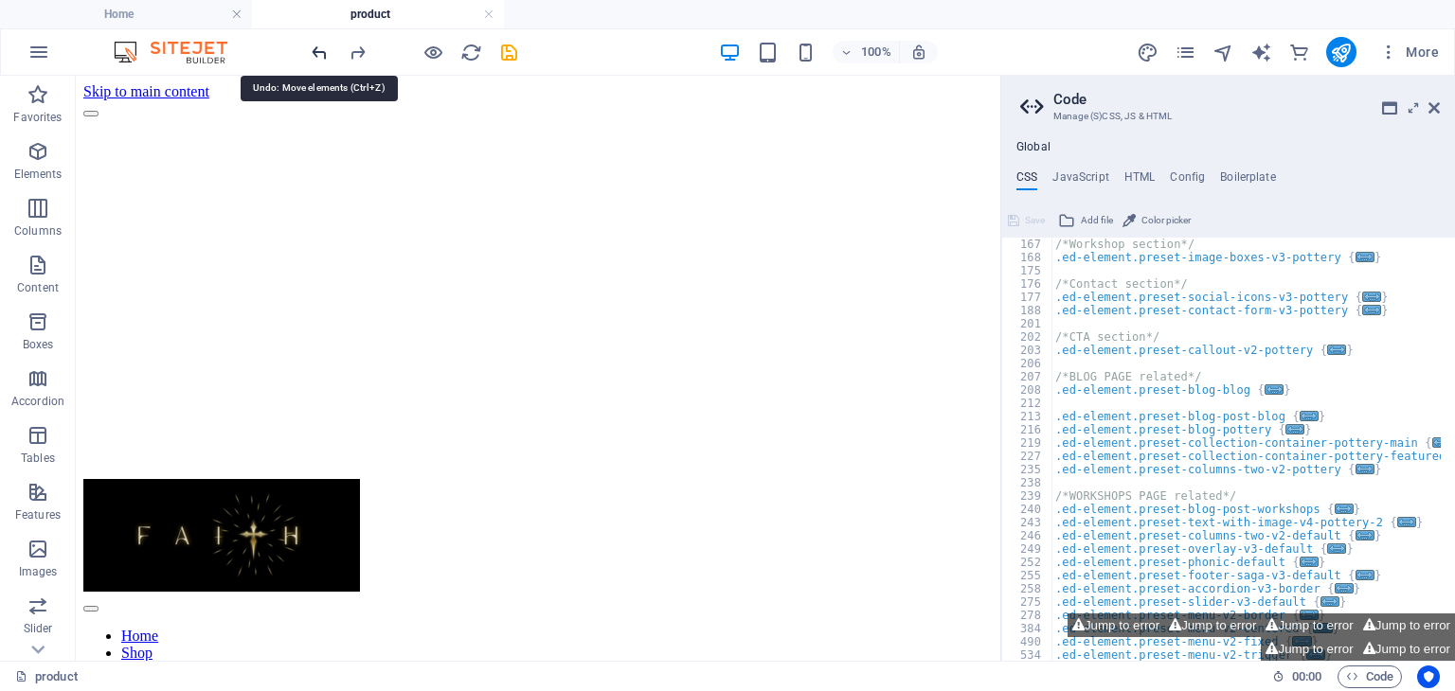
click at [323, 51] on icon "undo" at bounding box center [320, 53] width 22 height 22
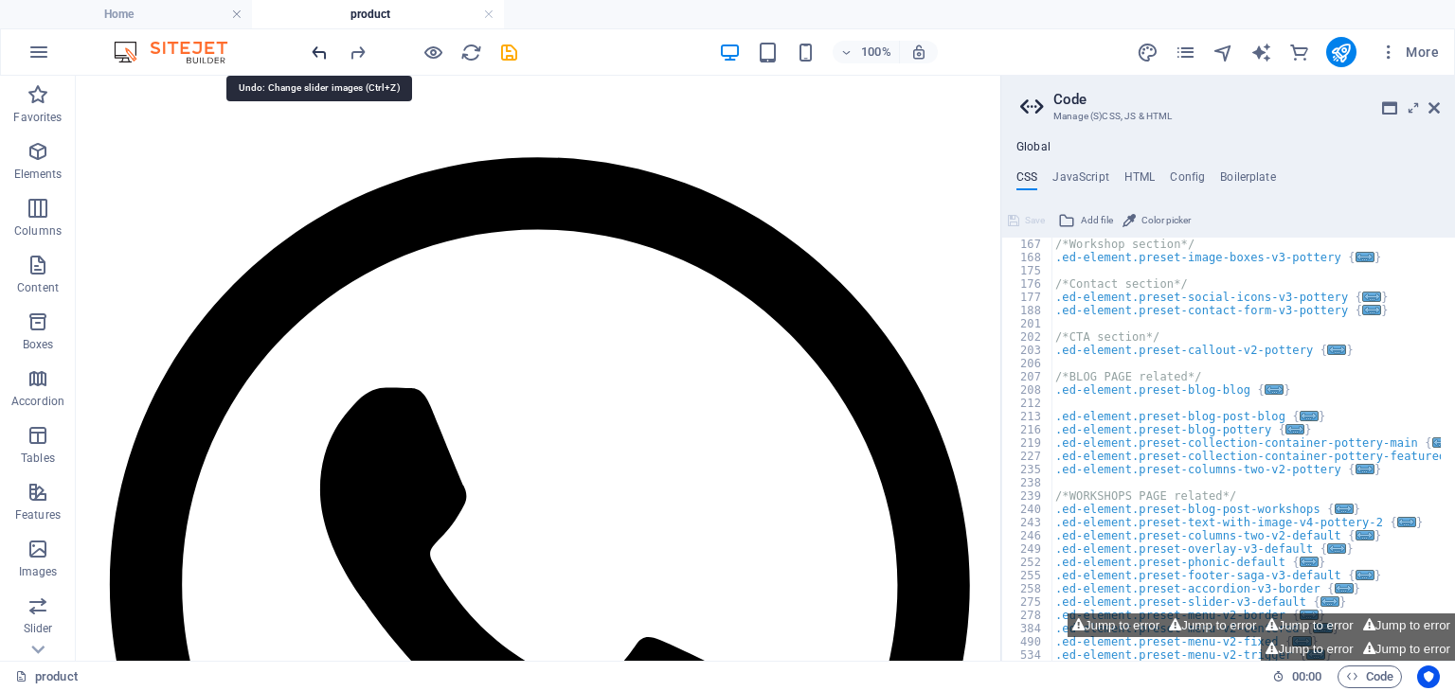
scroll to position [700, 0]
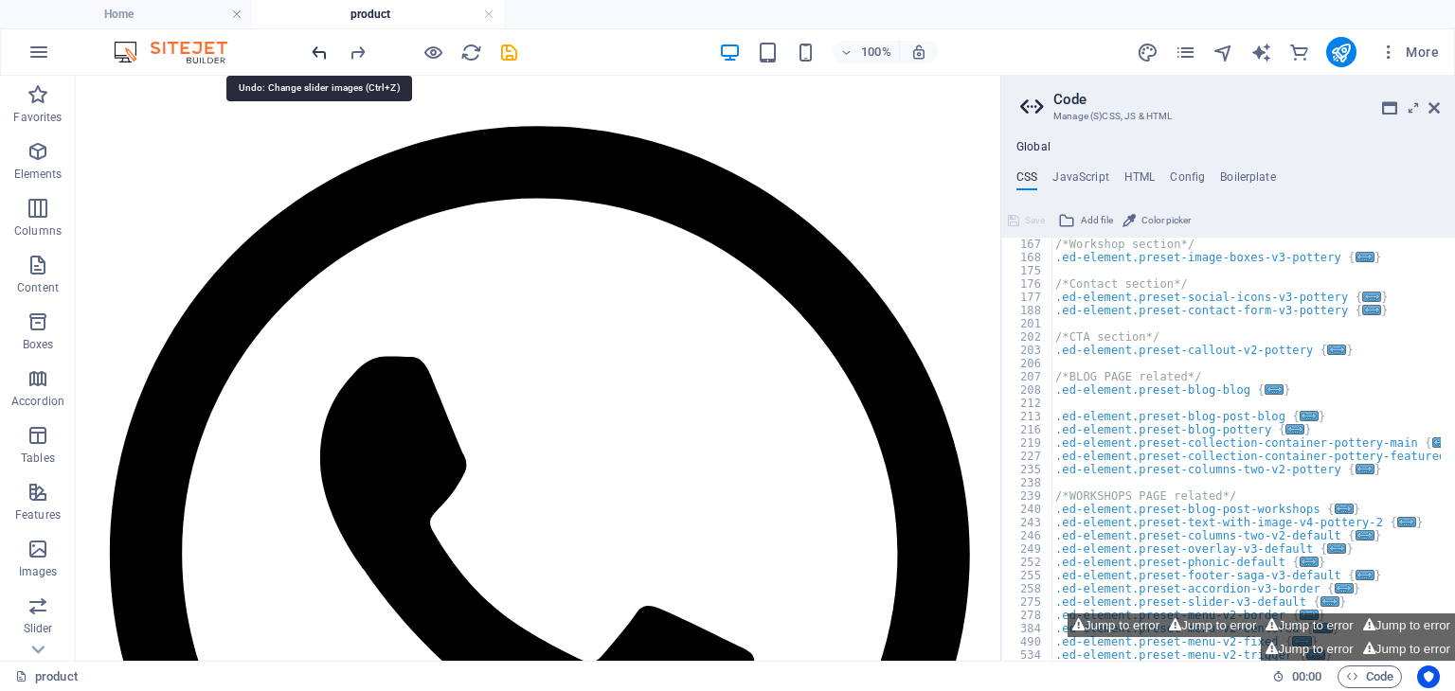
click at [323, 51] on icon "undo" at bounding box center [320, 53] width 22 height 22
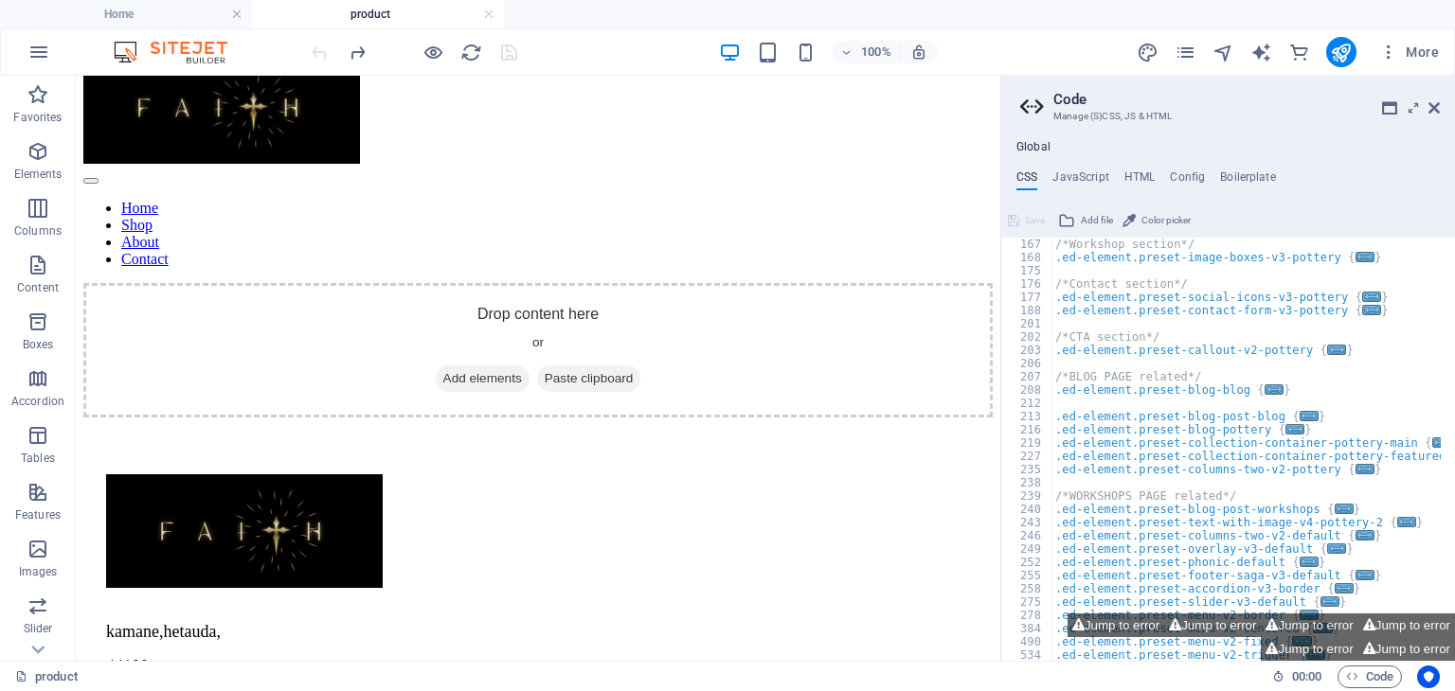
scroll to position [0, 0]
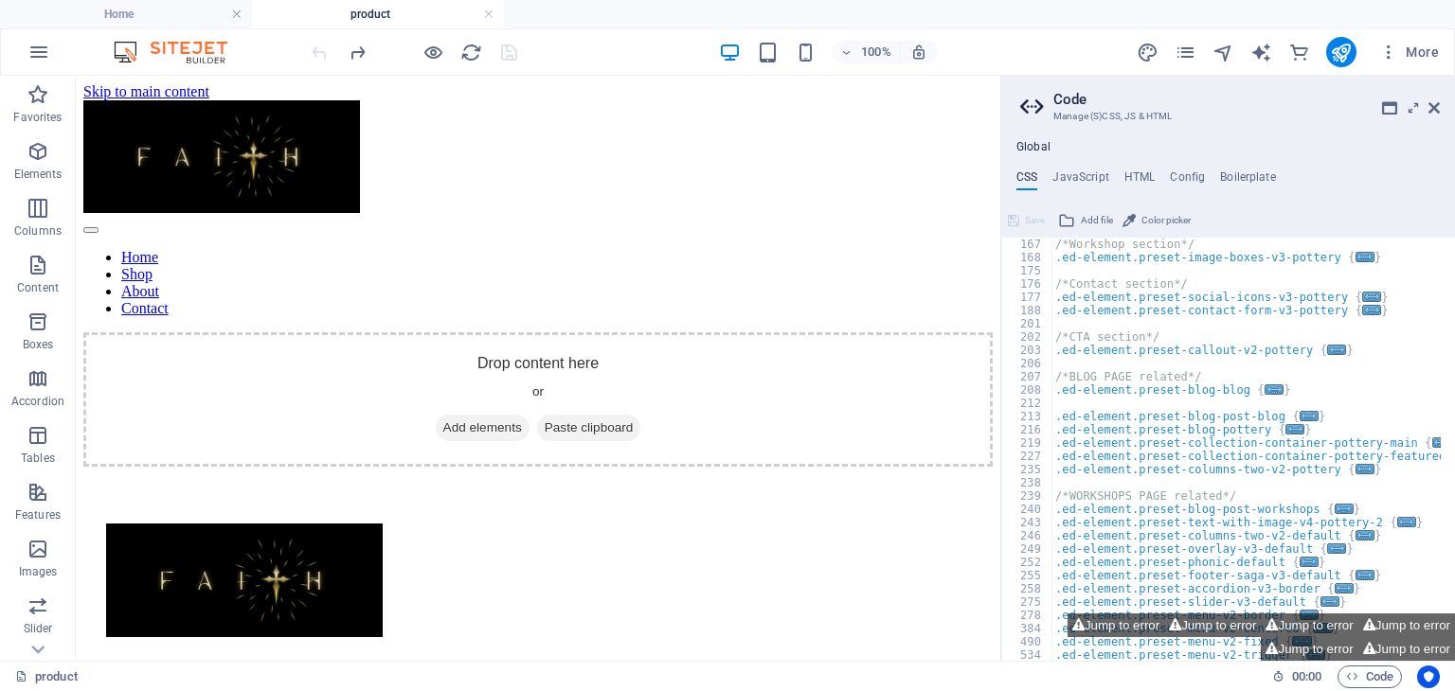
click at [323, 43] on div at bounding box center [414, 52] width 212 height 30
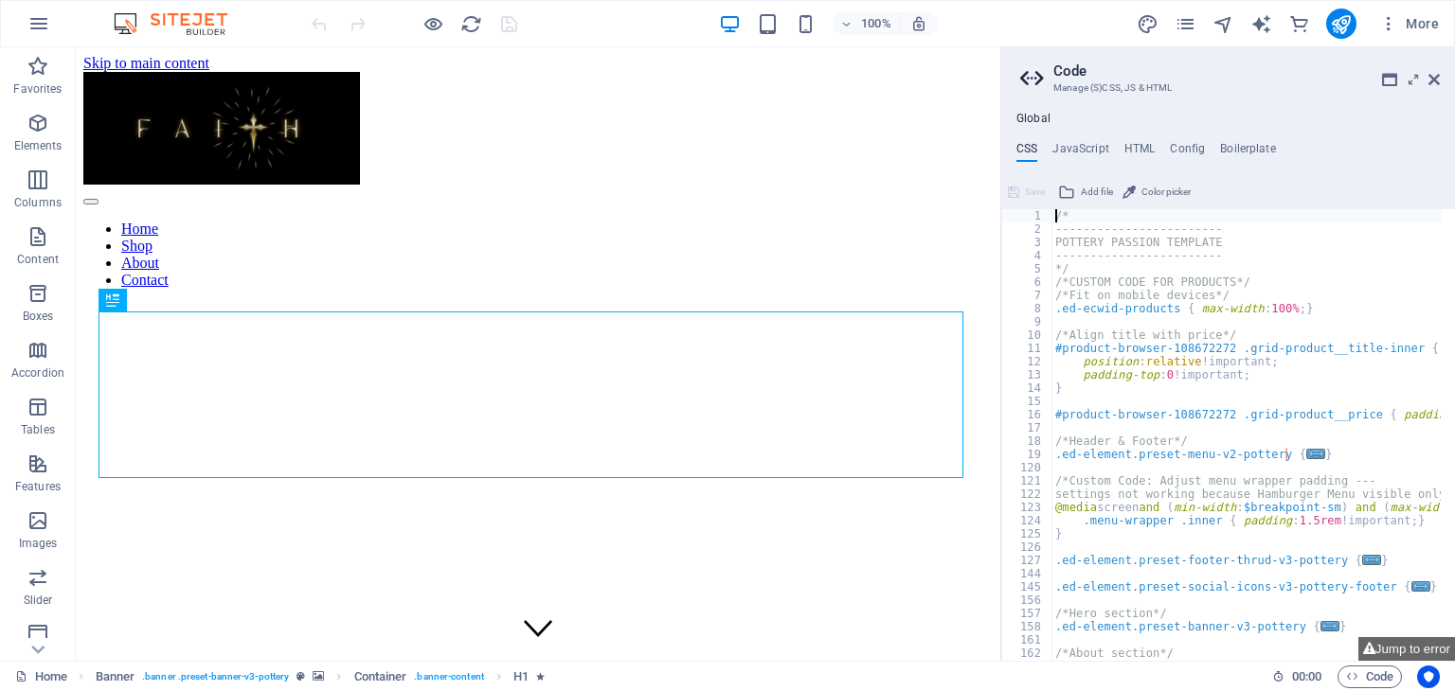
drag, startPoint x: 1443, startPoint y: 213, endPoint x: 1518, endPoint y: 521, distance: 317.0
click at [1368, 646] on icon at bounding box center [1369, 649] width 12 height 12
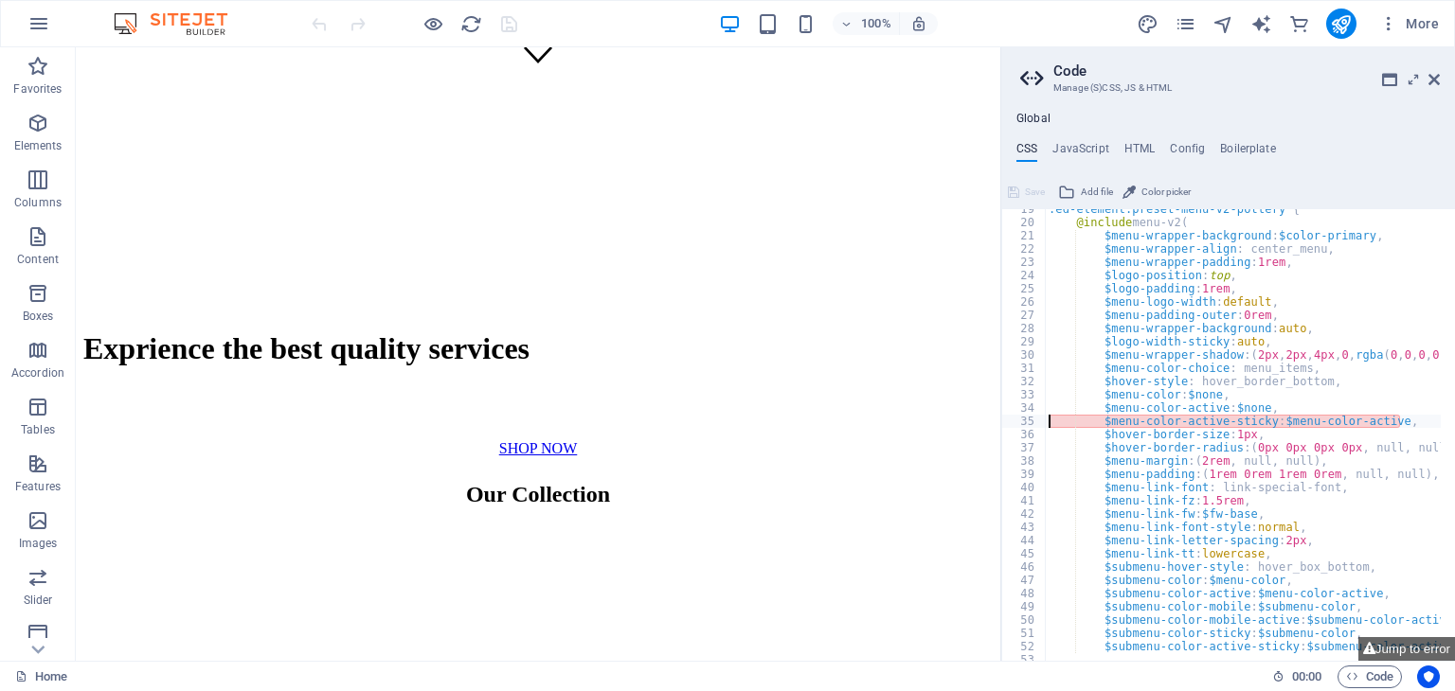
scroll to position [539, 0]
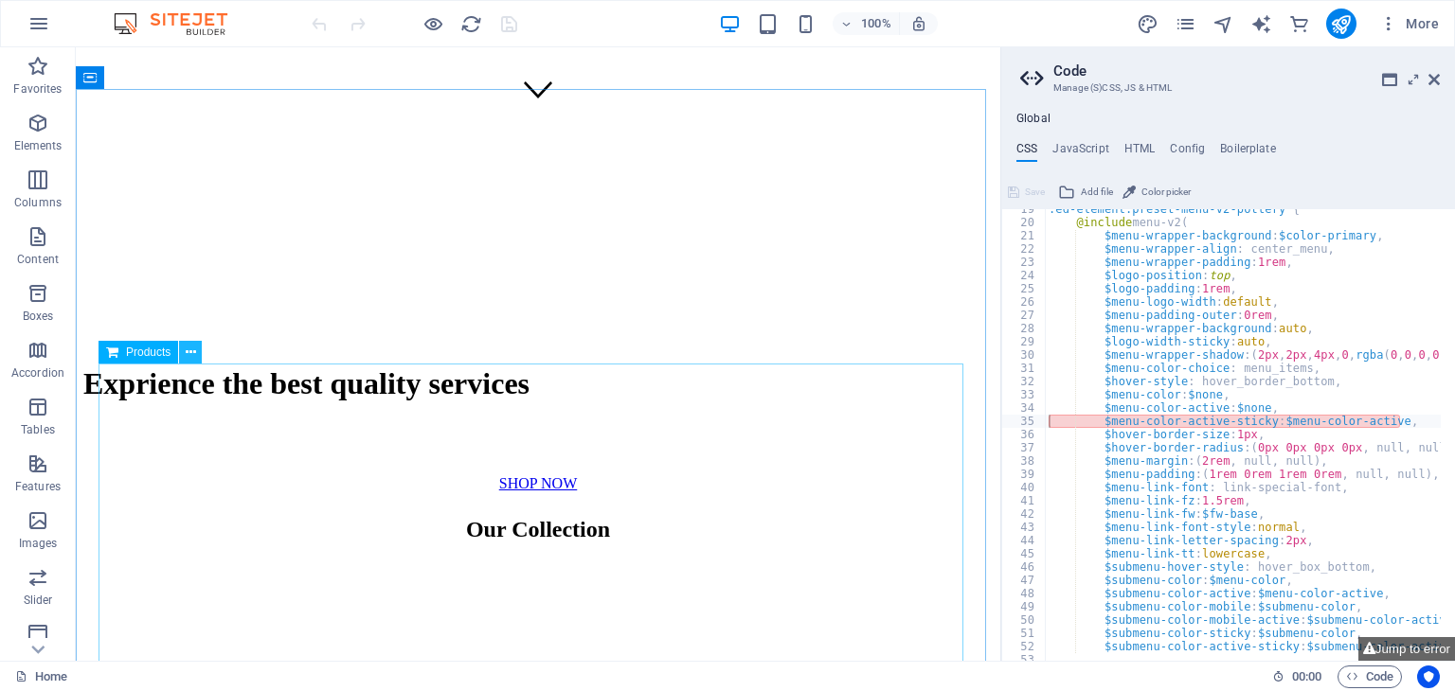
click at [194, 360] on icon at bounding box center [191, 353] width 10 height 20
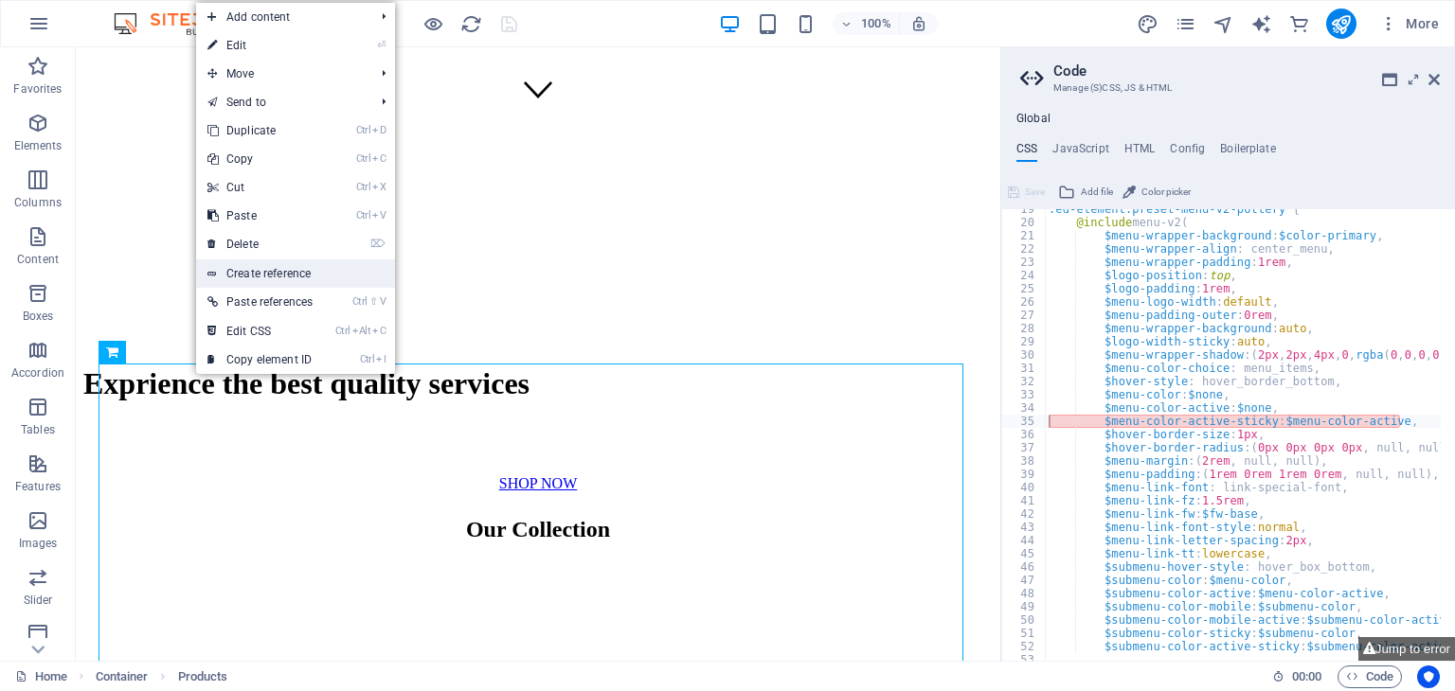
click at [288, 274] on link "Create reference" at bounding box center [295, 274] width 199 height 28
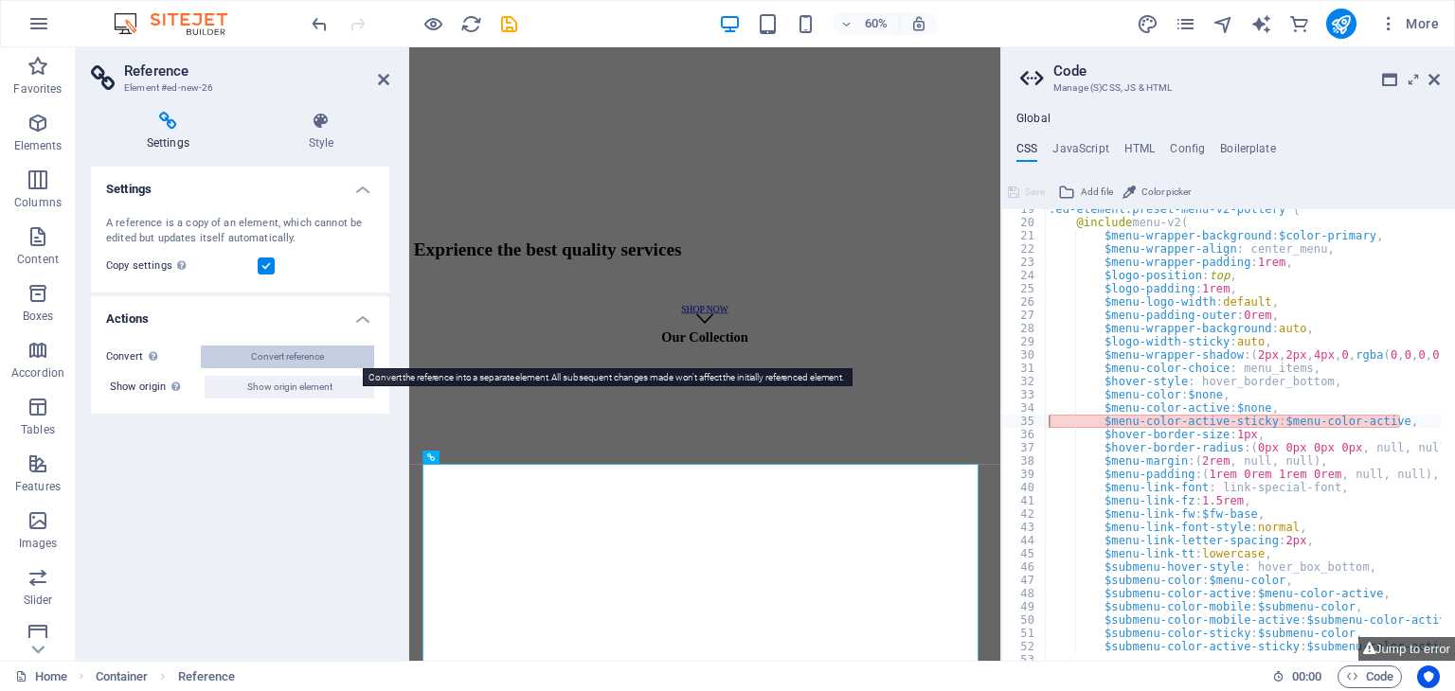
click at [303, 350] on span "Convert reference" at bounding box center [287, 357] width 73 height 23
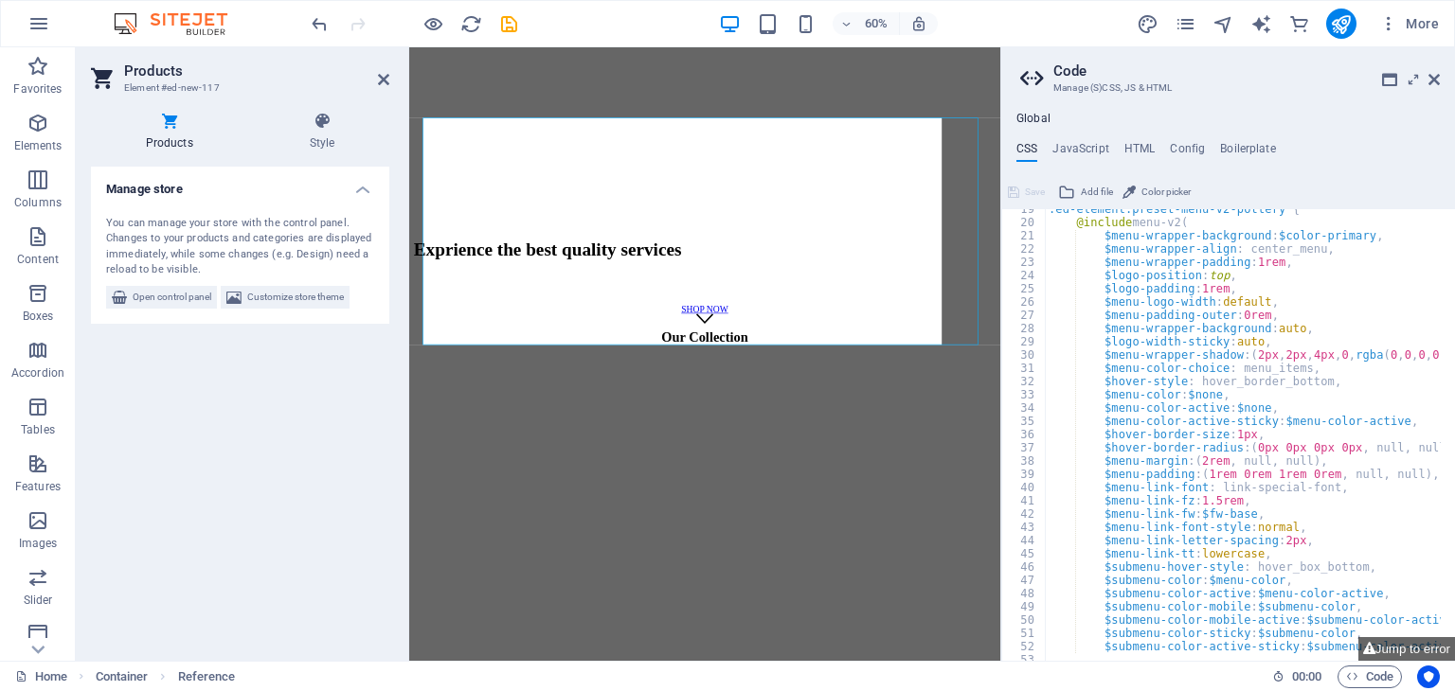
scroll to position [1118, 0]
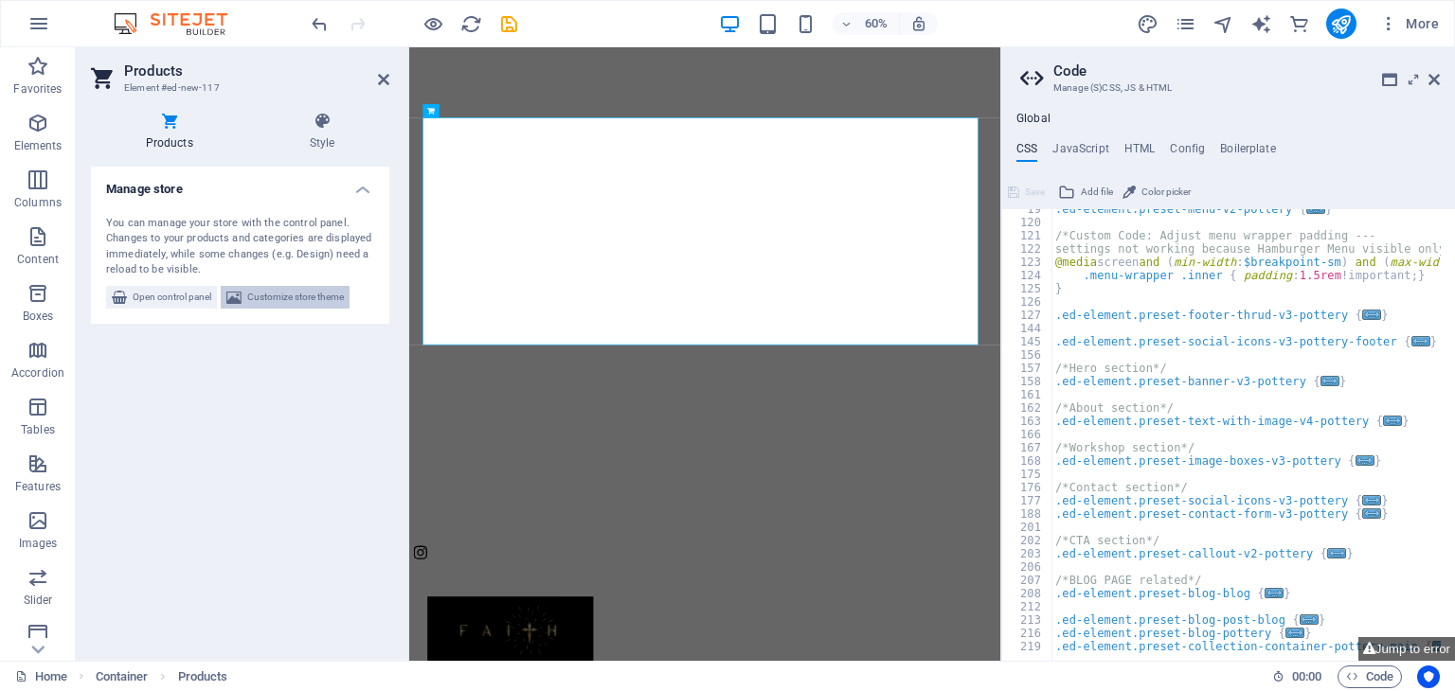
type textarea "/*"
click at [256, 301] on span "Customize store theme" at bounding box center [295, 297] width 97 height 23
select select "rem"
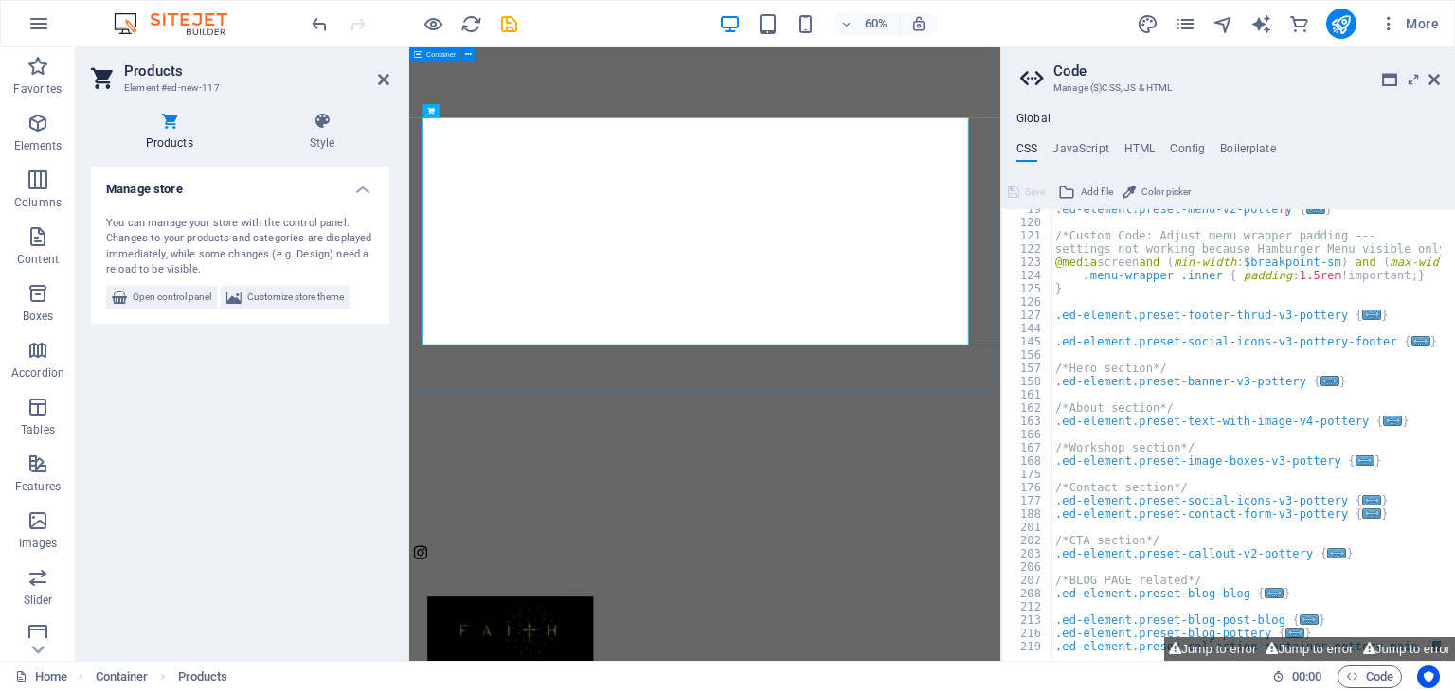
scroll to position [245, 0]
click at [312, 300] on span "Customize store theme" at bounding box center [295, 297] width 97 height 23
select select "rem"
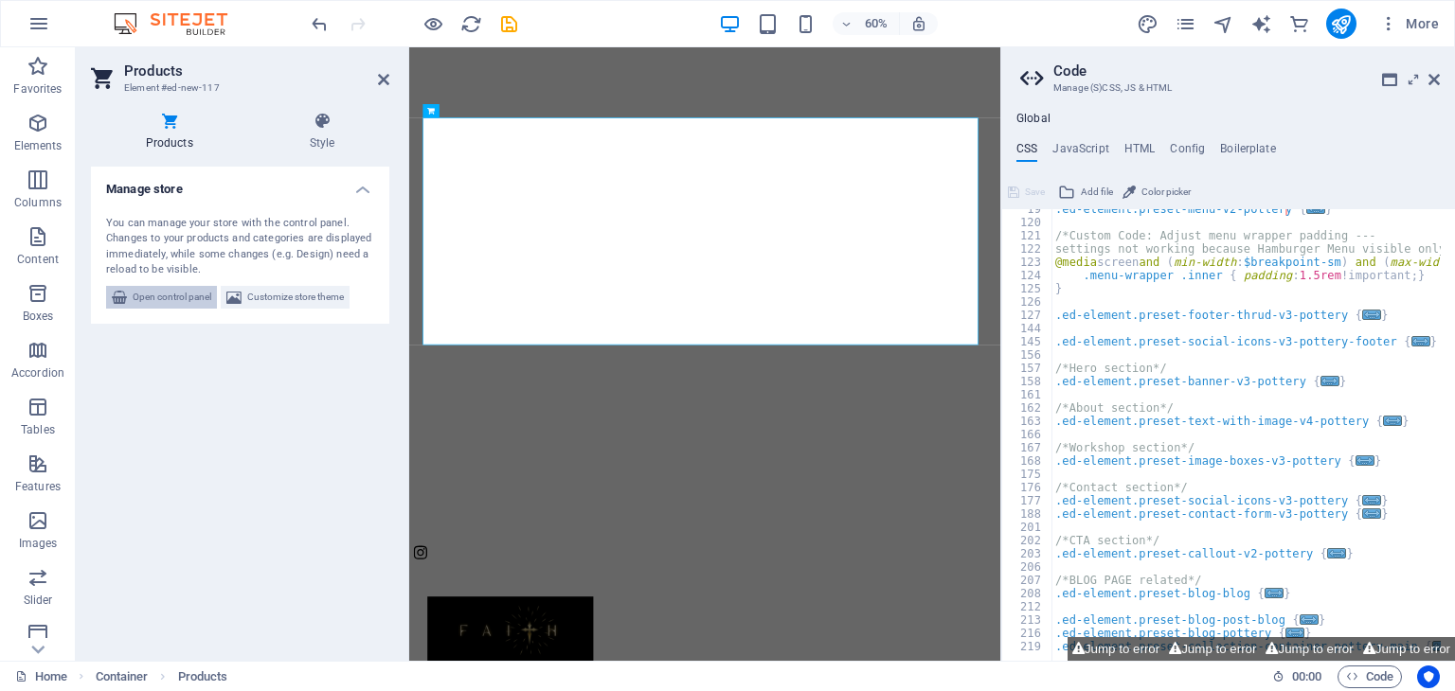
click at [162, 299] on span "Open control panel" at bounding box center [172, 297] width 79 height 23
